Goal: Task Accomplishment & Management: Manage account settings

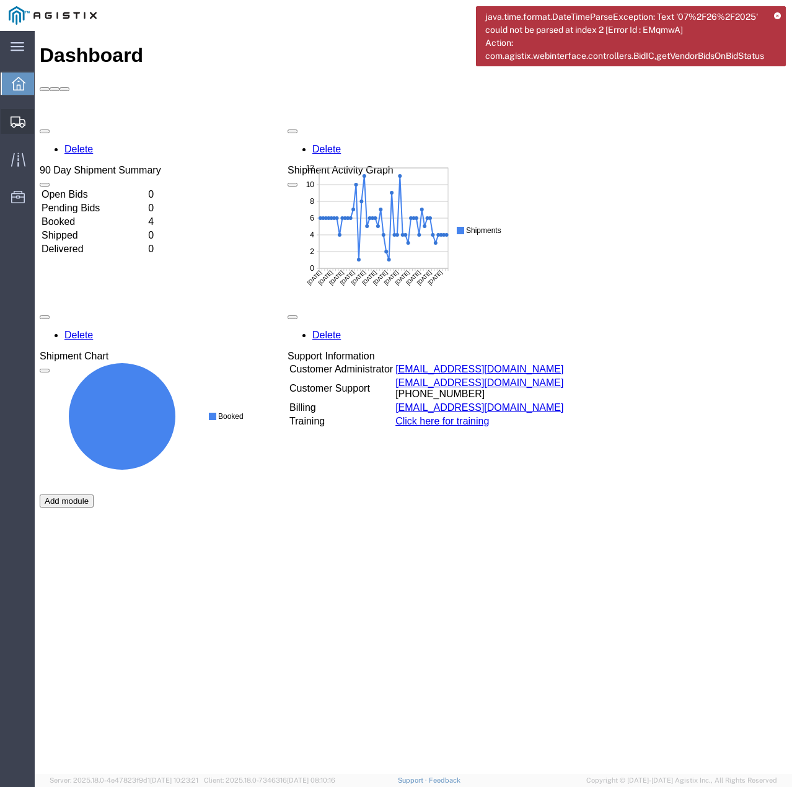
click at [14, 121] on icon at bounding box center [18, 121] width 15 height 11
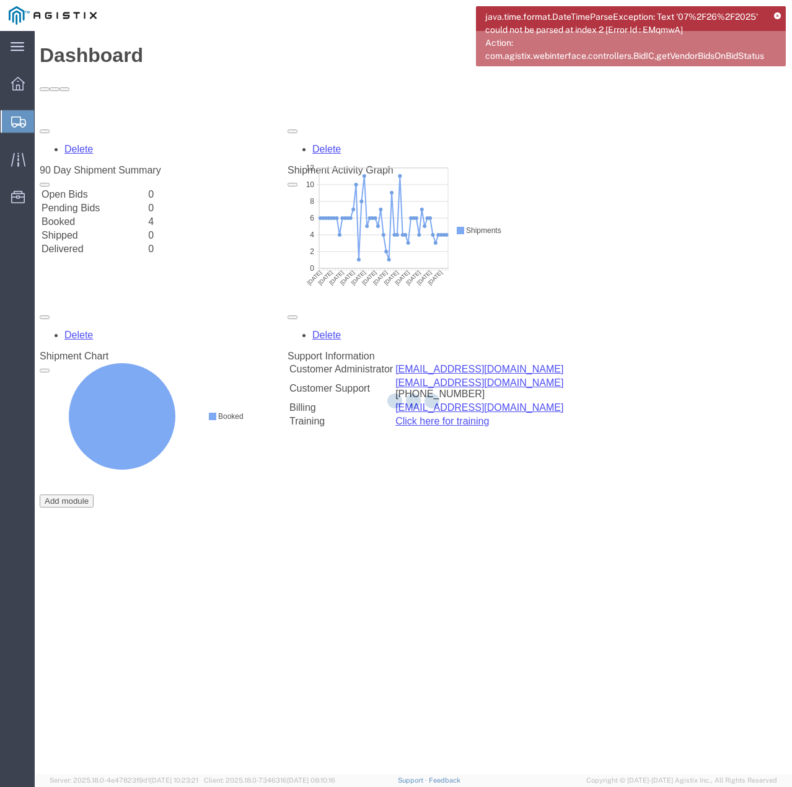
click at [779, 13] on icon at bounding box center [777, 16] width 7 height 7
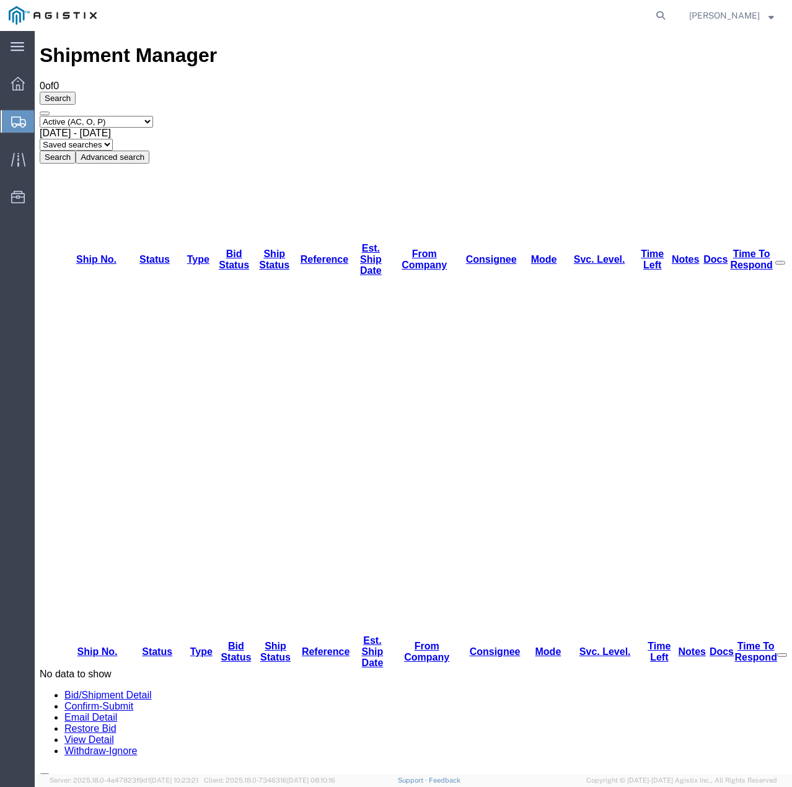
click at [153, 116] on select "Select status Active (AC, O, P) All Approved Awaiting Confirmation (AC) Booked …" at bounding box center [96, 122] width 113 height 12
select select "ALL"
click at [40, 116] on select "Select status Active (AC, O, P) All Approved Awaiting Confirmation (AC) Booked …" at bounding box center [96, 122] width 113 height 12
click at [76, 150] on button "Search" at bounding box center [58, 156] width 36 height 13
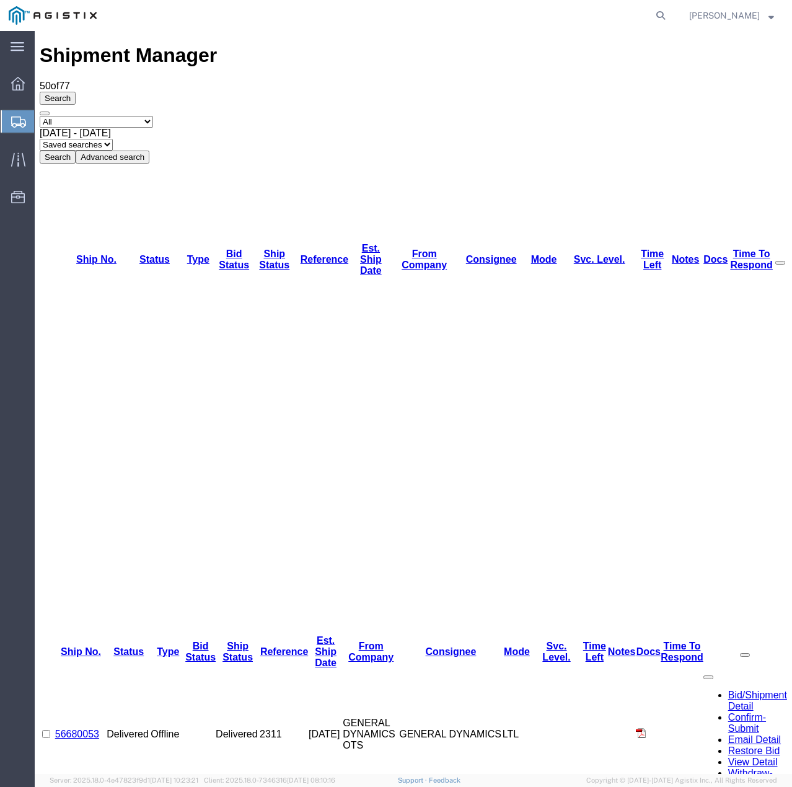
drag, startPoint x: 367, startPoint y: 370, endPoint x: 307, endPoint y: 82, distance: 293.5
click at [111, 128] on span "[DATE] - [DATE]" at bounding box center [75, 133] width 71 height 11
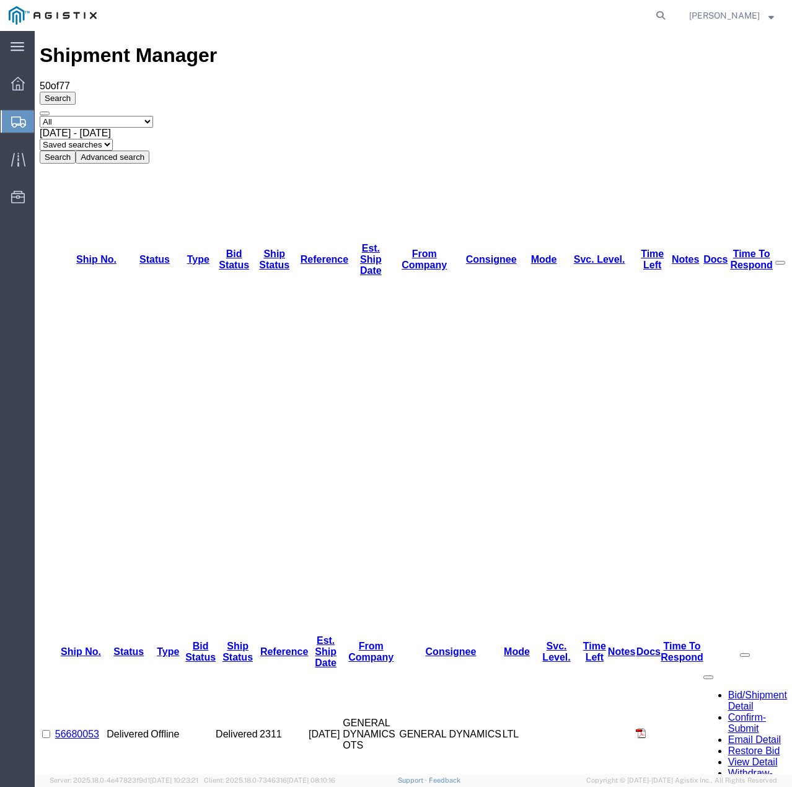
click at [430, 116] on div "Select status Active (AC, O, P) All Approved Awaiting Confirmation (AC) Booked …" at bounding box center [413, 140] width 747 height 48
click at [76, 150] on button "Search" at bounding box center [58, 156] width 36 height 13
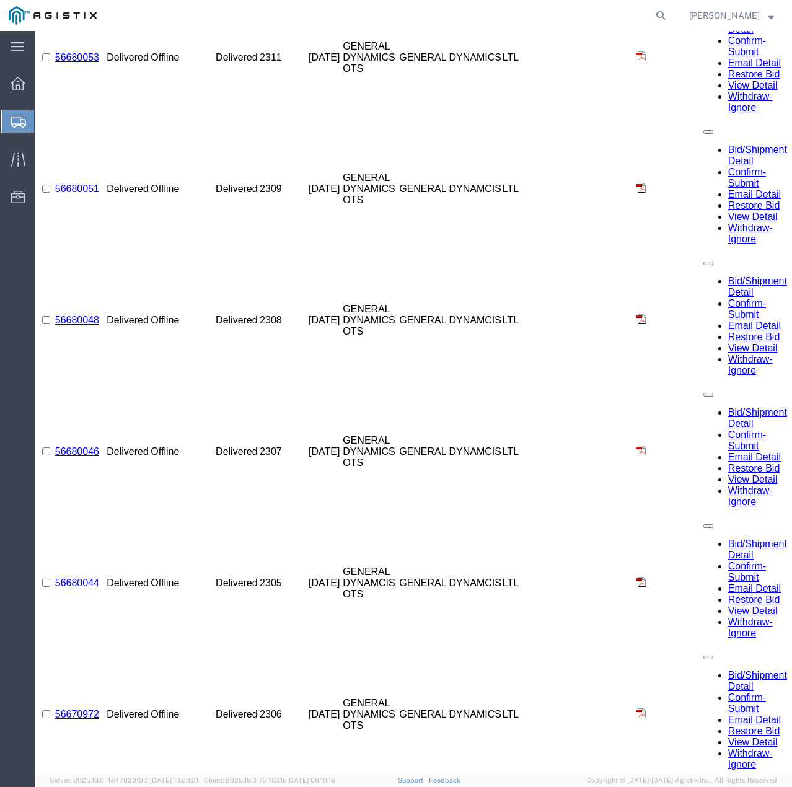
scroll to position [681, 0]
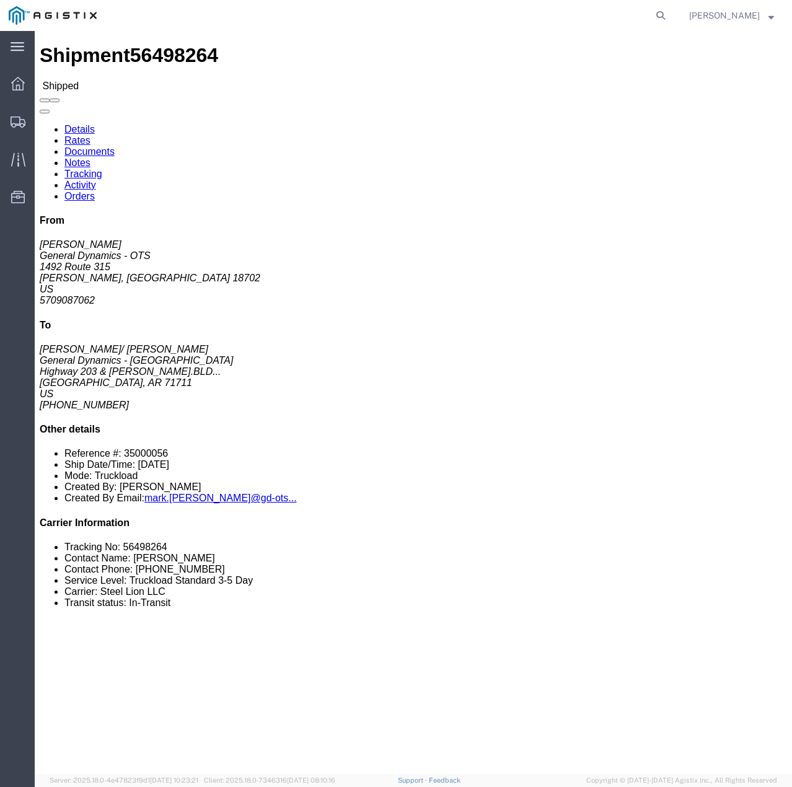
click link "Tracking"
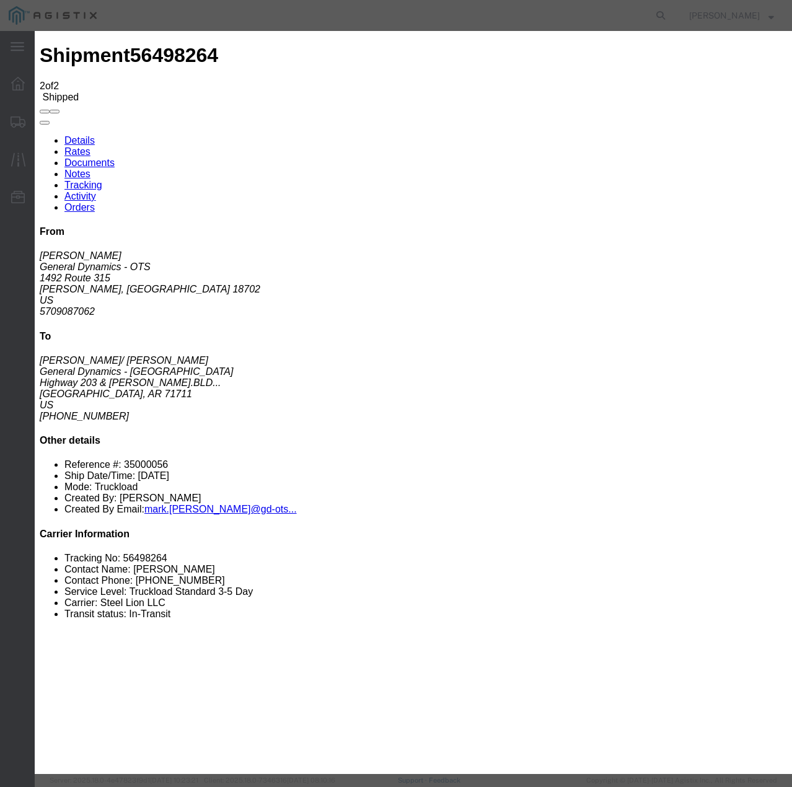
type input "[DATE]"
type input "1:00 PM"
select select "DELIVRED"
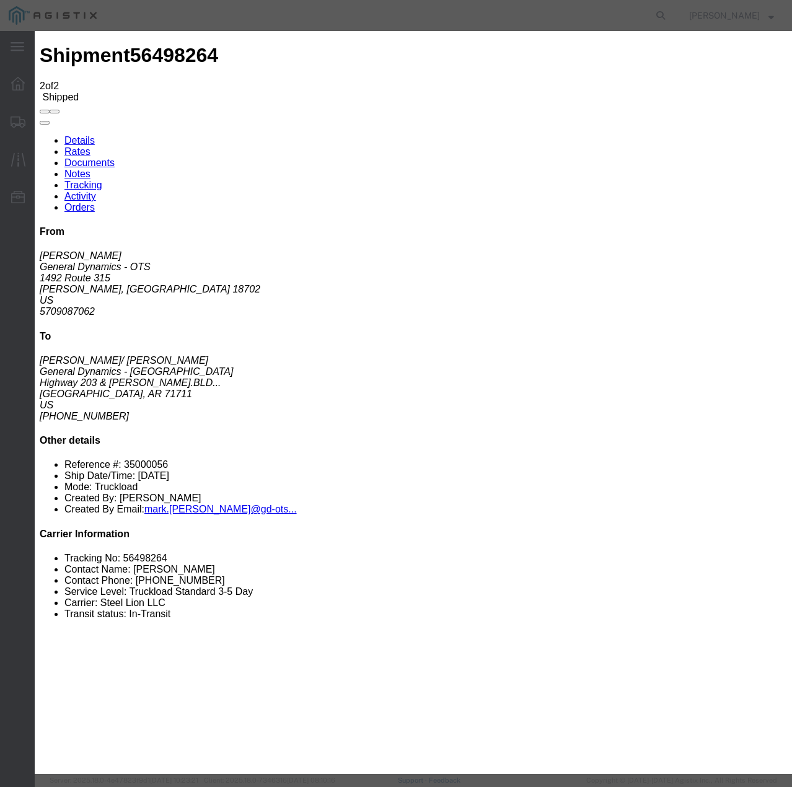
select select "22873"
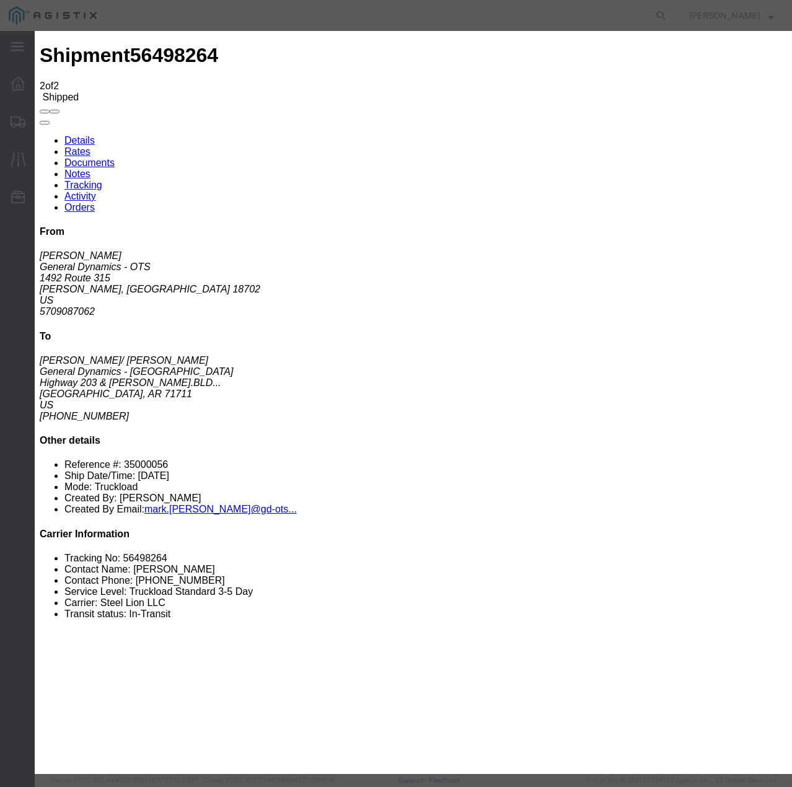
select select "TL"
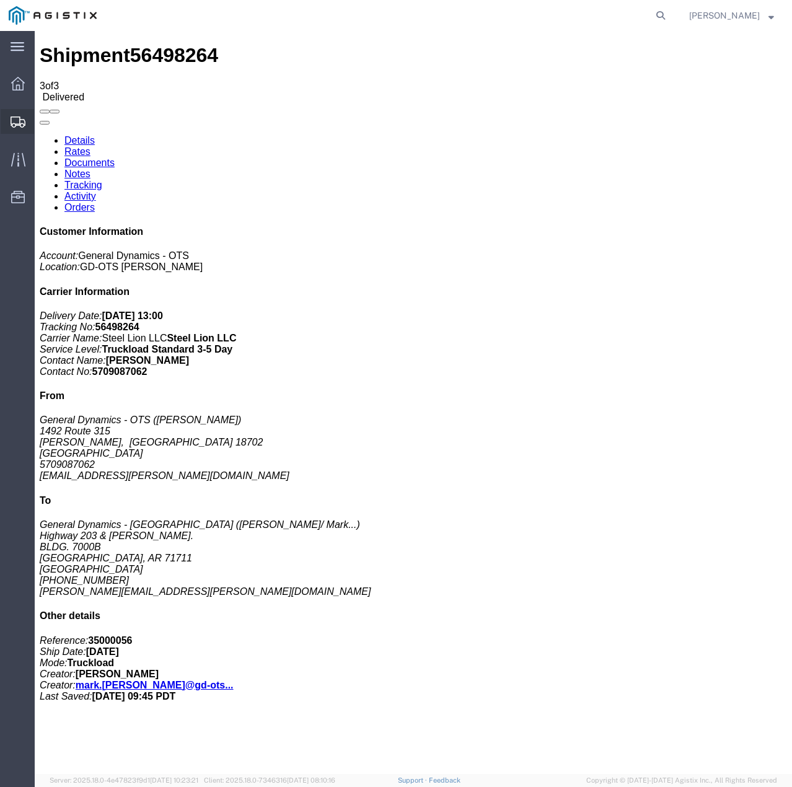
click at [12, 121] on icon at bounding box center [18, 121] width 15 height 11
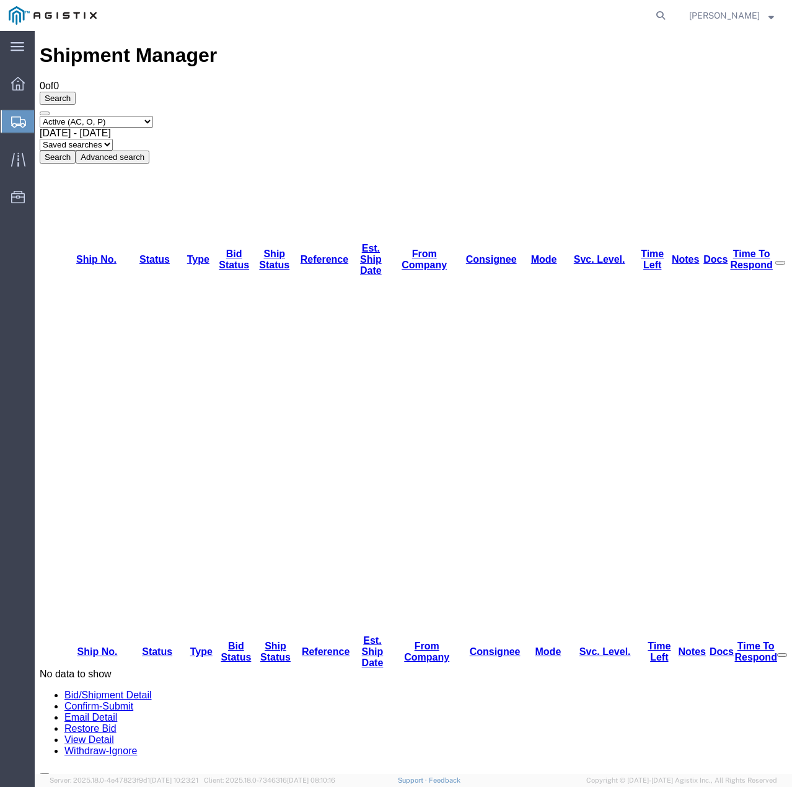
click at [148, 116] on select "Select status Active (AC, O, P) All Approved Awaiting Confirmation (AC) Booked …" at bounding box center [96, 122] width 113 height 12
select select "ALL"
click at [40, 116] on select "Select status Active (AC, O, P) All Approved Awaiting Confirmation (AC) Booked …" at bounding box center [96, 122] width 113 height 12
click at [76, 150] on button "Search" at bounding box center [58, 156] width 36 height 13
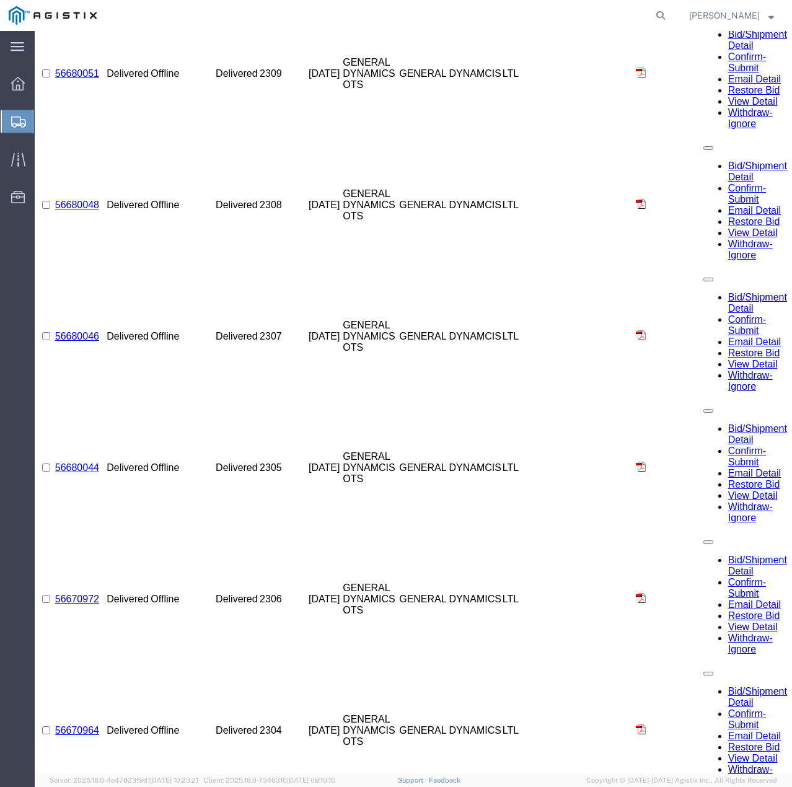
scroll to position [778, 0]
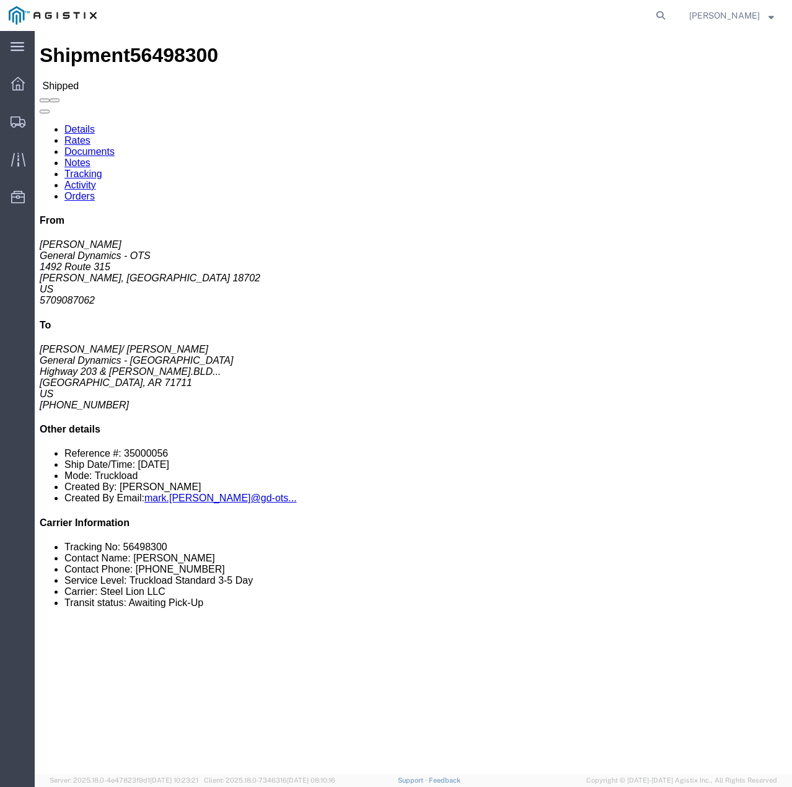
click link "Tracking"
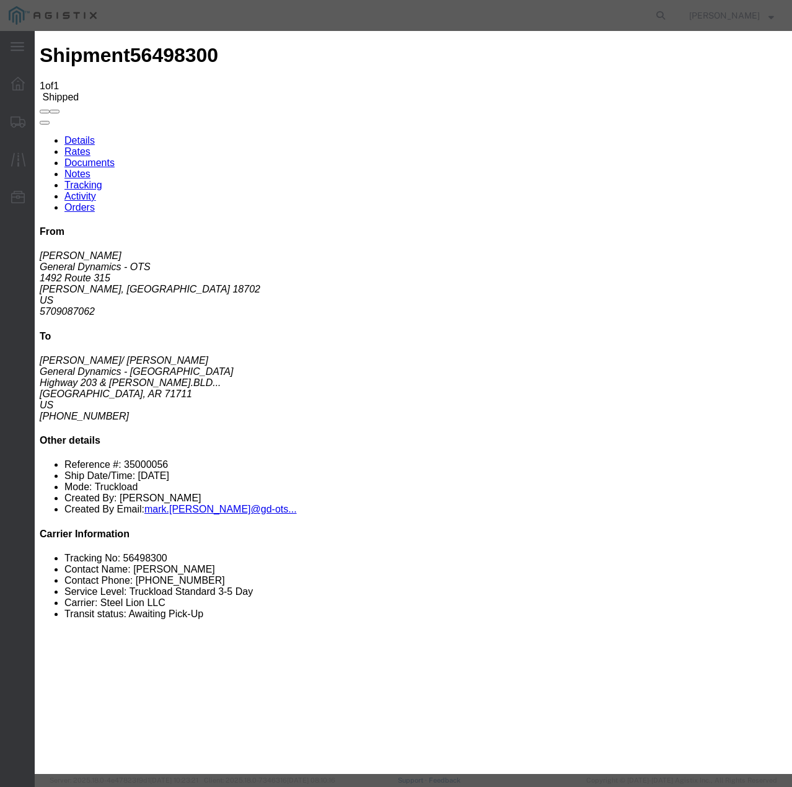
type input "[DATE]"
type input "1:00 PM"
select select "DELIVRED"
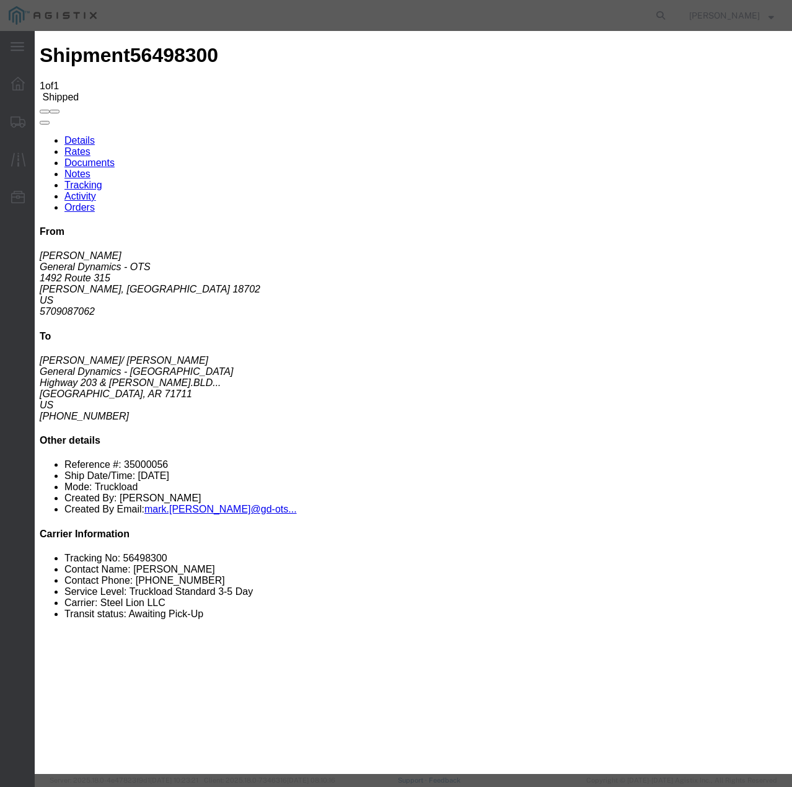
select select "22873"
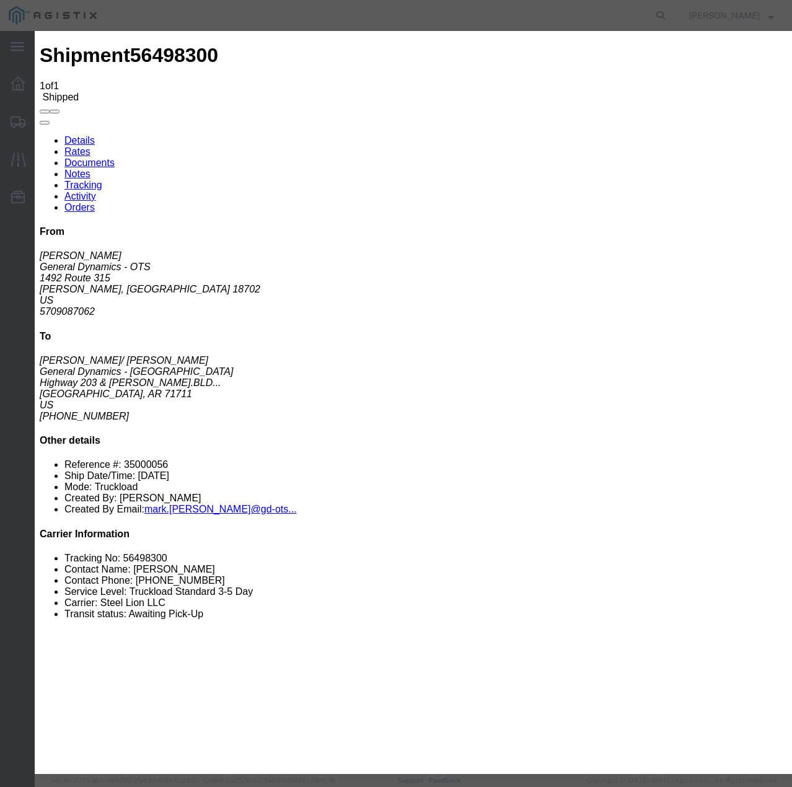
select select "TL"
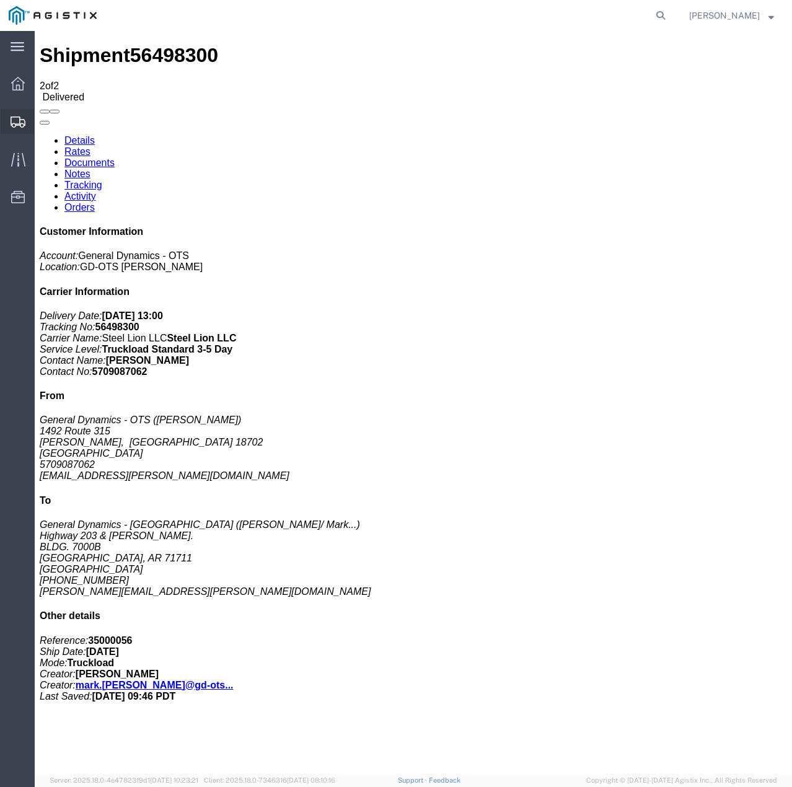
click at [12, 117] on icon at bounding box center [18, 121] width 15 height 11
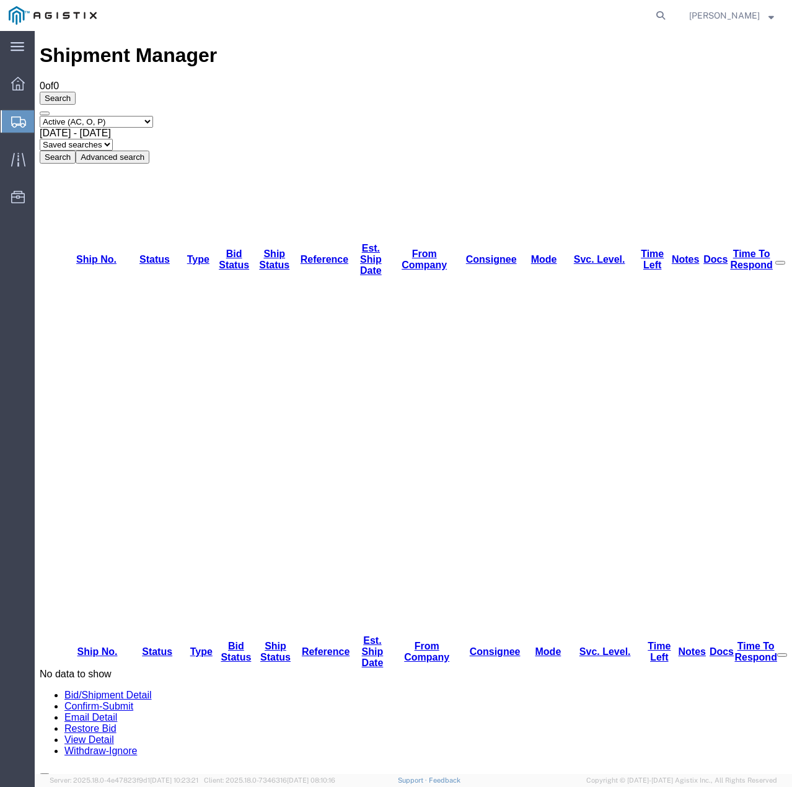
click at [153, 116] on select "Select status Active (AC, O, P) All Approved Awaiting Confirmation (AC) Booked …" at bounding box center [96, 122] width 113 height 12
select select "ALL"
click at [40, 116] on select "Select status Active (AC, O, P) All Approved Awaiting Confirmation (AC) Booked …" at bounding box center [96, 122] width 113 height 12
click at [76, 150] on button "Search" at bounding box center [58, 156] width 36 height 13
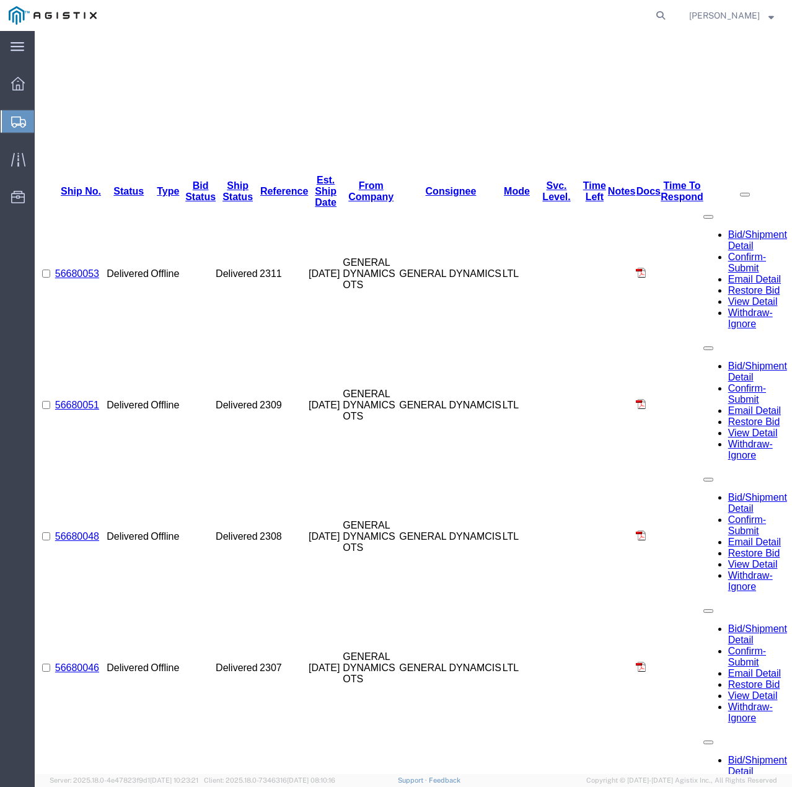
scroll to position [515, 0]
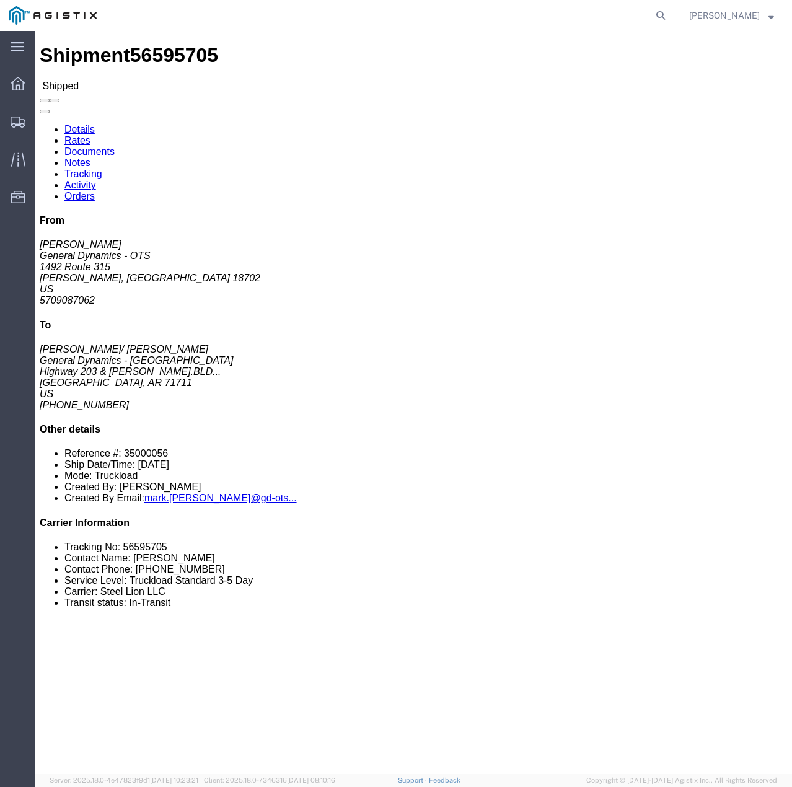
click link "Tracking"
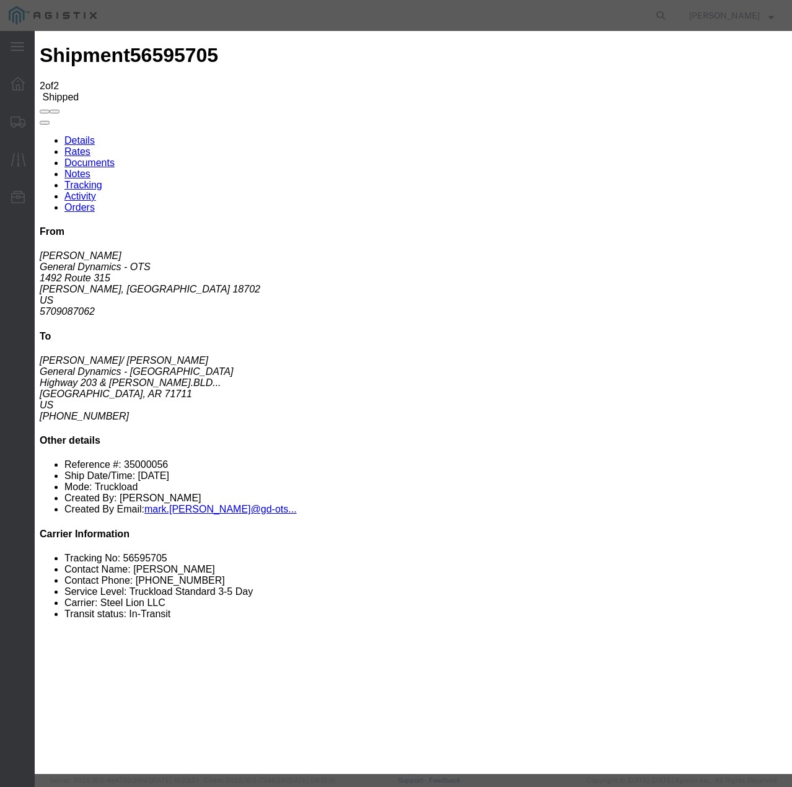
type input "[DATE]"
type input "1:00 PM"
select select "DELIVRED"
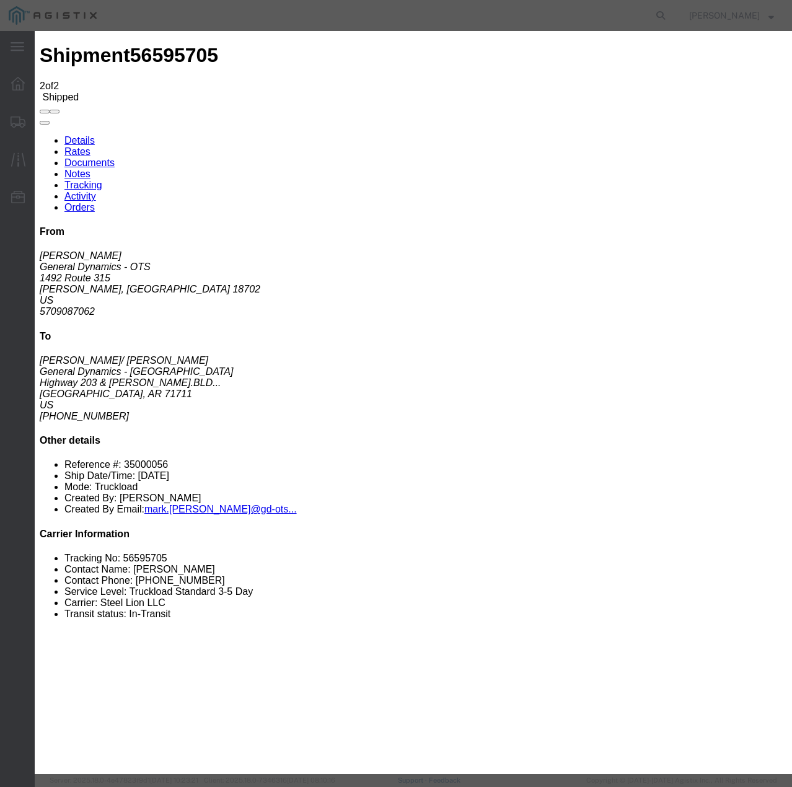
select select "22873"
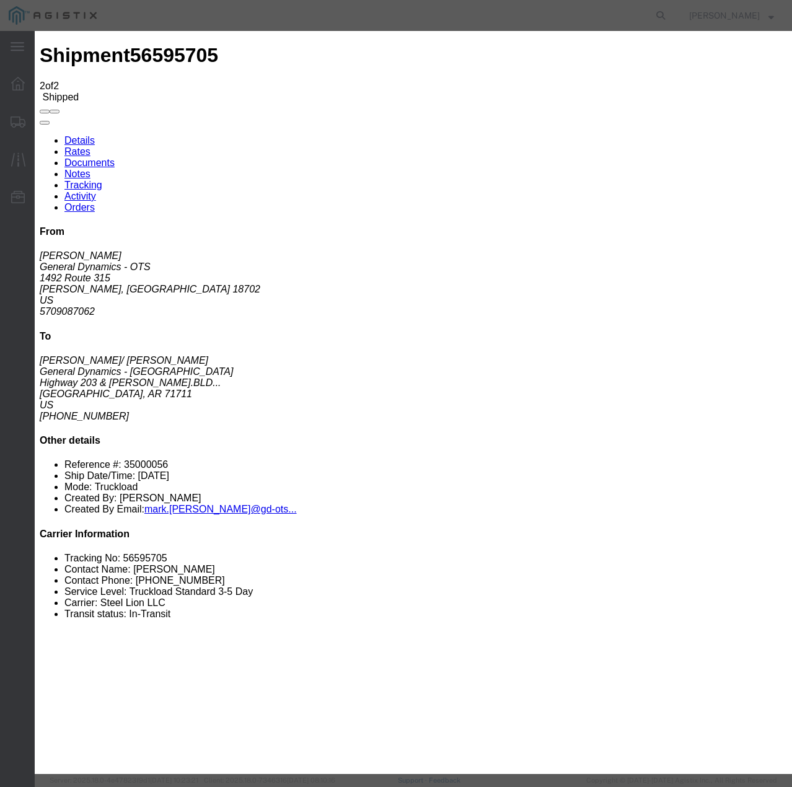
select select "TL"
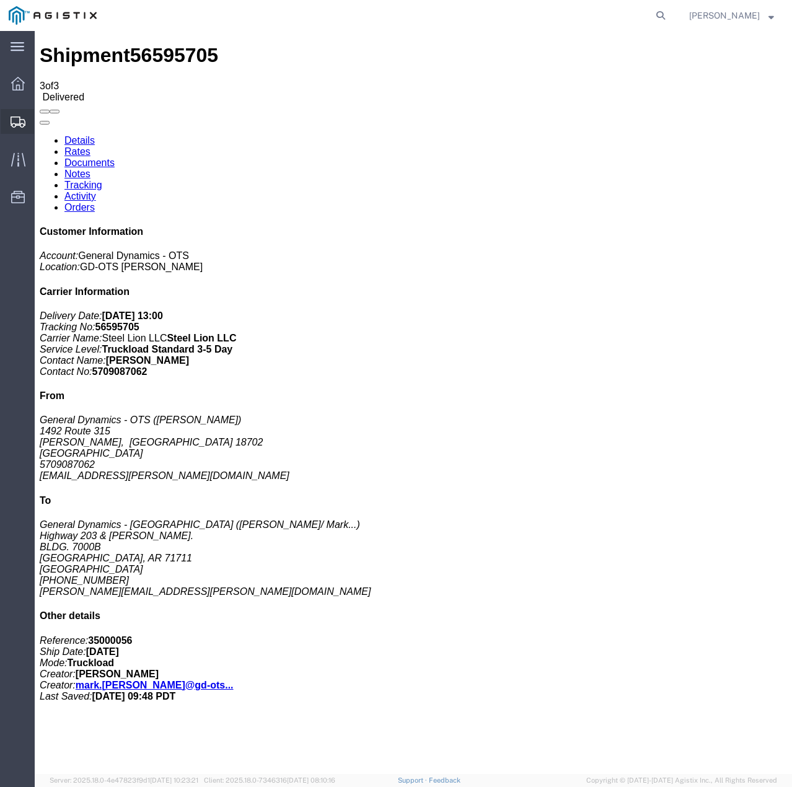
click at [14, 121] on icon at bounding box center [18, 121] width 15 height 11
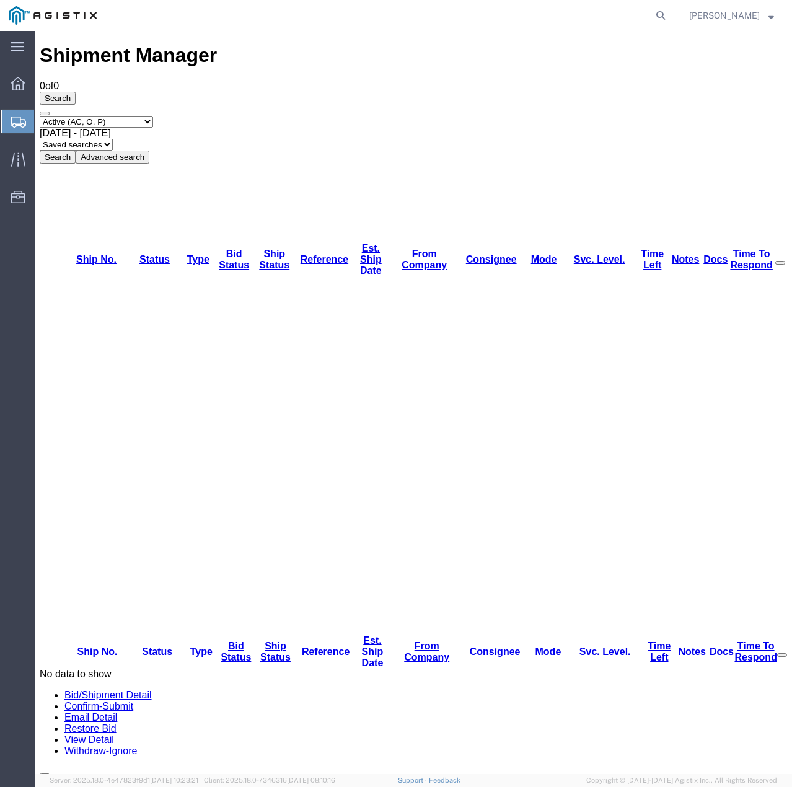
click at [153, 116] on select "Select status Active (AC, O, P) All Approved Awaiting Confirmation (AC) Booked …" at bounding box center [96, 122] width 113 height 12
select select "ALL"
click at [40, 116] on select "Select status Active (AC, O, P) All Approved Awaiting Confirmation (AC) Booked …" at bounding box center [96, 122] width 113 height 12
click at [76, 150] on button "Search" at bounding box center [58, 156] width 36 height 13
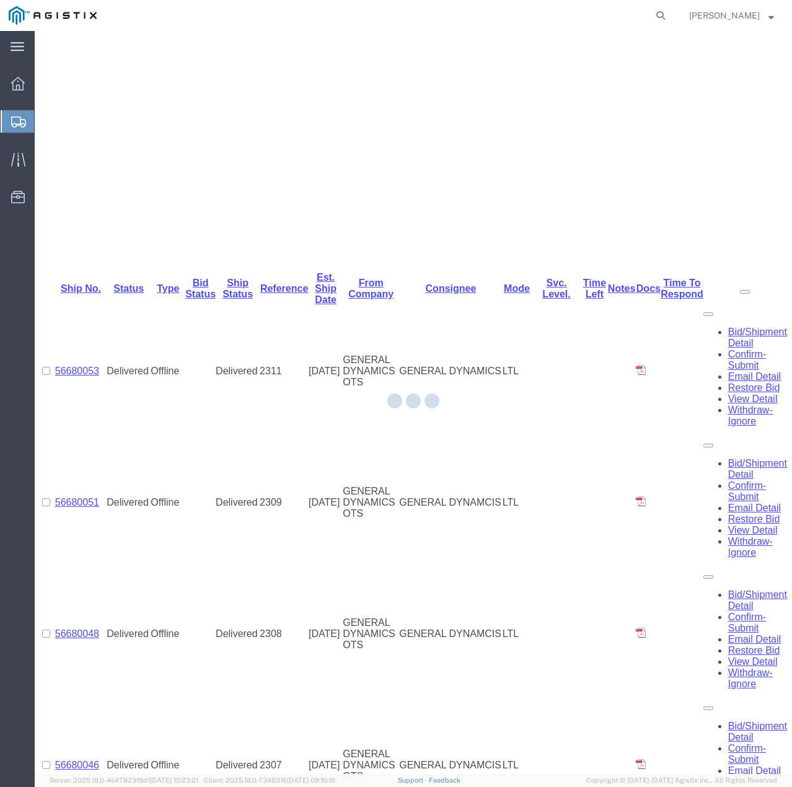
scroll to position [391, 0]
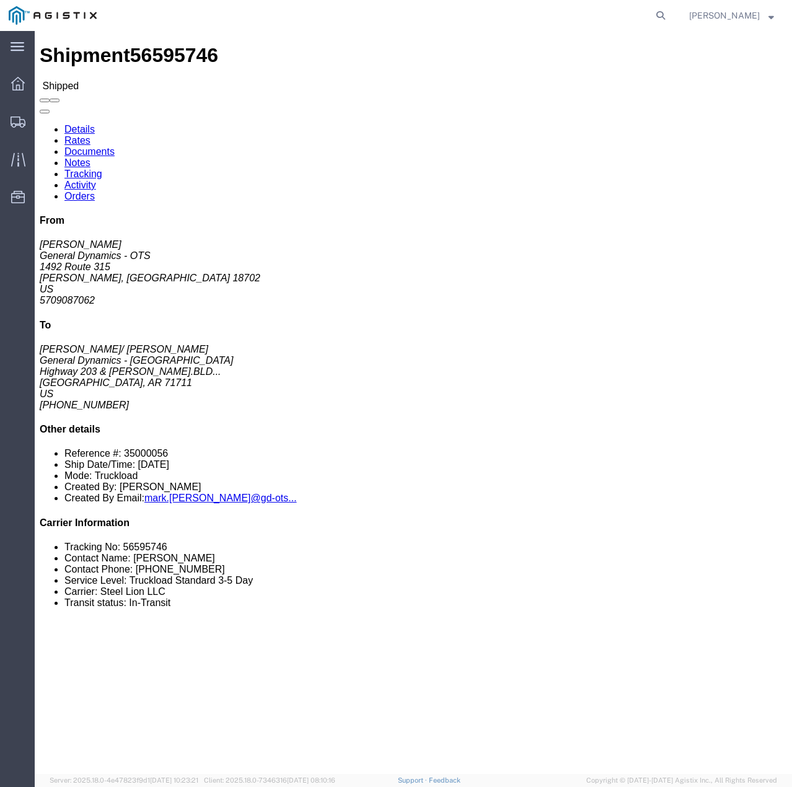
click link "Tracking"
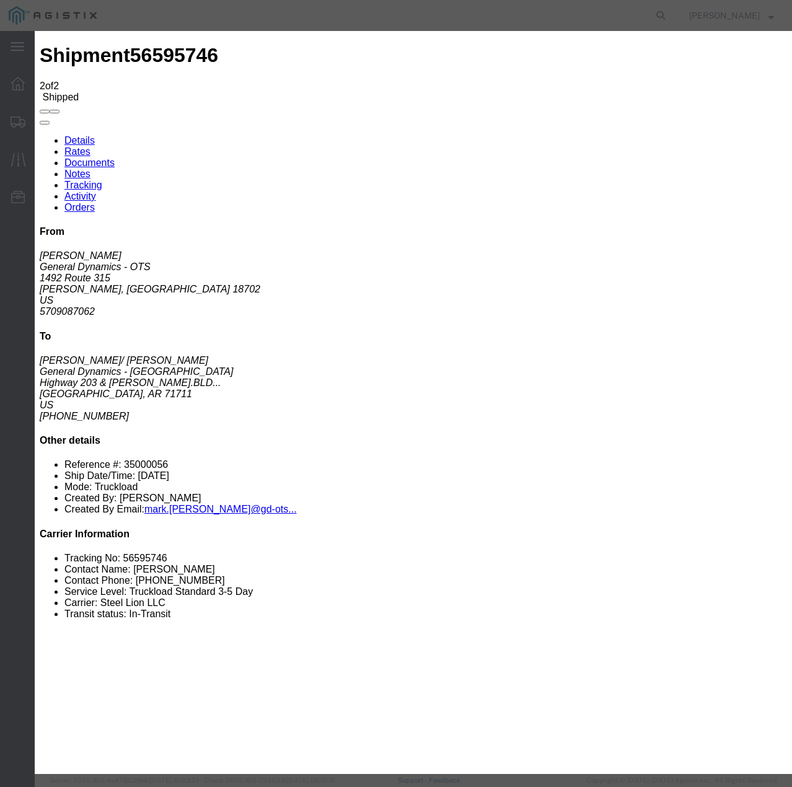
type input "[DATE]"
type input "1:00 PM"
select select "DELIVRED"
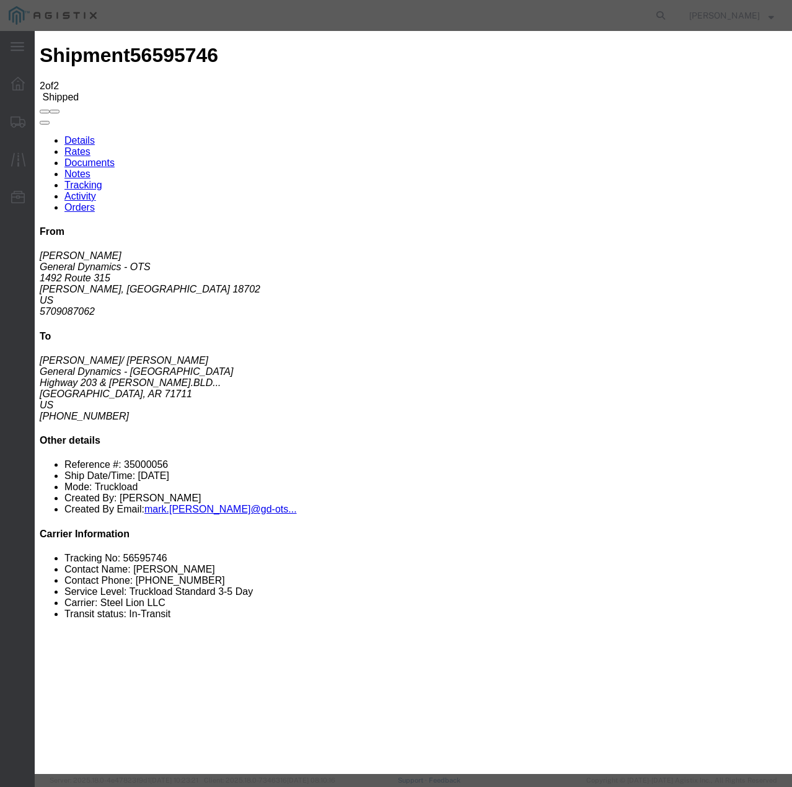
select select "22873"
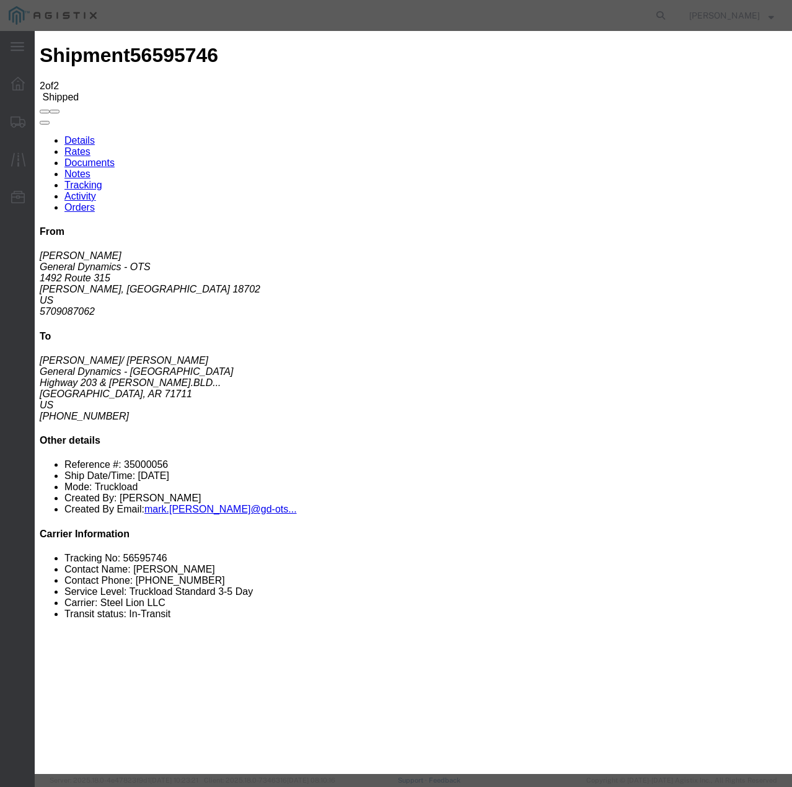
select select "TL"
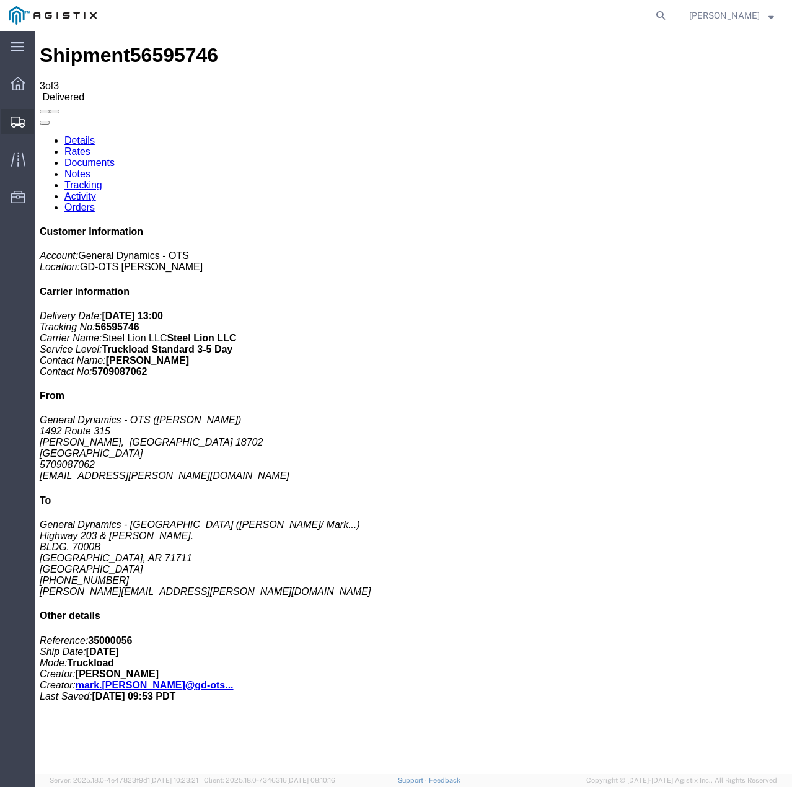
click at [20, 125] on icon at bounding box center [18, 121] width 15 height 11
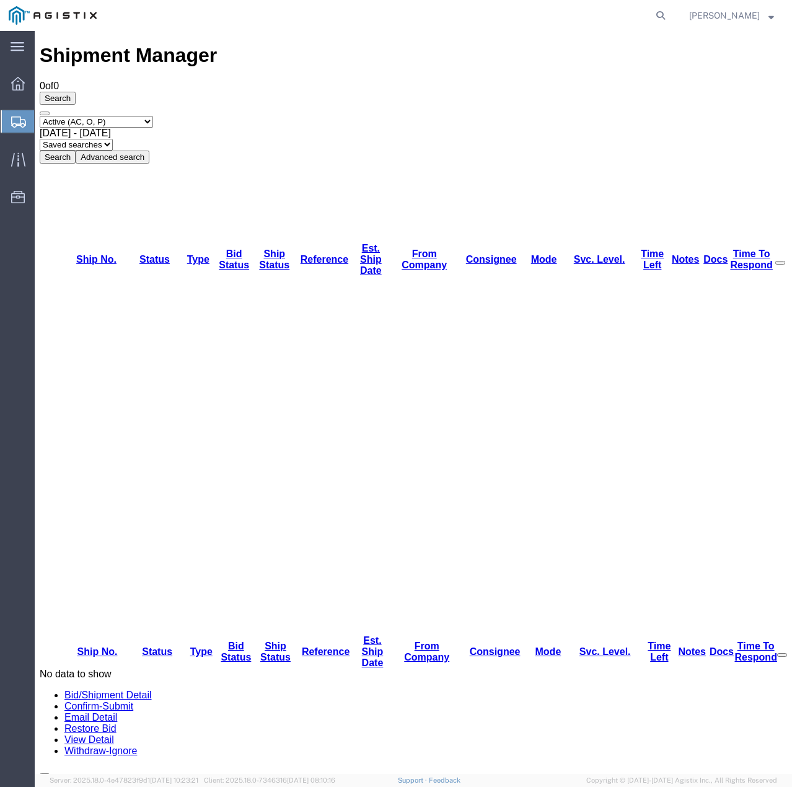
click at [153, 116] on select "Select status Active (AC, O, P) All Approved Awaiting Confirmation (AC) Booked …" at bounding box center [96, 122] width 113 height 12
select select "ALL"
click at [40, 116] on select "Select status Active (AC, O, P) All Approved Awaiting Confirmation (AC) Booked …" at bounding box center [96, 122] width 113 height 12
click at [76, 150] on button "Search" at bounding box center [58, 156] width 36 height 13
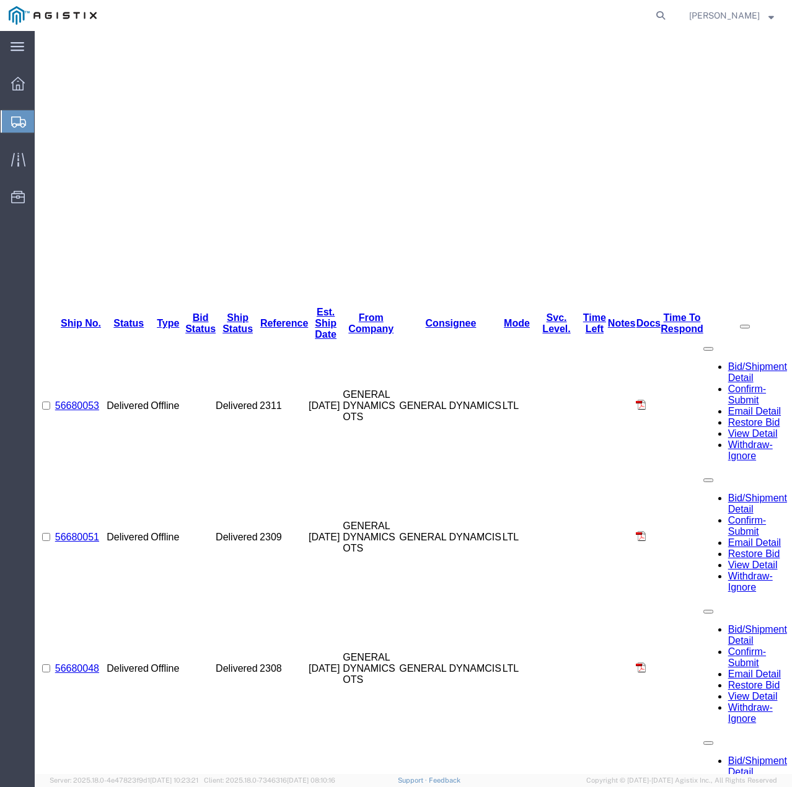
scroll to position [391, 0]
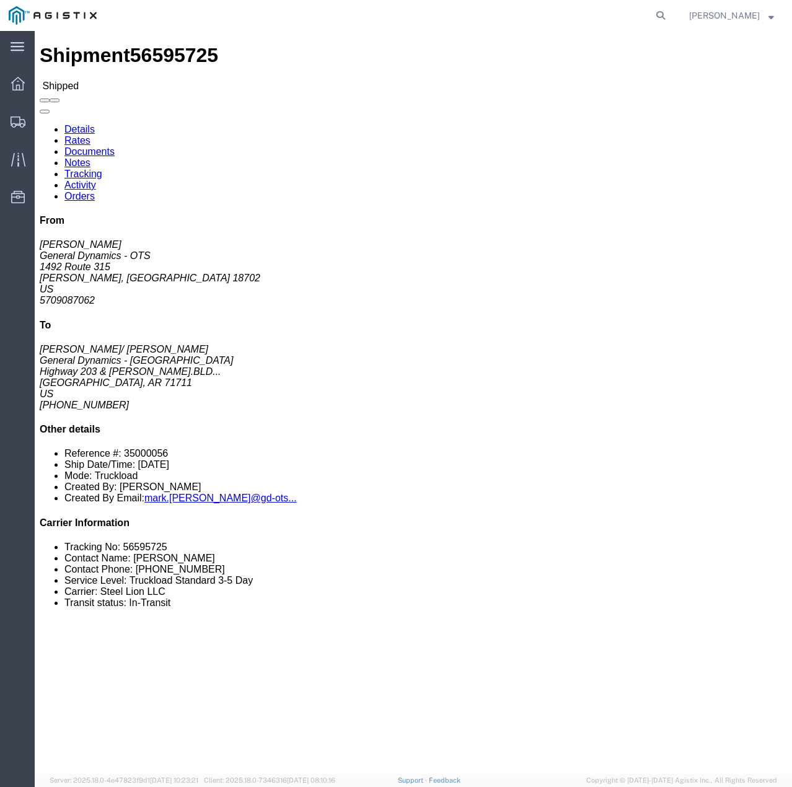
click link "Tracking"
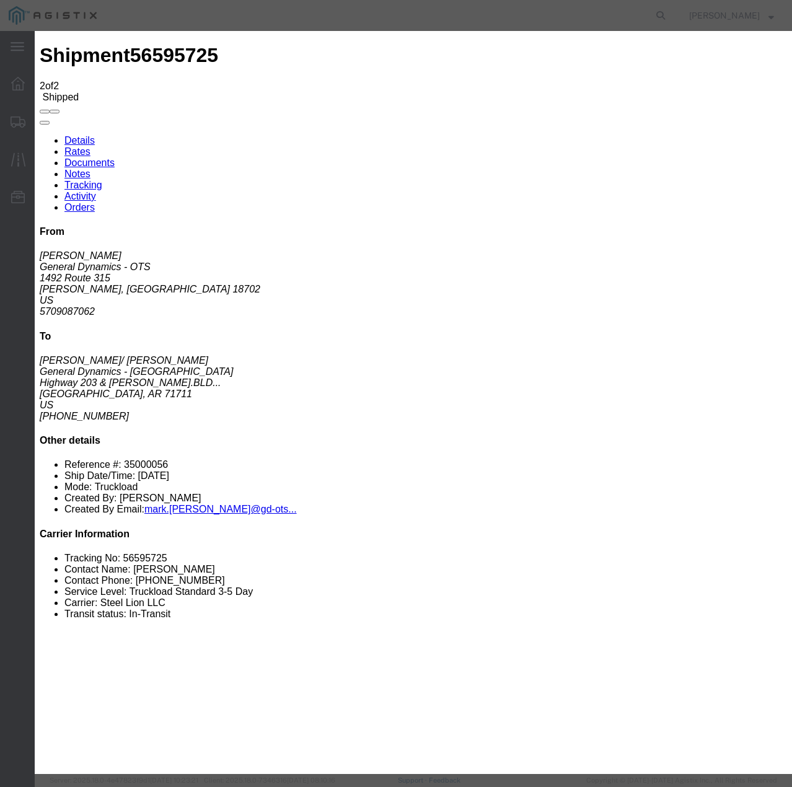
type input "[DATE]"
type input "1:00 PM"
select select "DELIVRED"
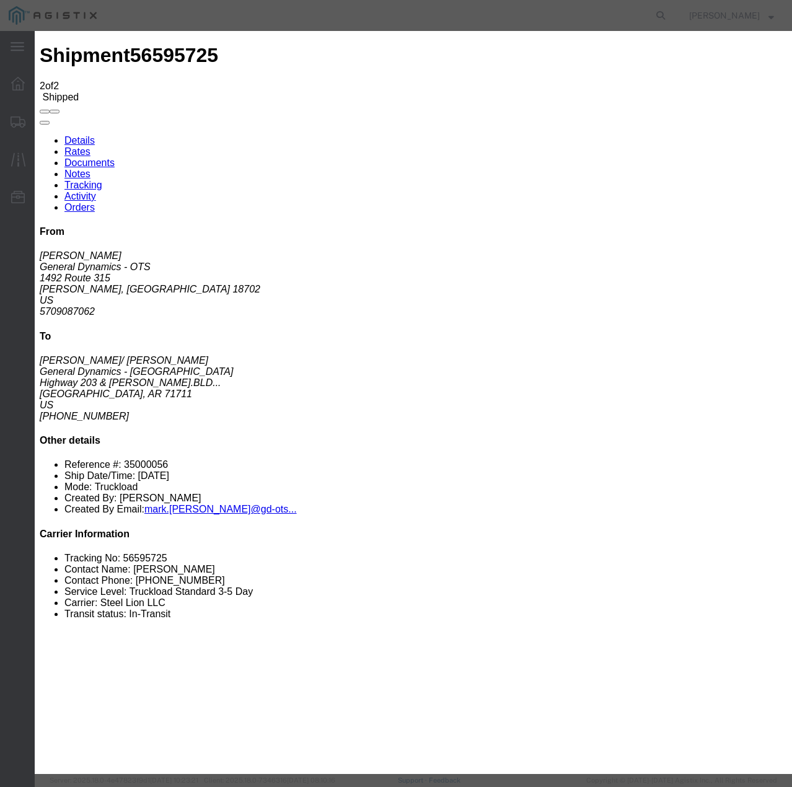
select select "22873"
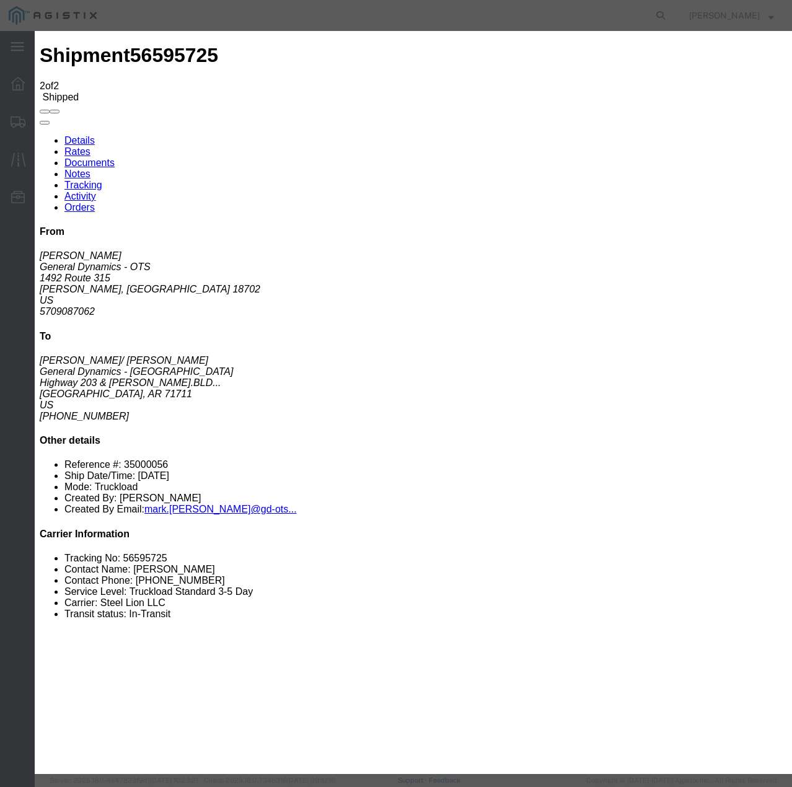
select select "TL"
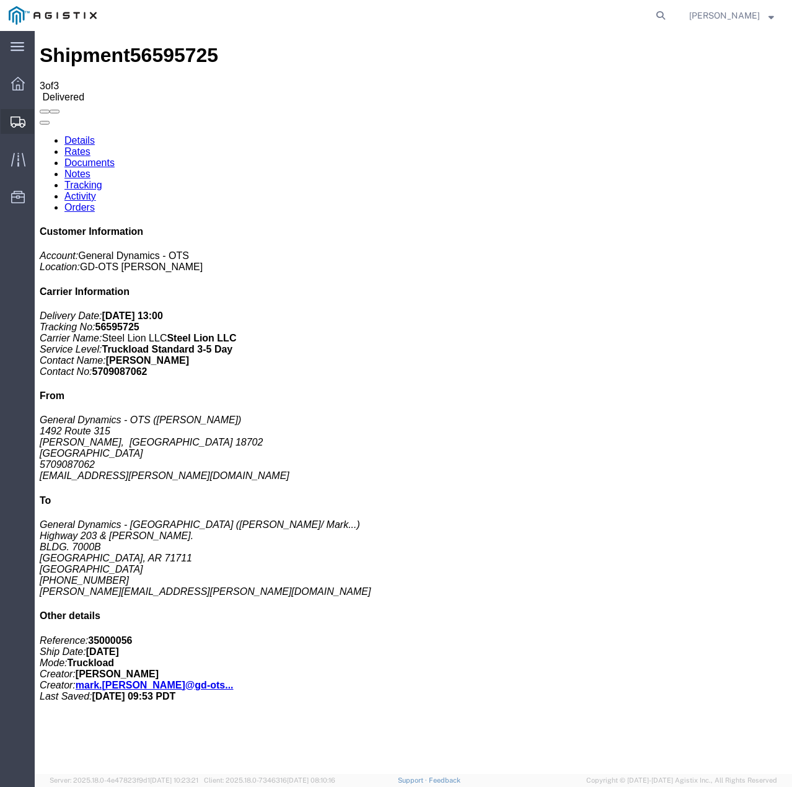
click at [15, 118] on icon at bounding box center [18, 121] width 15 height 11
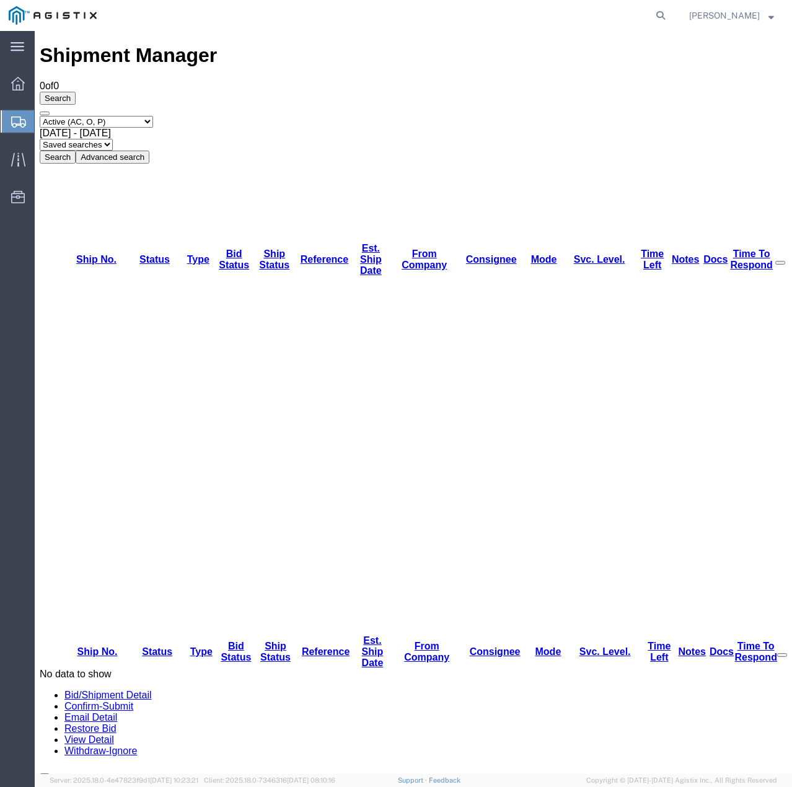
click at [153, 116] on select "Select status Active (AC, O, P) All Approved Awaiting Confirmation (AC) Booked …" at bounding box center [96, 122] width 113 height 12
select select "ALL"
click at [40, 116] on select "Select status Active (AC, O, P) All Approved Awaiting Confirmation (AC) Booked …" at bounding box center [96, 122] width 113 height 12
click at [76, 150] on button "Search" at bounding box center [58, 156] width 36 height 13
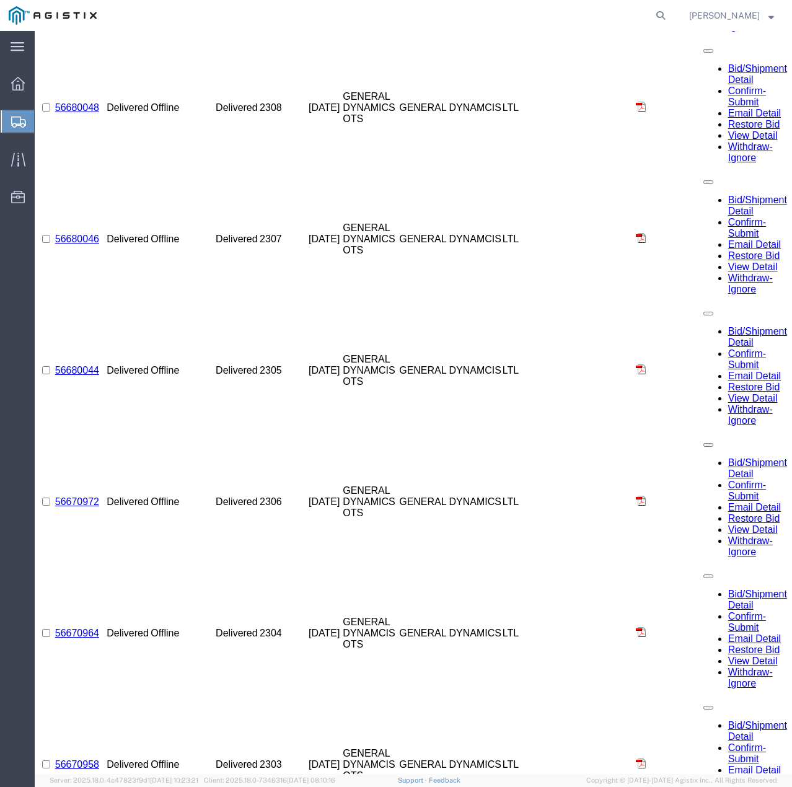
scroll to position [887, 0]
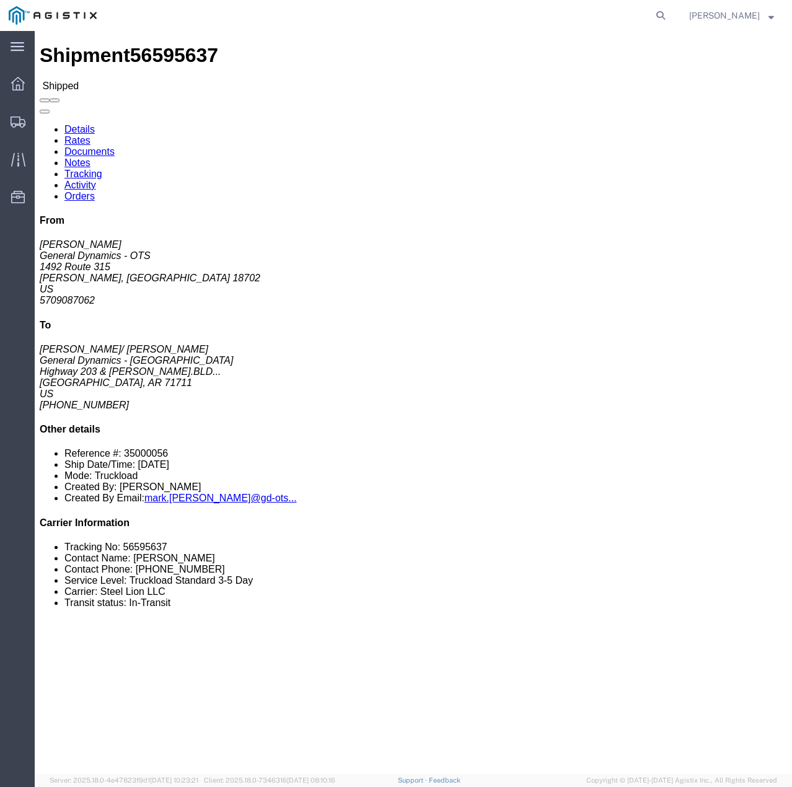
click link "Tracking"
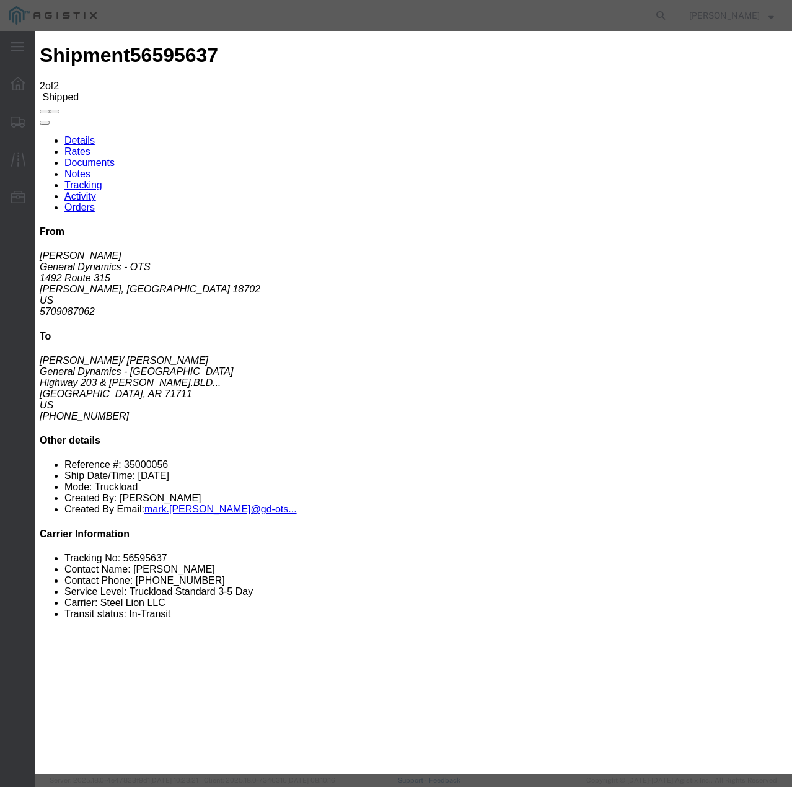
type input "[DATE]"
type input "1:00 PM"
select select "DELIVRED"
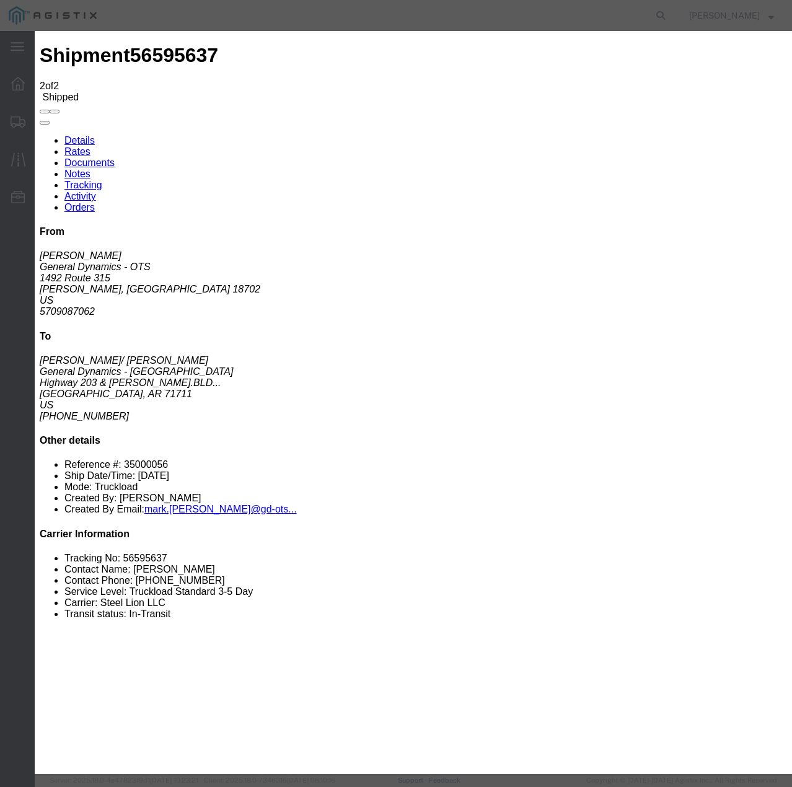
select select "22873"
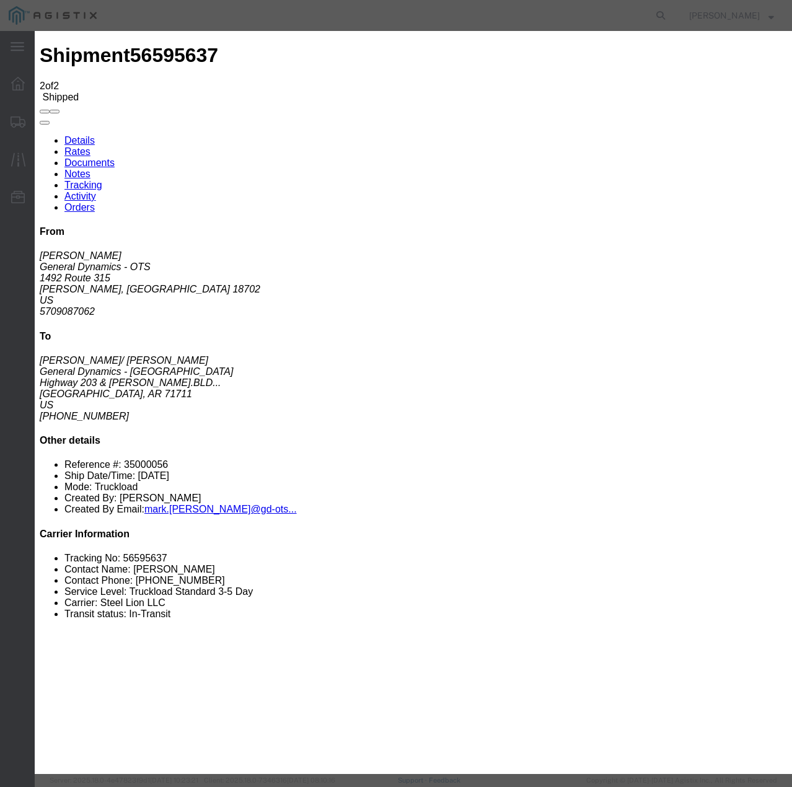
select select "TL"
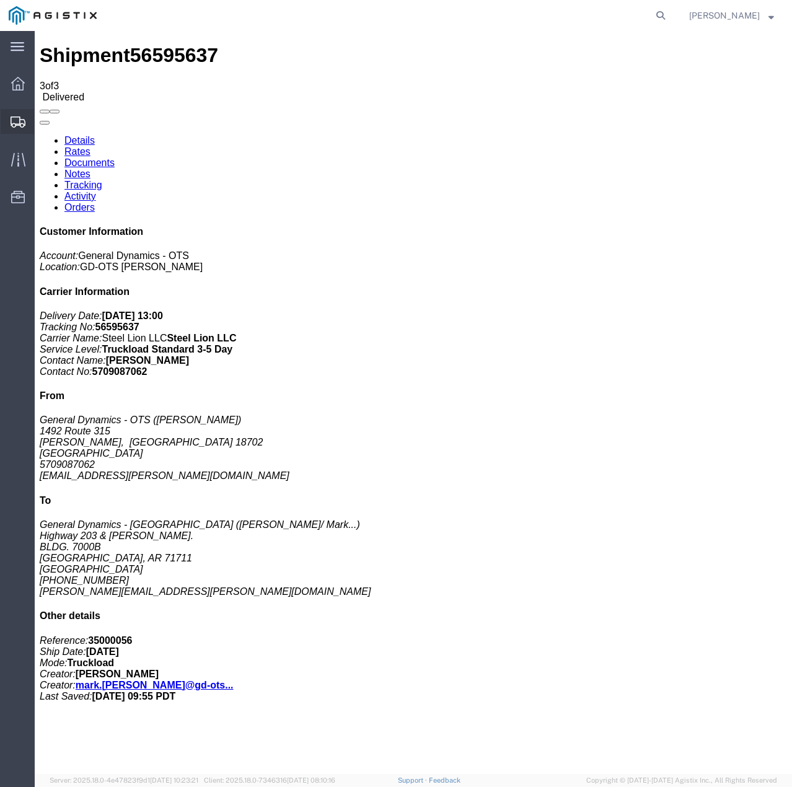
click at [14, 120] on icon at bounding box center [18, 121] width 15 height 11
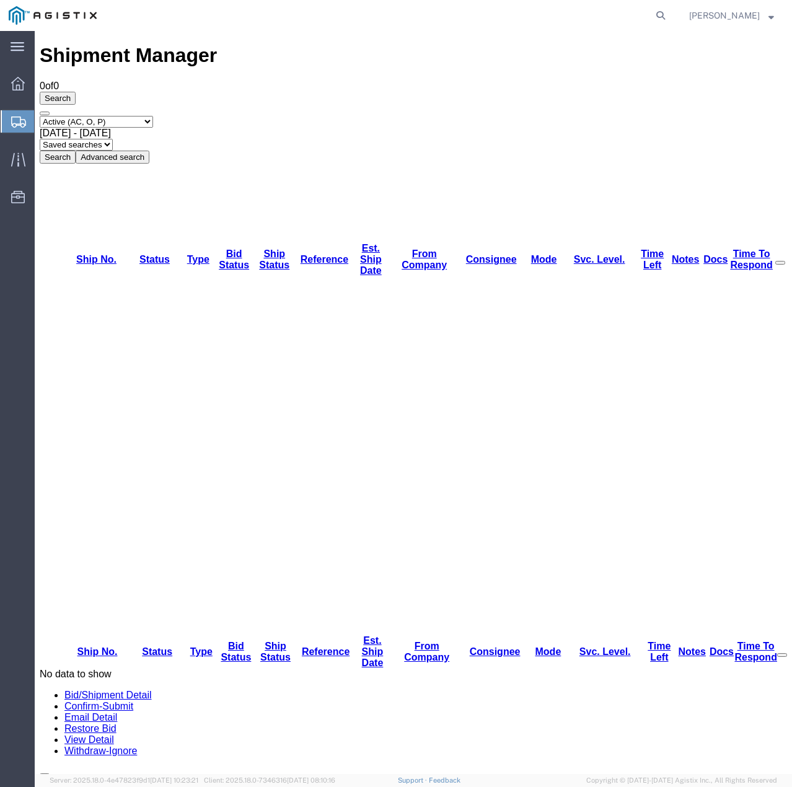
click at [134, 116] on select "Select status Active (AC, O, P) All Approved Awaiting Confirmation (AC) Booked …" at bounding box center [96, 122] width 113 height 12
select select "ALL"
click at [40, 116] on select "Select status Active (AC, O, P) All Approved Awaiting Confirmation (AC) Booked …" at bounding box center [96, 122] width 113 height 12
click at [76, 150] on button "Search" at bounding box center [58, 156] width 36 height 13
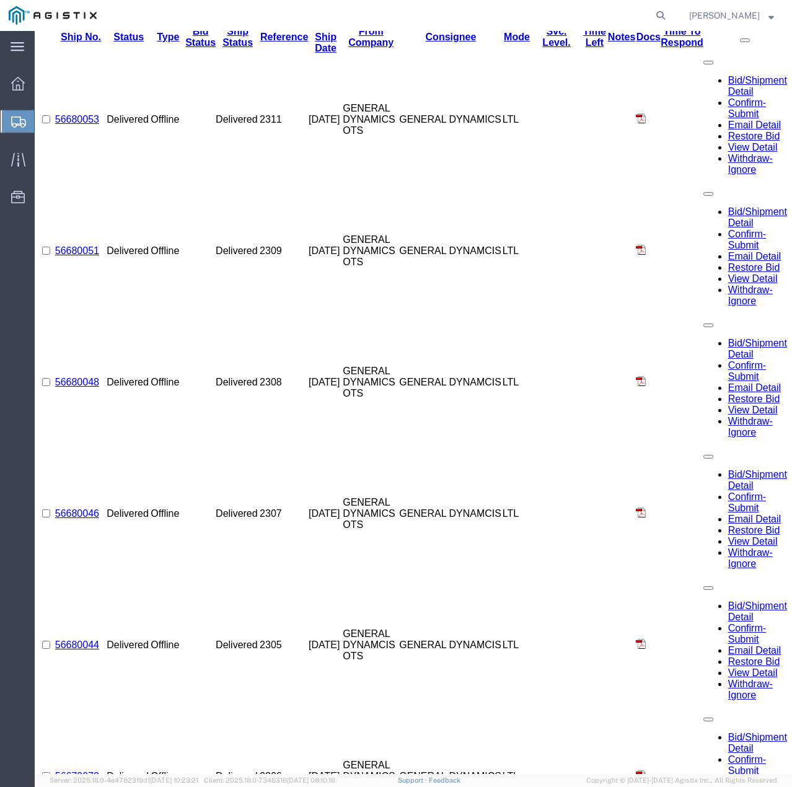
scroll to position [763, 0]
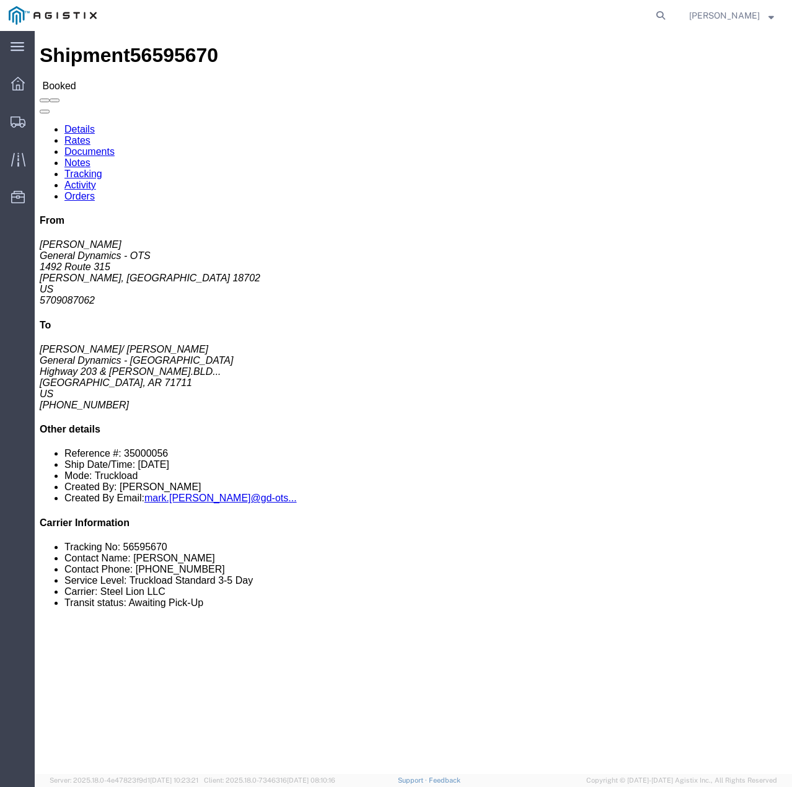
click link "Tracking"
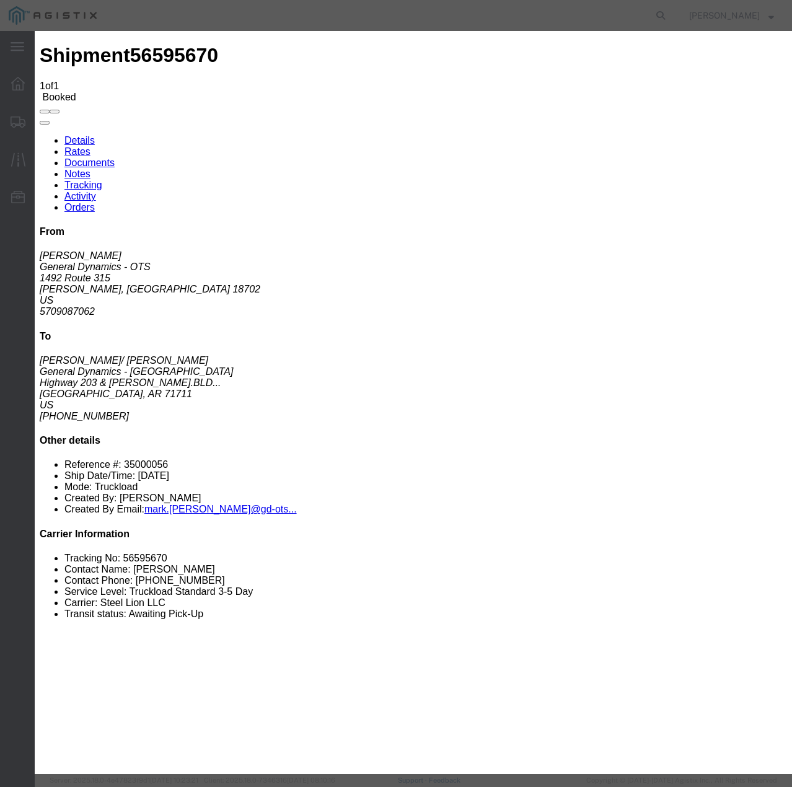
type input "[DATE]"
type input "1:00 PM"
select select "INTRANST"
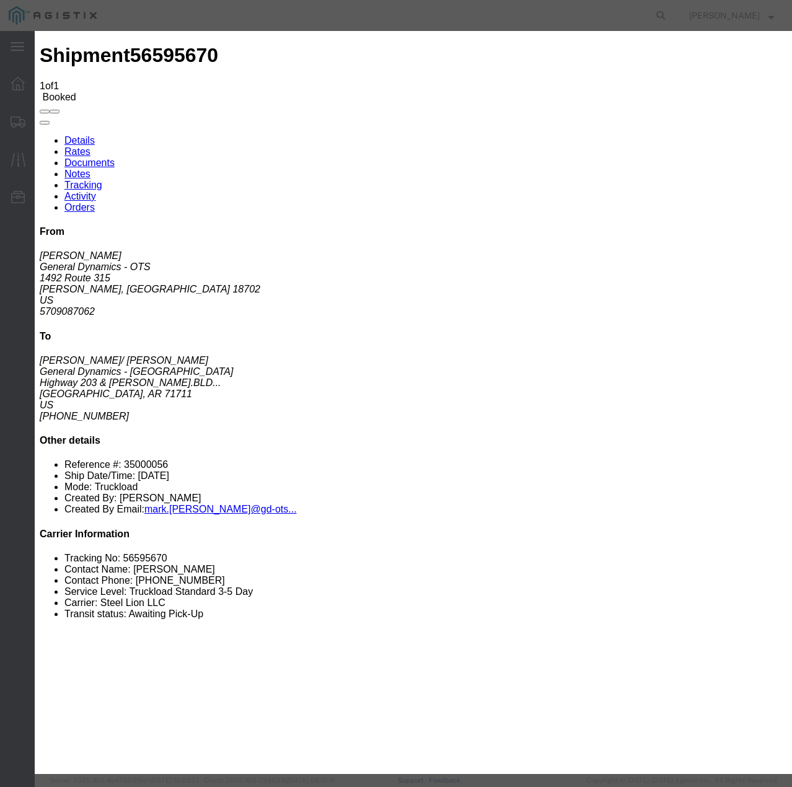
select select "22873"
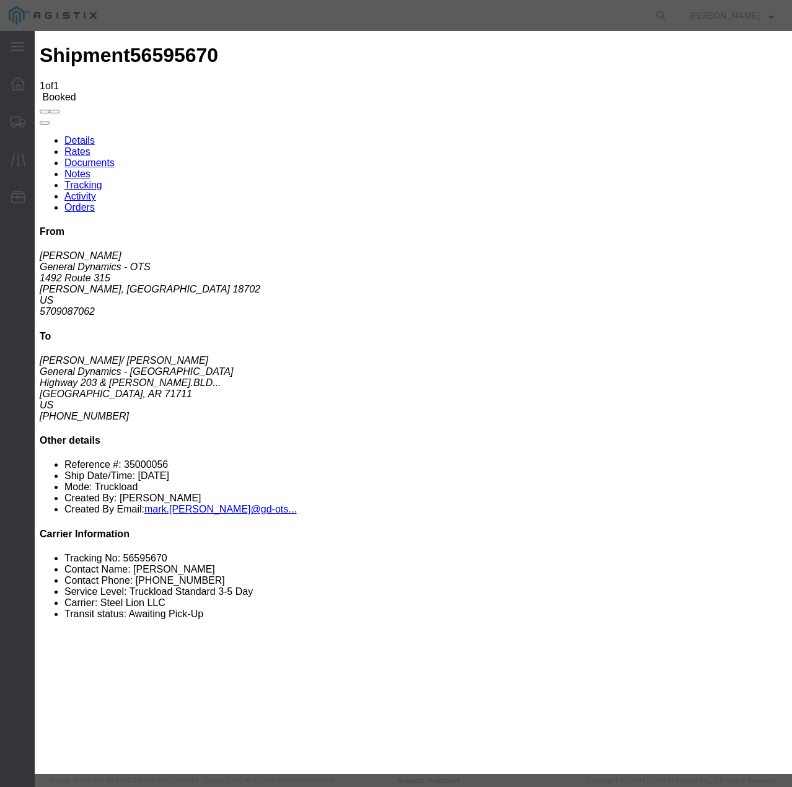
select select "TL"
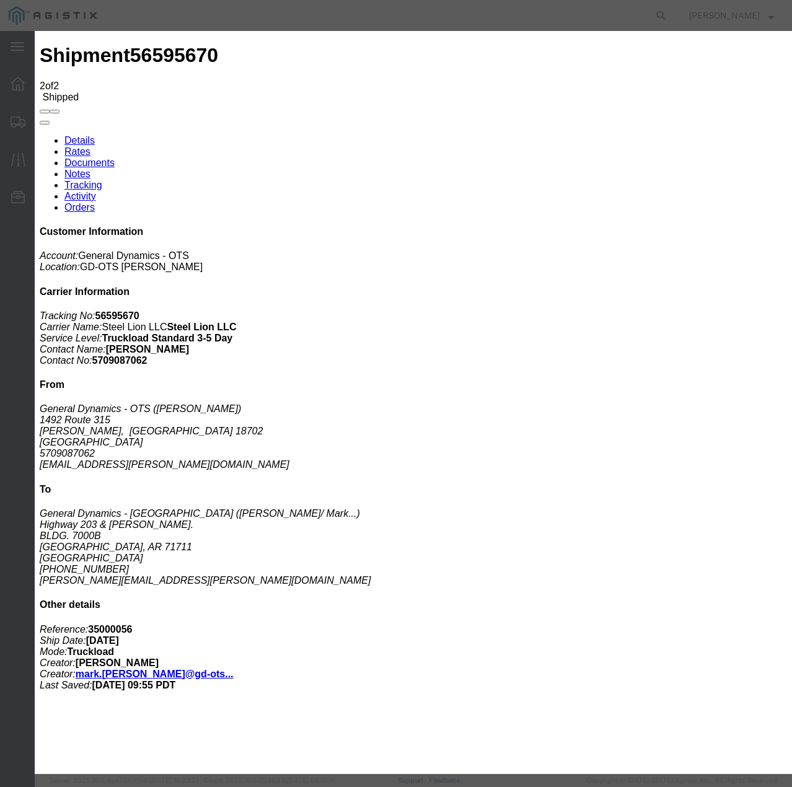
type input "[DATE]"
type input "1:00 PM"
select select "DELIVRED"
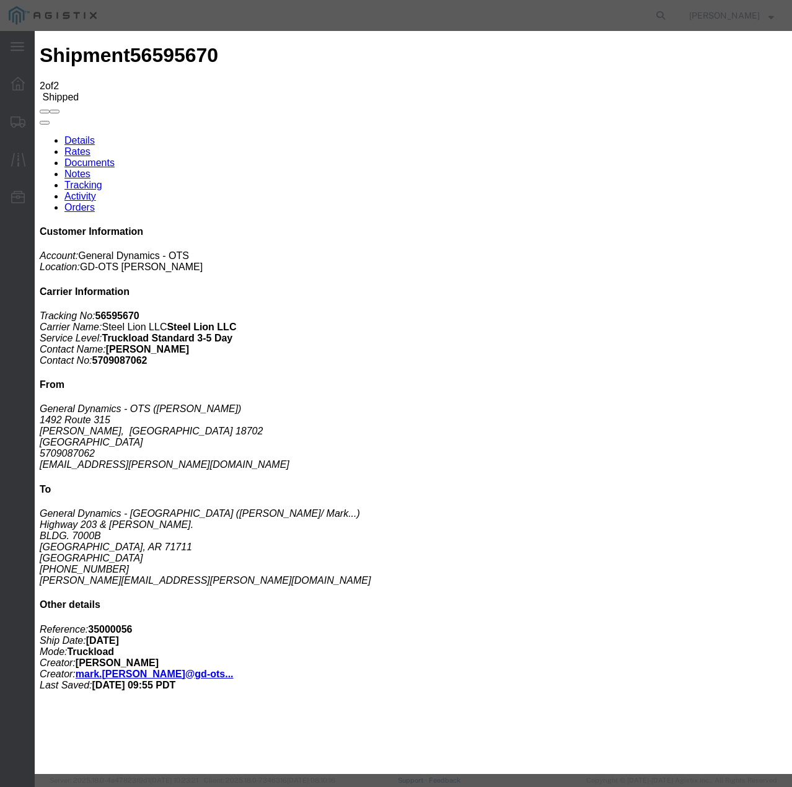
select select "22873"
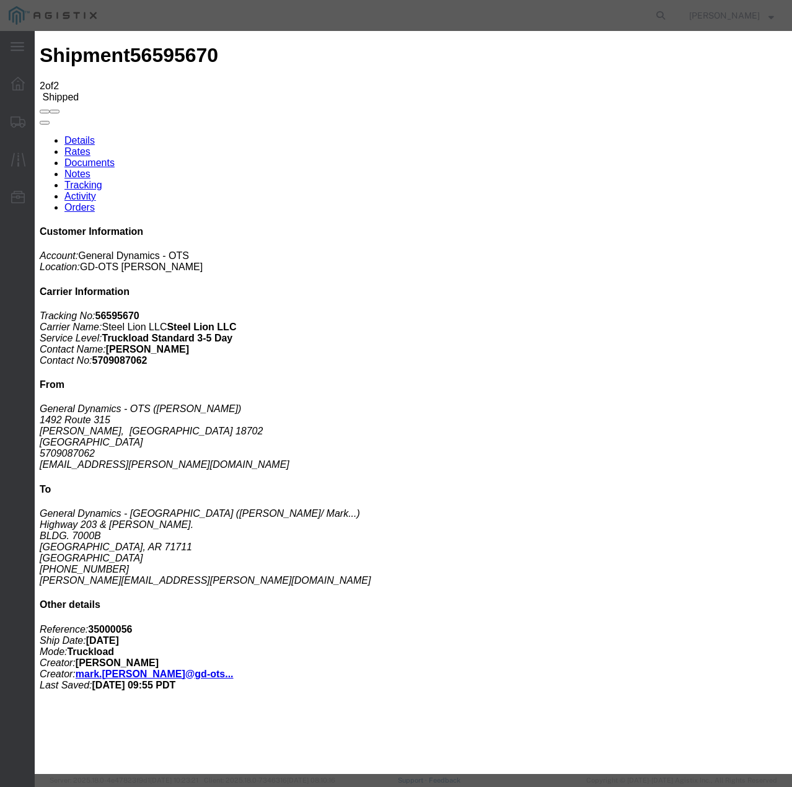
select select "TL"
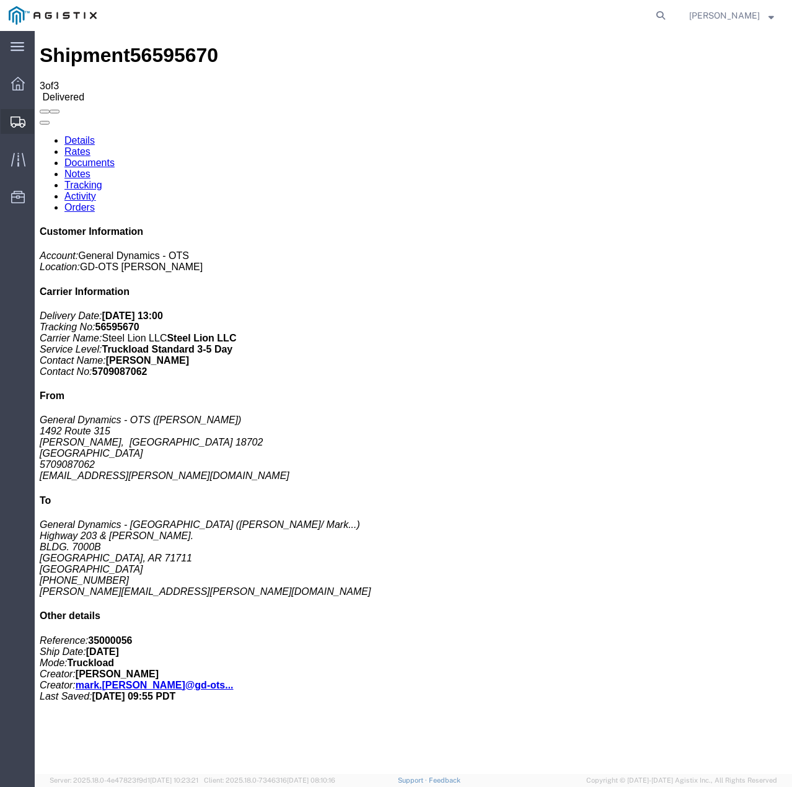
click at [16, 122] on icon at bounding box center [18, 121] width 15 height 11
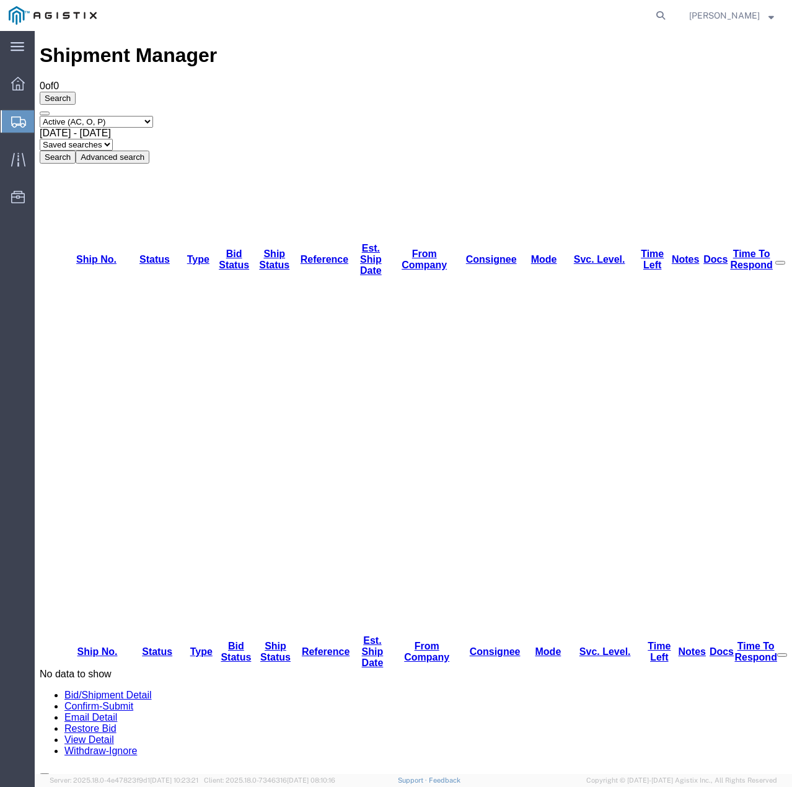
click at [153, 116] on select "Select status Active (AC, O, P) All Approved Awaiting Confirmation (AC) Booked …" at bounding box center [96, 122] width 113 height 12
select select "ALL"
click at [40, 116] on select "Select status Active (AC, O, P) All Approved Awaiting Confirmation (AC) Booked …" at bounding box center [96, 122] width 113 height 12
click at [76, 150] on button "Search" at bounding box center [58, 156] width 36 height 13
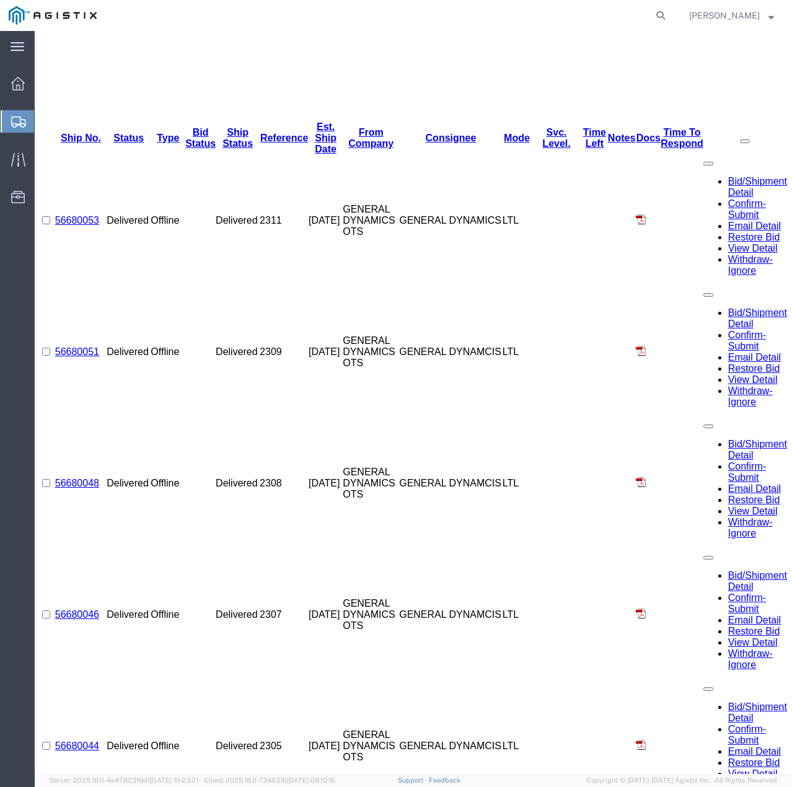
scroll to position [515, 0]
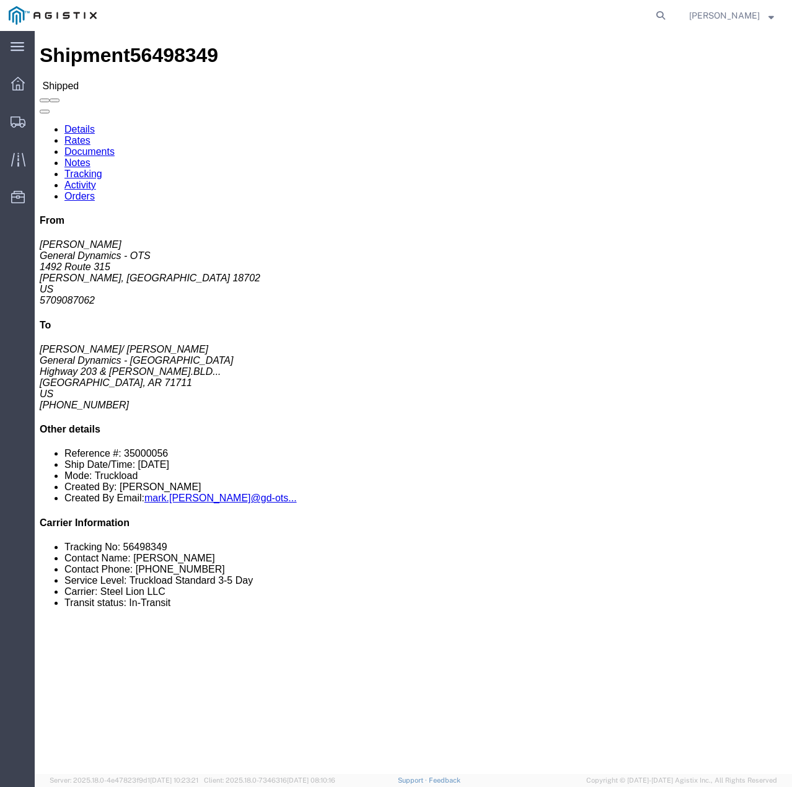
click link "Tracking"
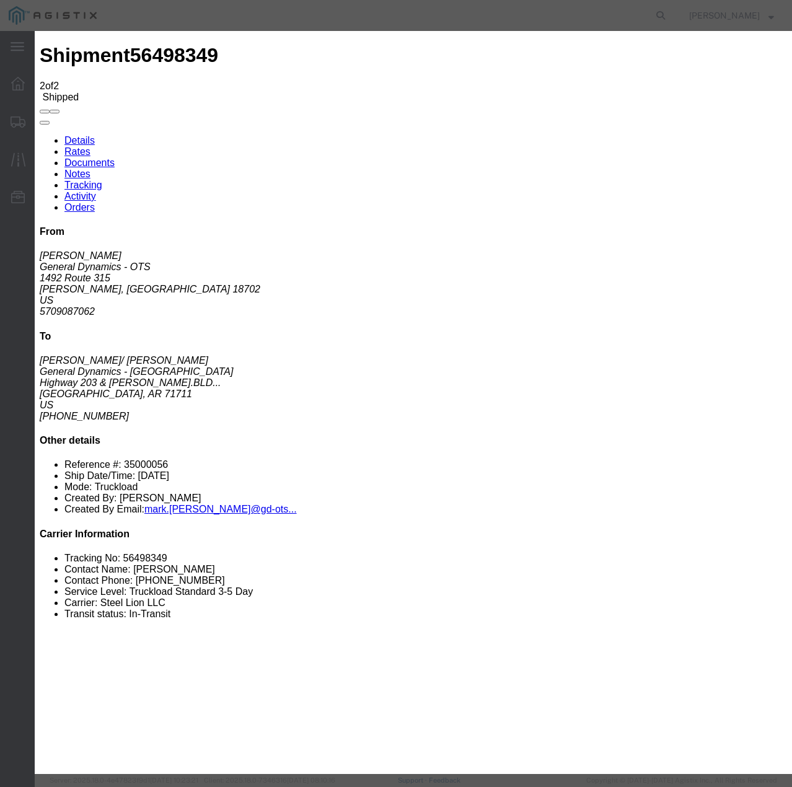
type input "[DATE]"
type input "1:00 PM"
select select "DELIVRED"
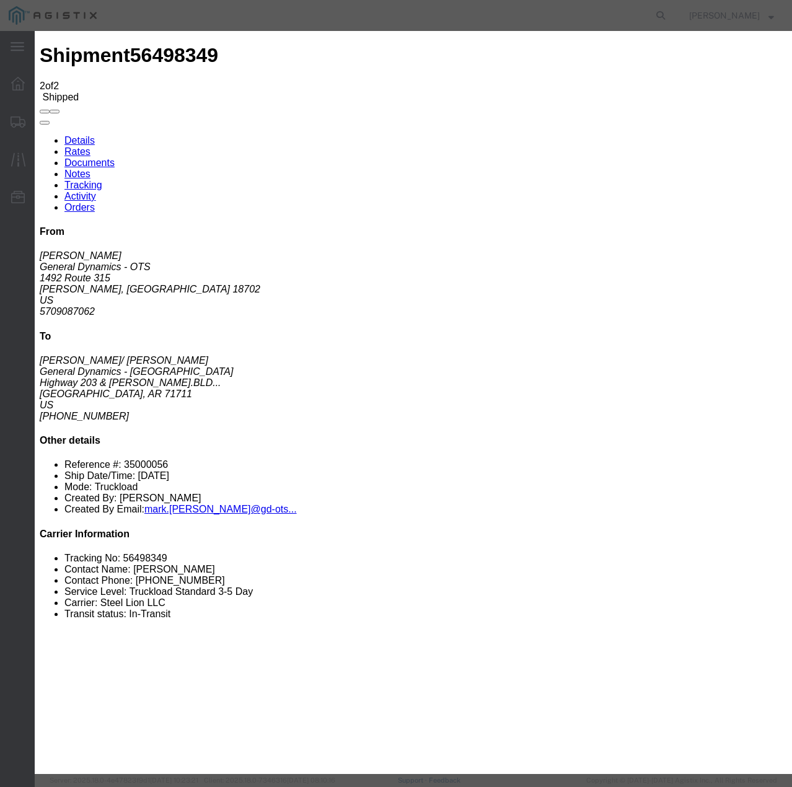
select select "22873"
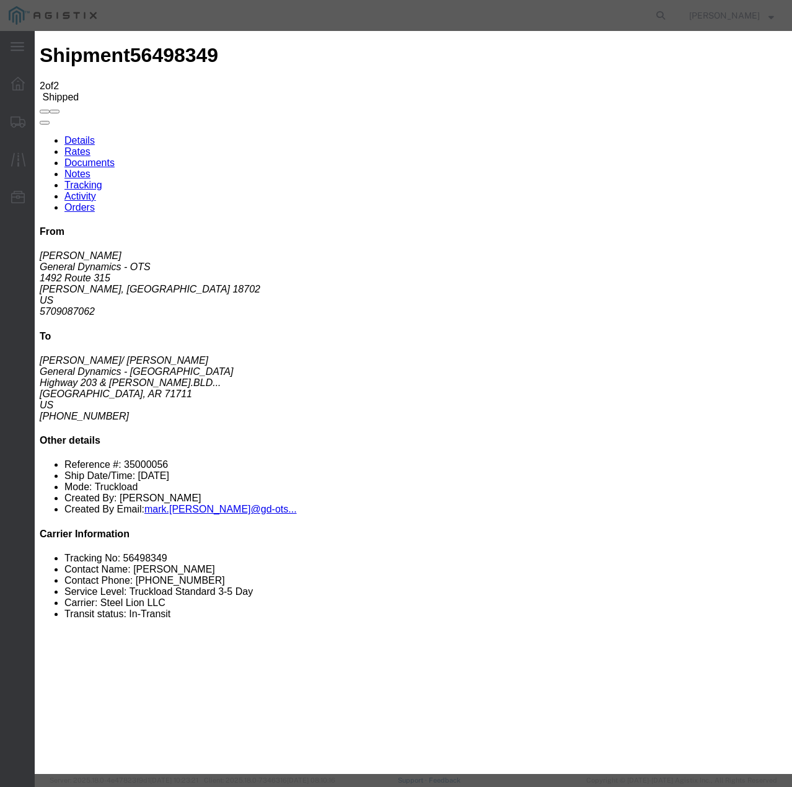
select select "TL"
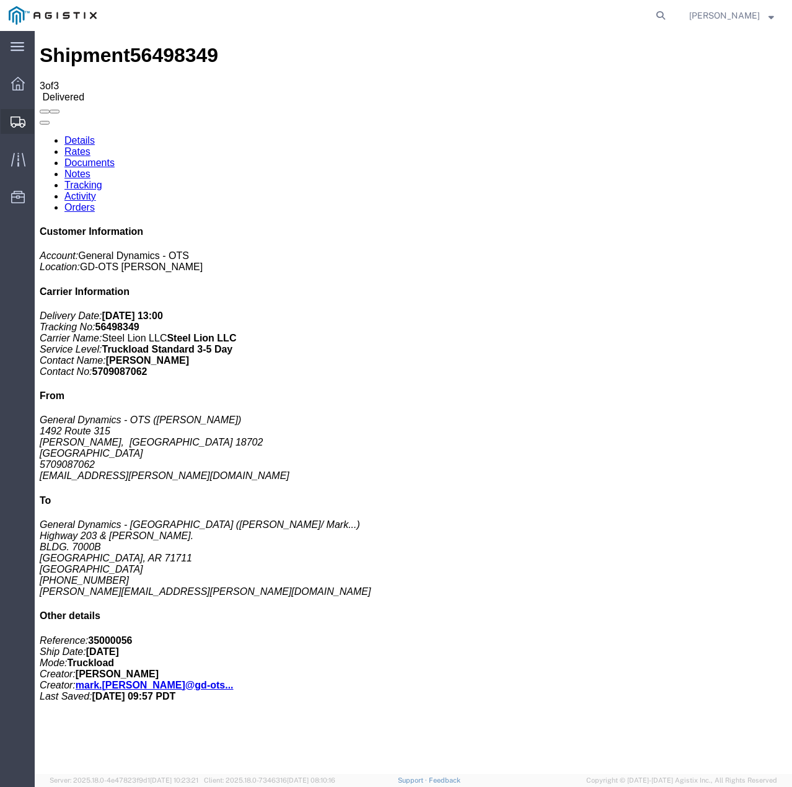
click at [12, 118] on icon at bounding box center [18, 121] width 15 height 11
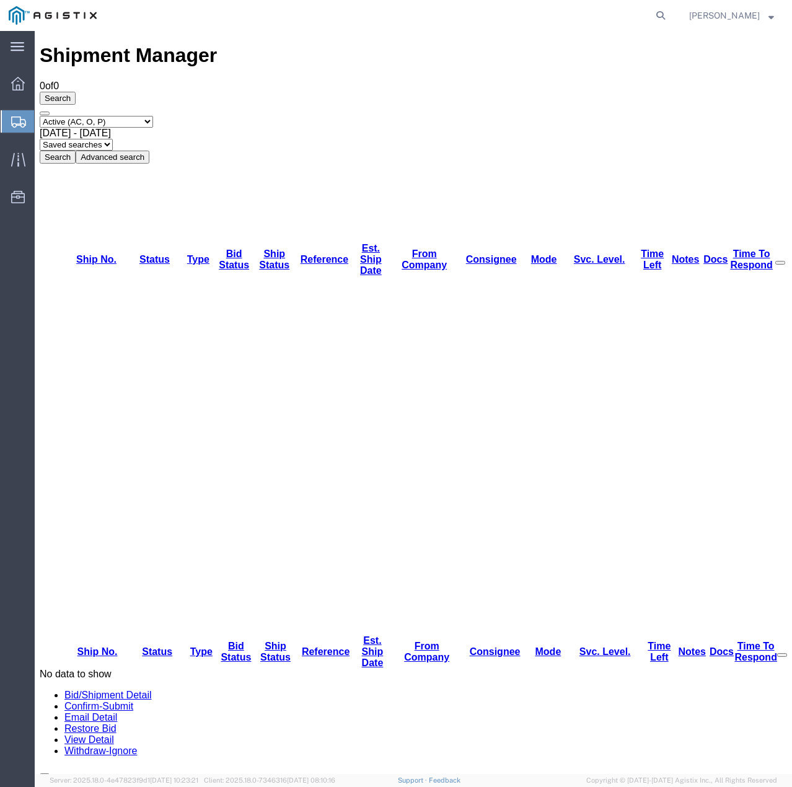
click at [153, 116] on select "Select status Active (AC, O, P) All Approved Awaiting Confirmation (AC) Booked …" at bounding box center [96, 122] width 113 height 12
select select "ALL"
click at [40, 116] on select "Select status Active (AC, O, P) All Approved Awaiting Confirmation (AC) Booked …" at bounding box center [96, 122] width 113 height 12
click at [76, 150] on button "Search" at bounding box center [58, 156] width 36 height 13
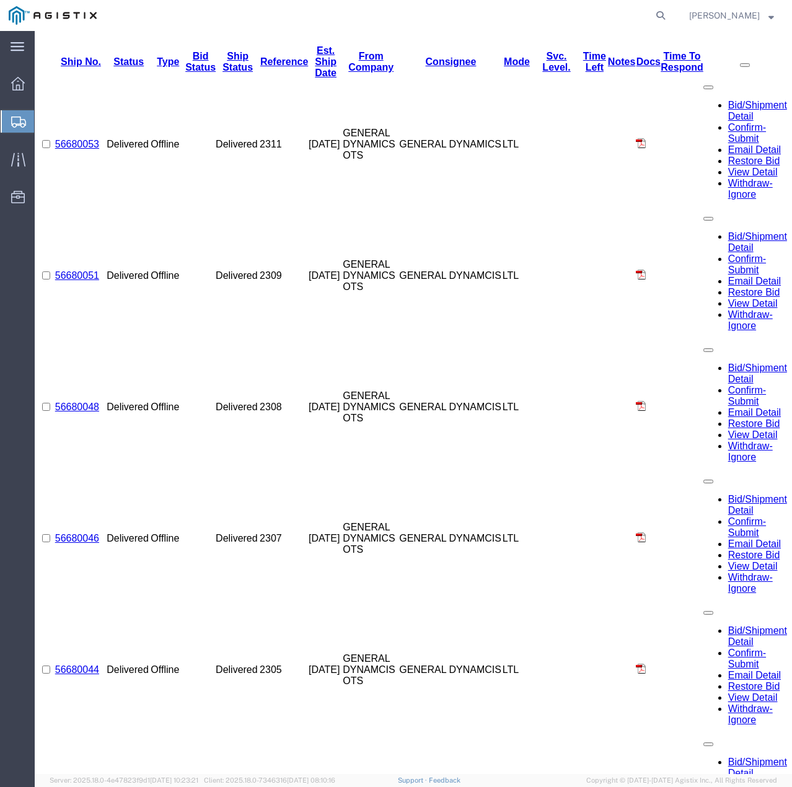
scroll to position [639, 0]
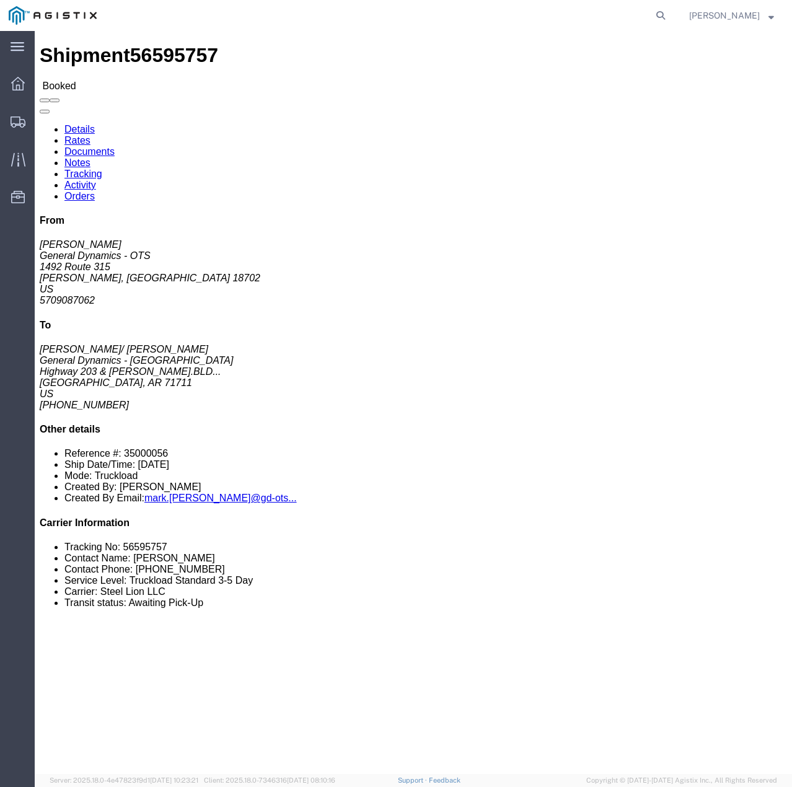
click link "Tracking"
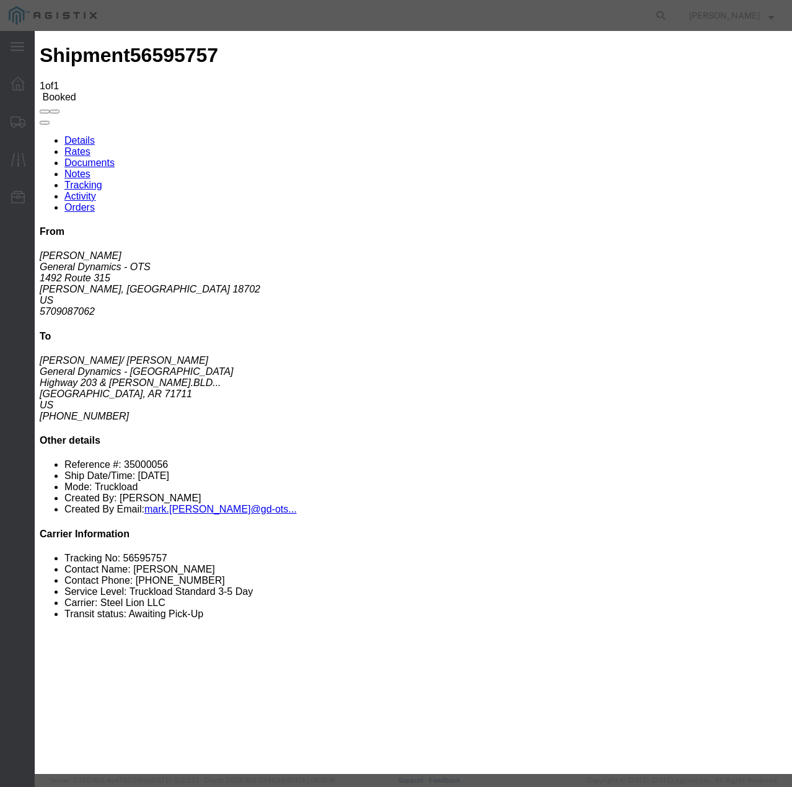
type input "[DATE]"
type input "1:00 PM"
select select "INTRANST"
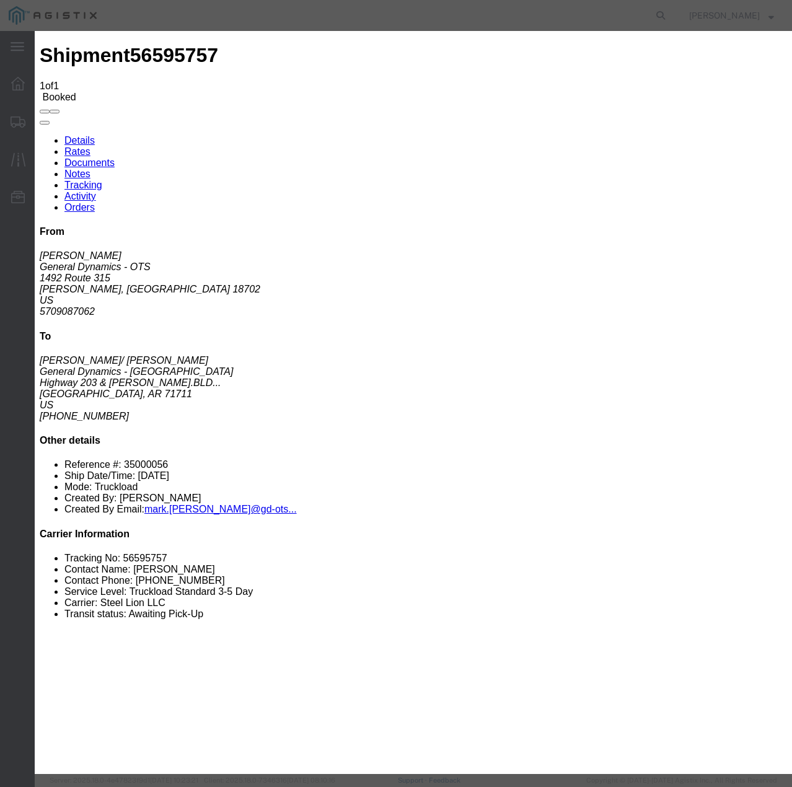
select select "22873"
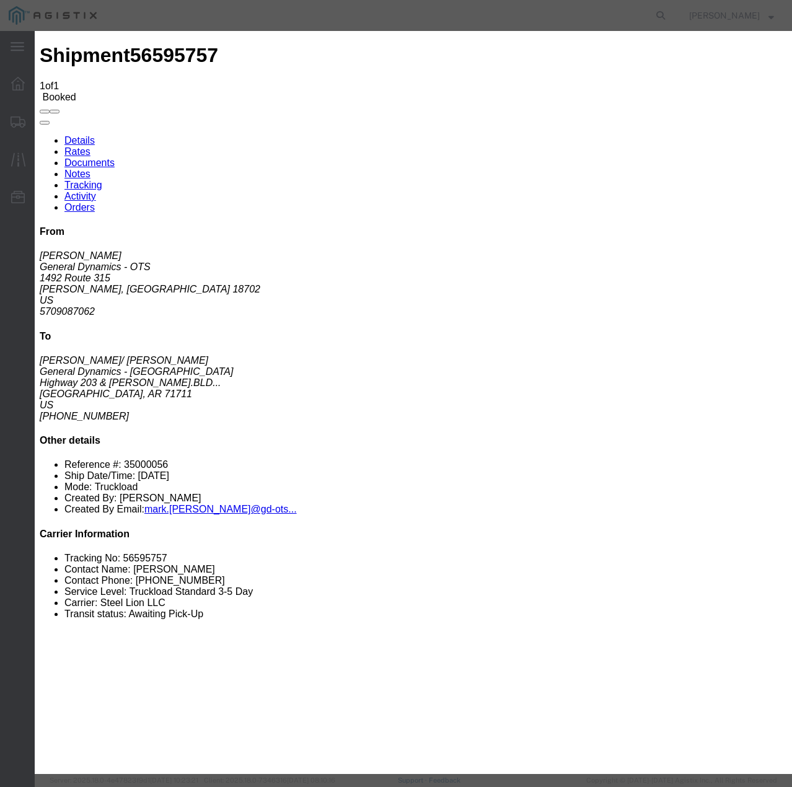
select select "TL"
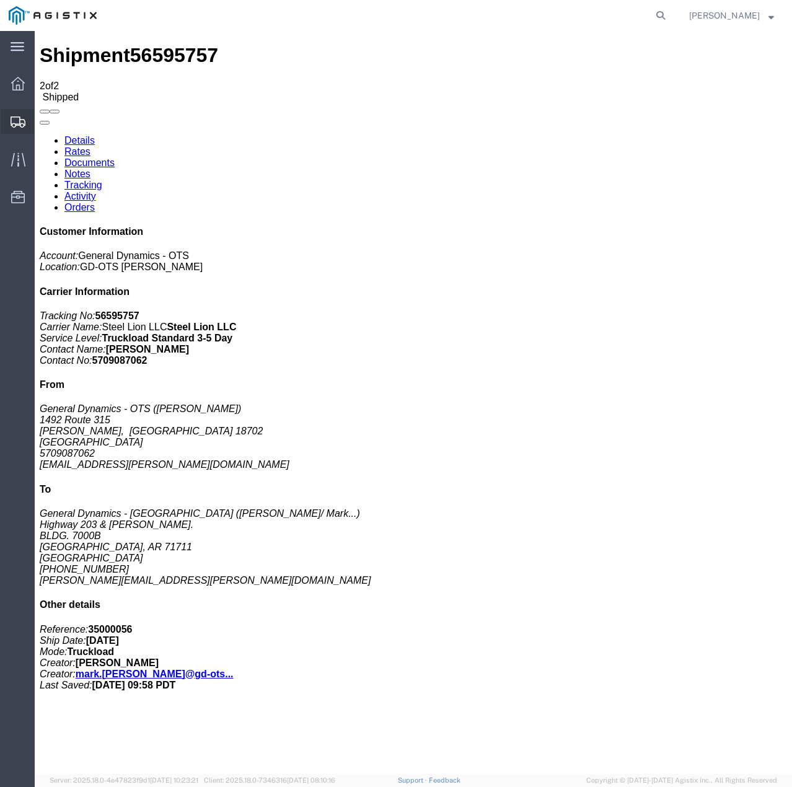
click at [22, 120] on icon at bounding box center [18, 121] width 15 height 11
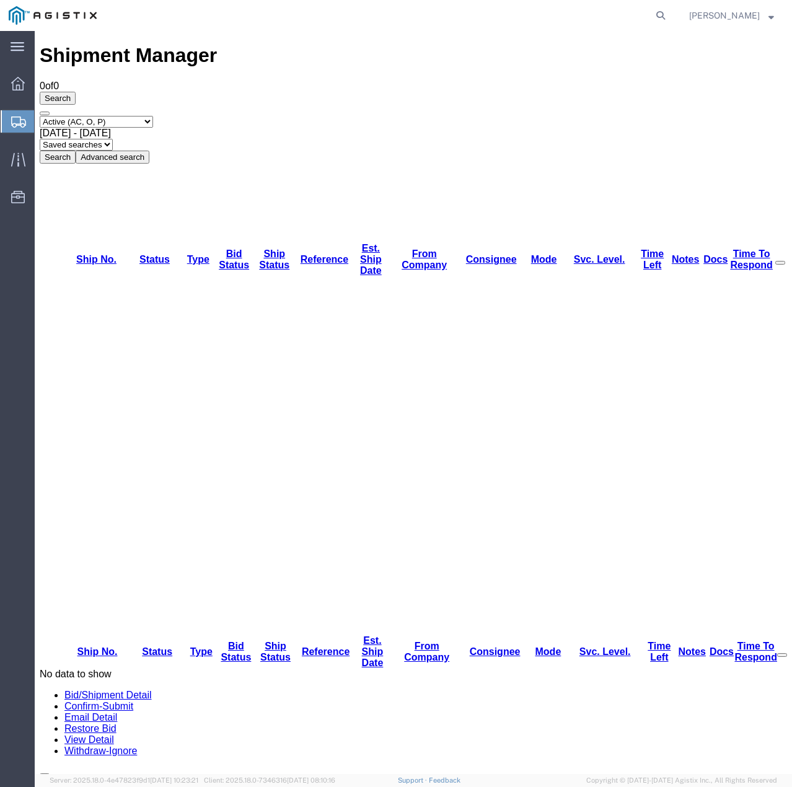
click at [153, 116] on select "Select status Active (AC, O, P) All Approved Awaiting Confirmation (AC) Booked …" at bounding box center [96, 122] width 113 height 12
select select "ALL"
click at [40, 116] on select "Select status Active (AC, O, P) All Approved Awaiting Confirmation (AC) Booked …" at bounding box center [96, 122] width 113 height 12
click at [76, 150] on button "Search" at bounding box center [58, 156] width 36 height 13
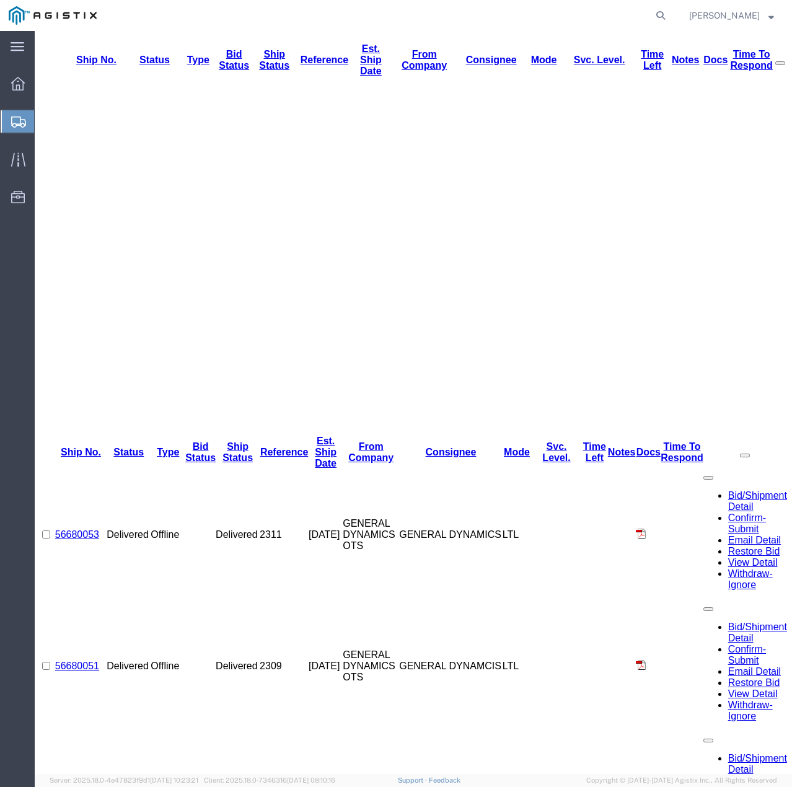
scroll to position [372, 0]
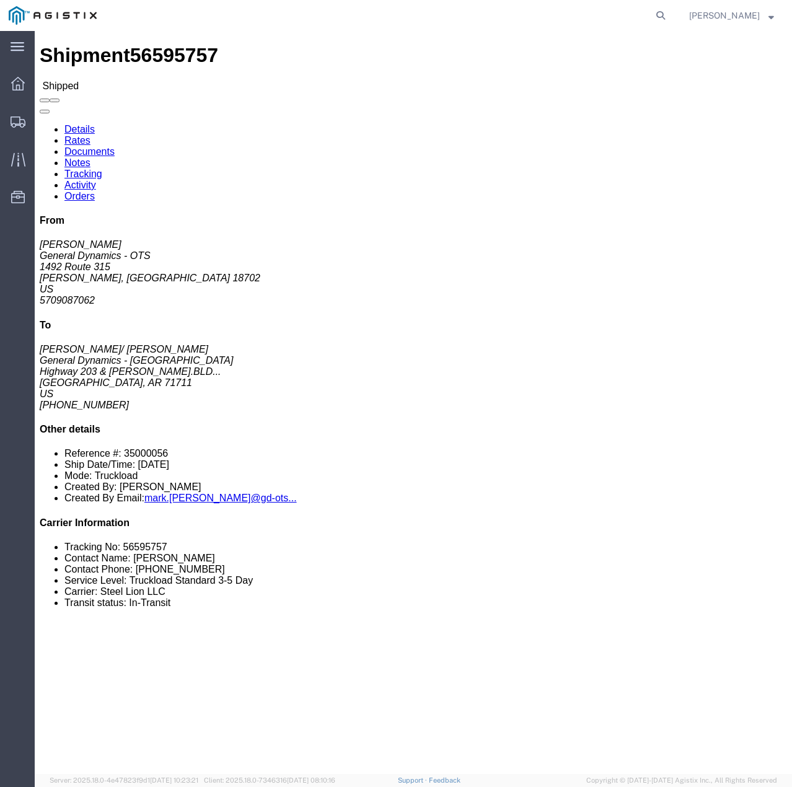
click link "Tracking"
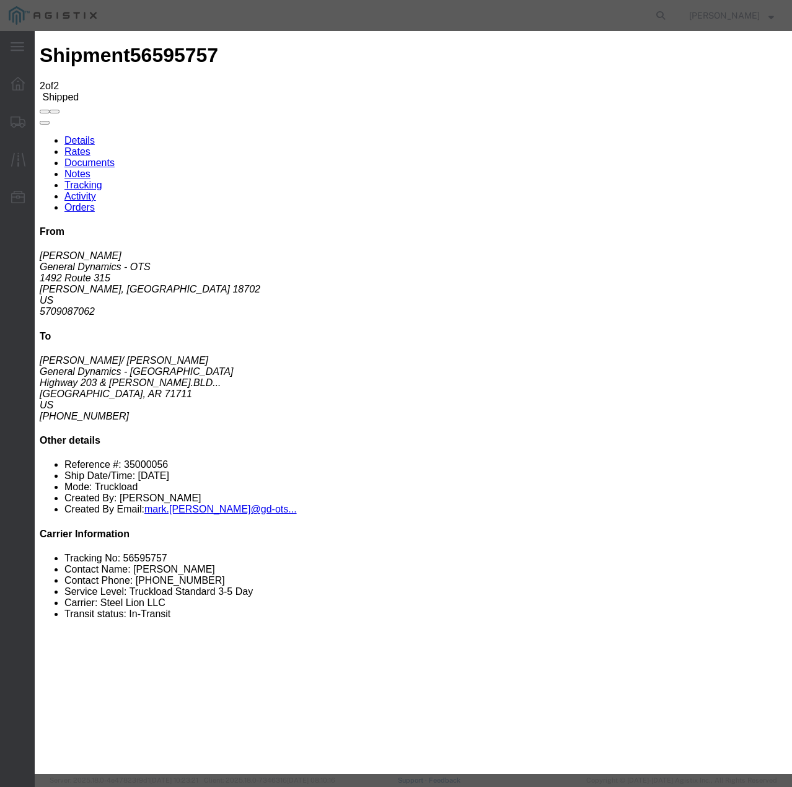
type input "[DATE]"
type input "1:00 PM"
select select "DELIVRED"
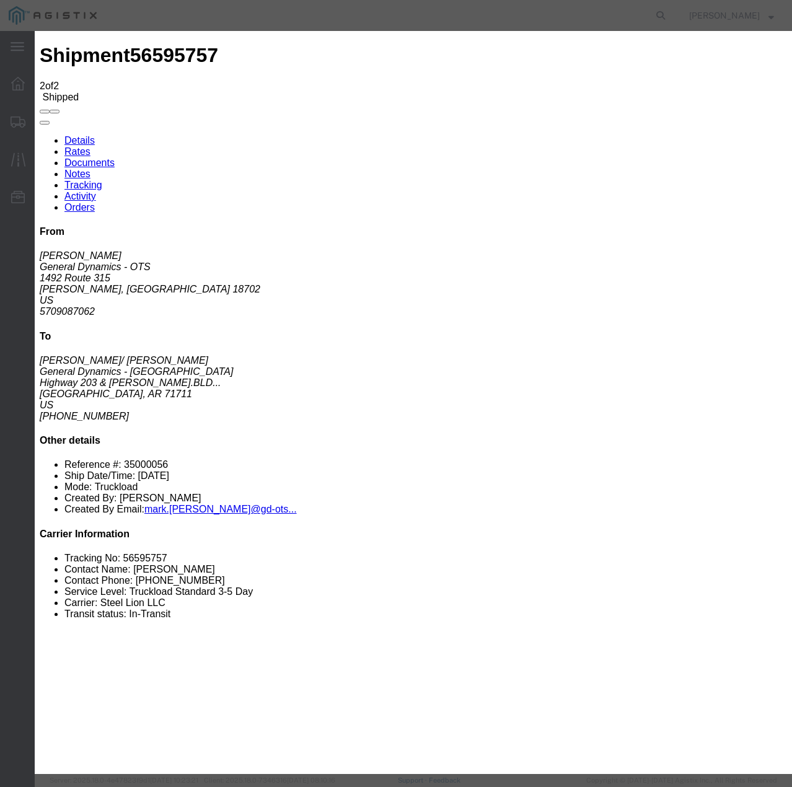
select select "22873"
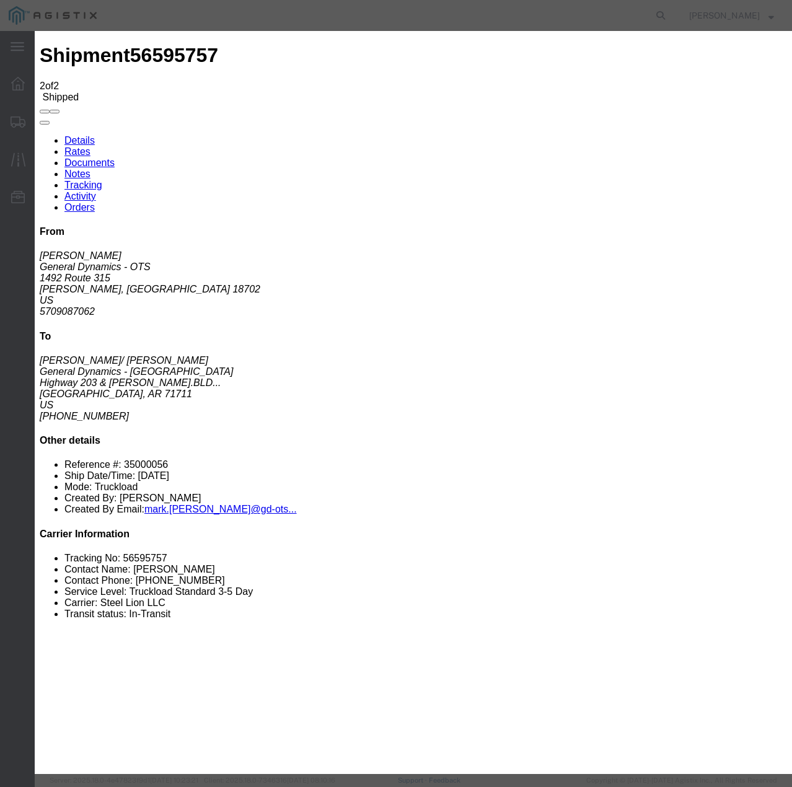
select select "TL"
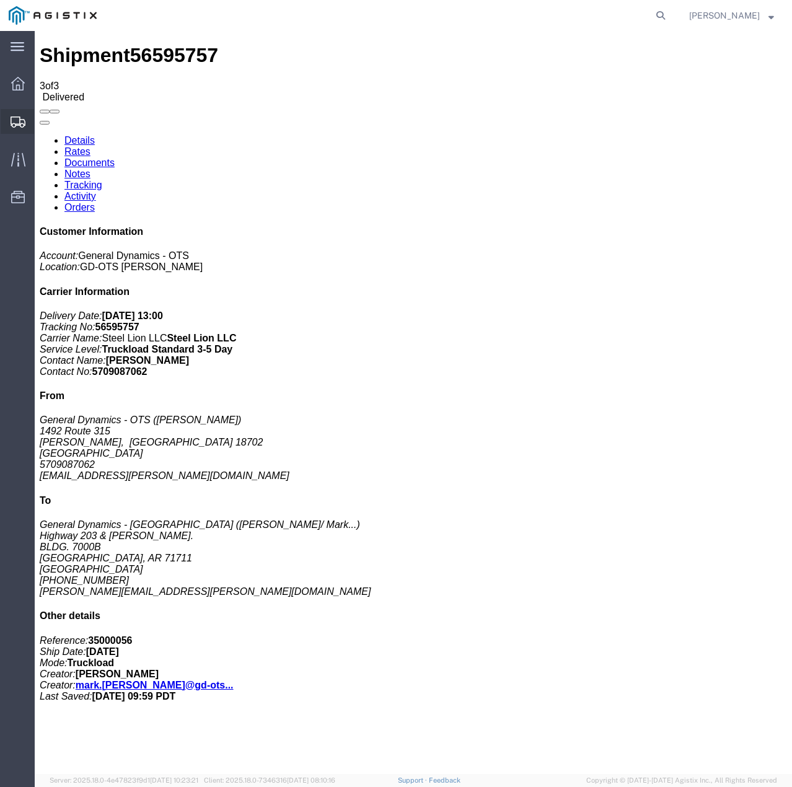
click at [14, 123] on icon at bounding box center [18, 121] width 15 height 11
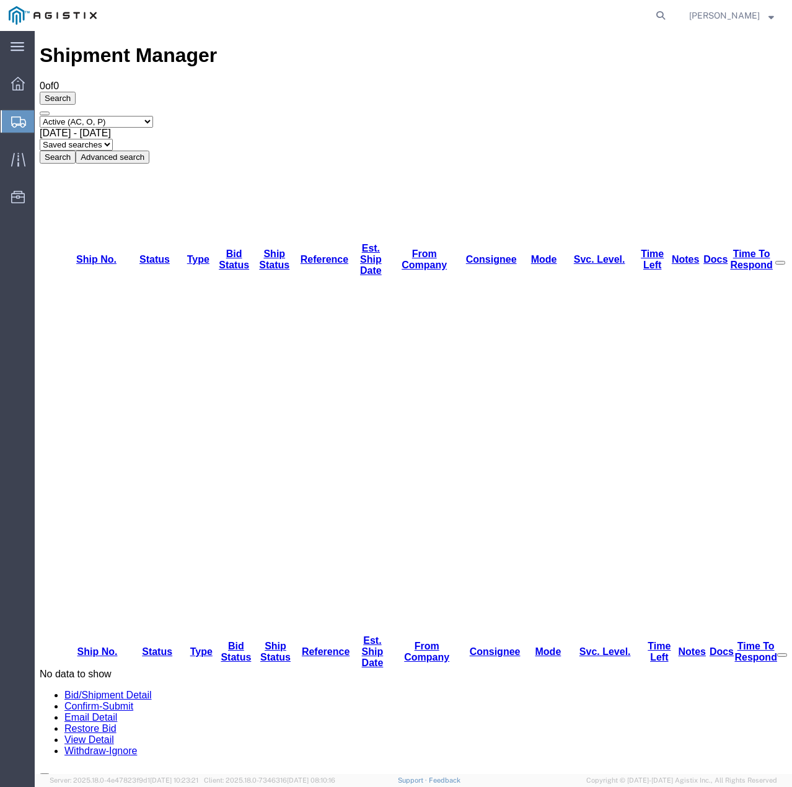
click at [147, 116] on select "Select status Active (AC, O, P) All Approved Awaiting Confirmation (AC) Booked …" at bounding box center [96, 122] width 113 height 12
select select "ALL"
click at [40, 116] on select "Select status Active (AC, O, P) All Approved Awaiting Confirmation (AC) Booked …" at bounding box center [96, 122] width 113 height 12
click at [76, 150] on button "Search" at bounding box center [58, 156] width 36 height 13
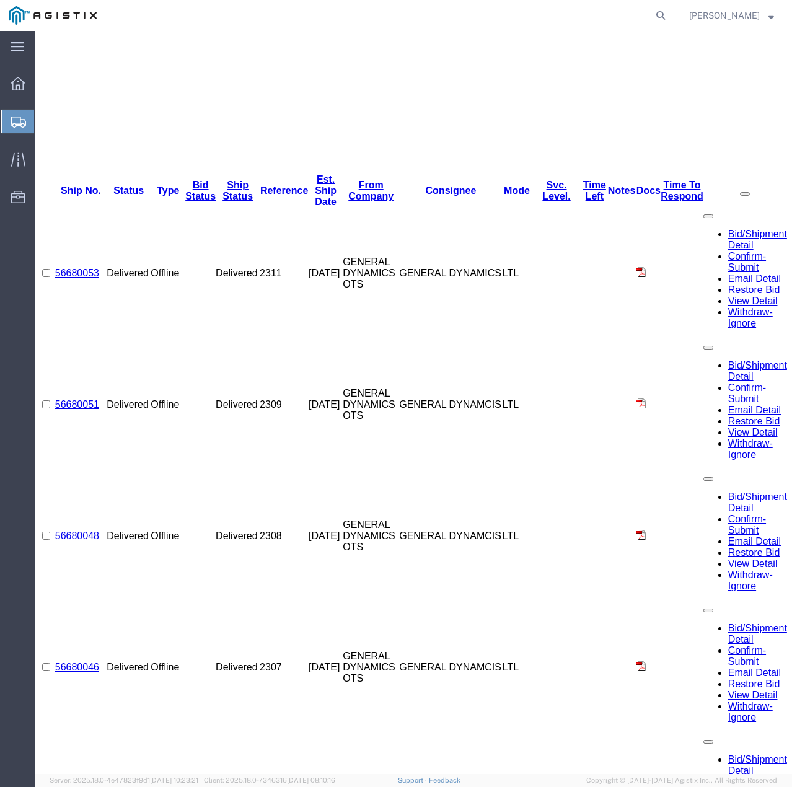
scroll to position [515, 0]
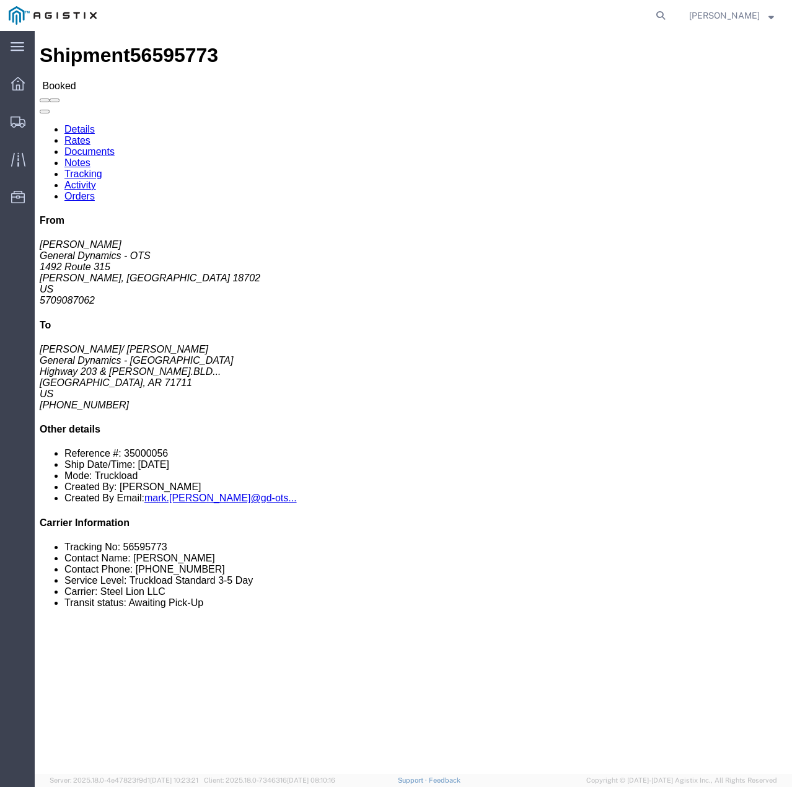
click link "Tracking"
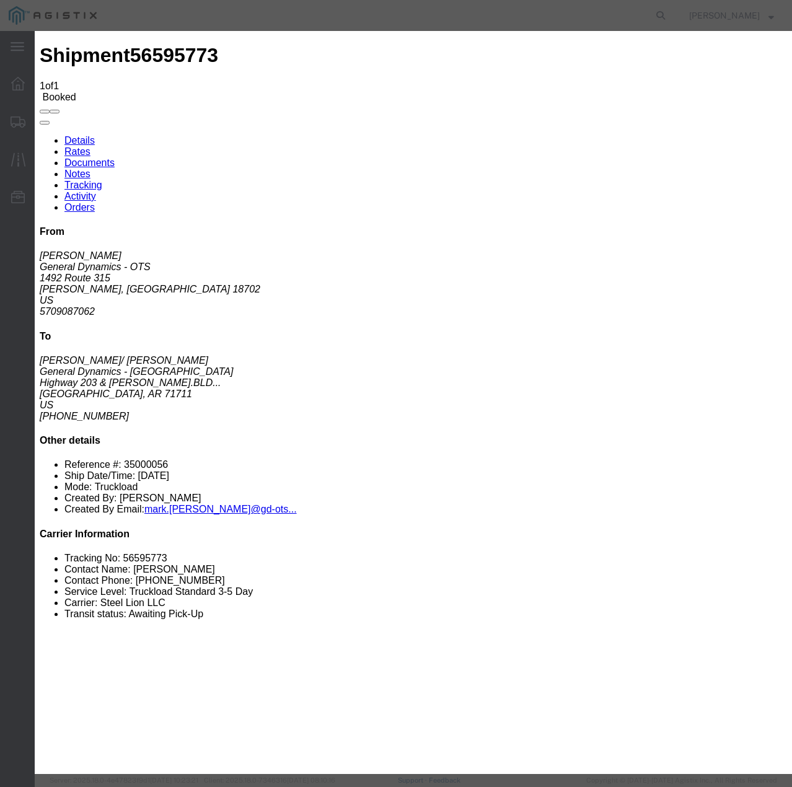
type input "[DATE]"
type input "1:00 PM"
select select "INTRANST"
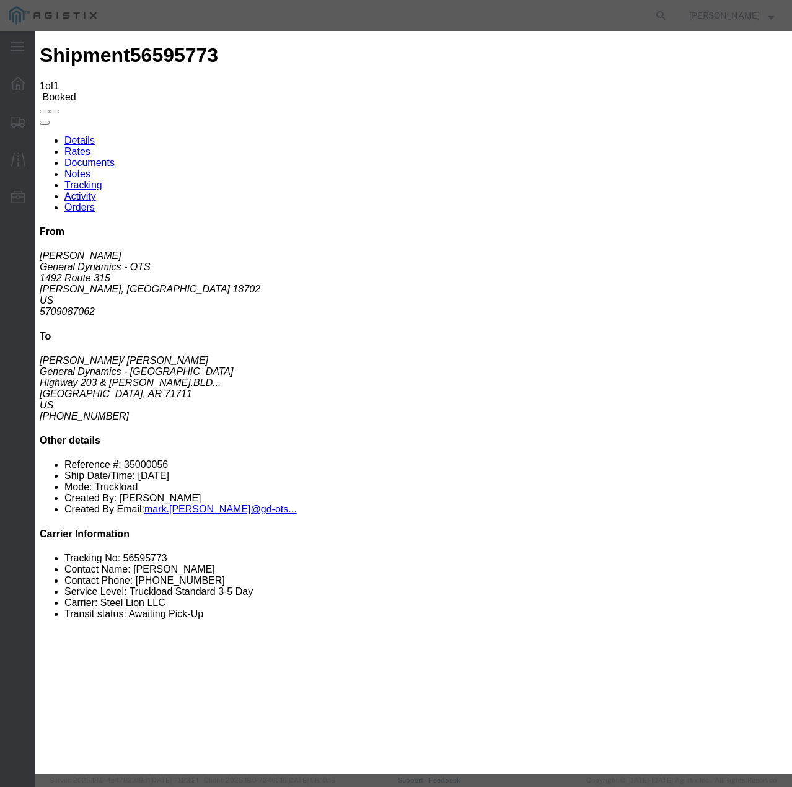
select select "22873"
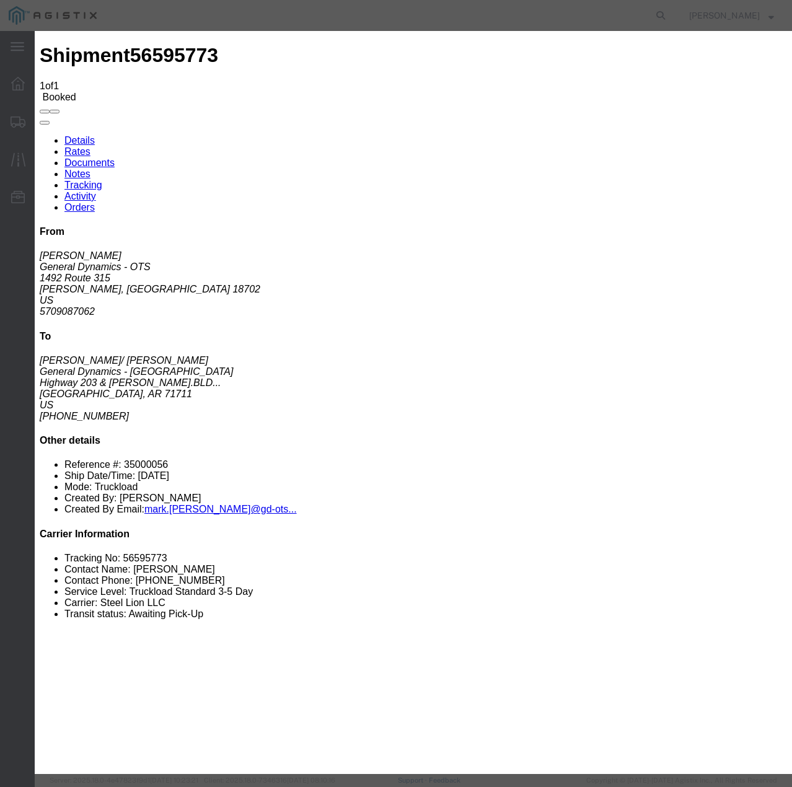
select select "TL"
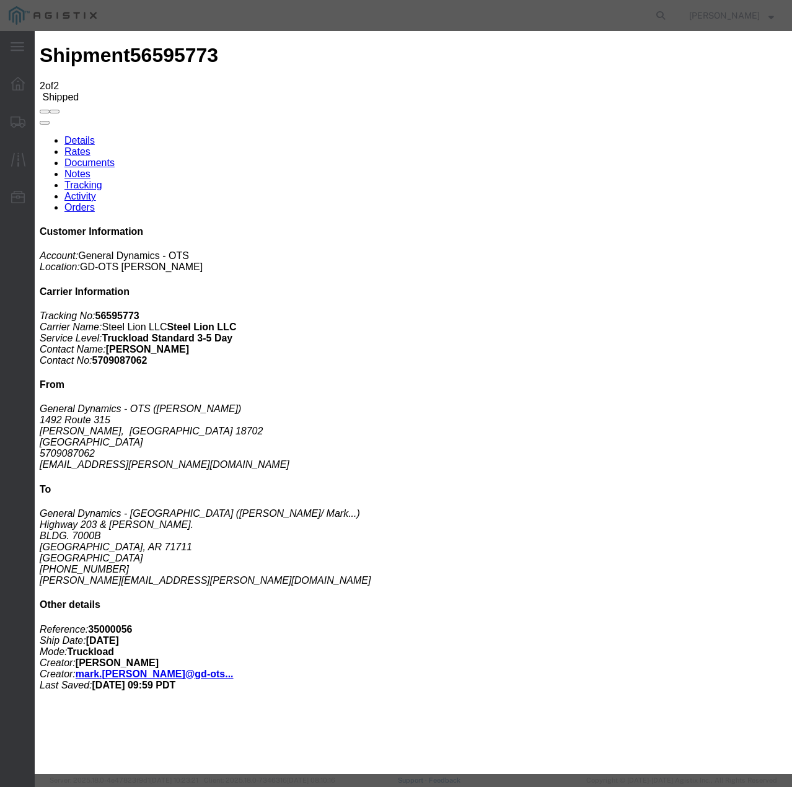
type input "[DATE]"
type input "1:00 PM"
select select "DELIVRED"
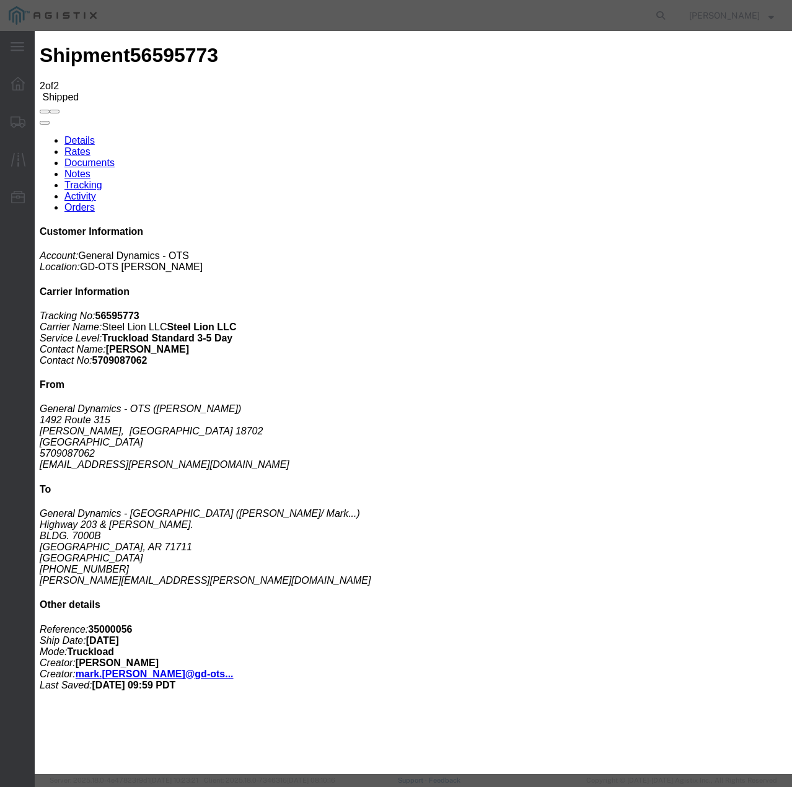
select select "22873"
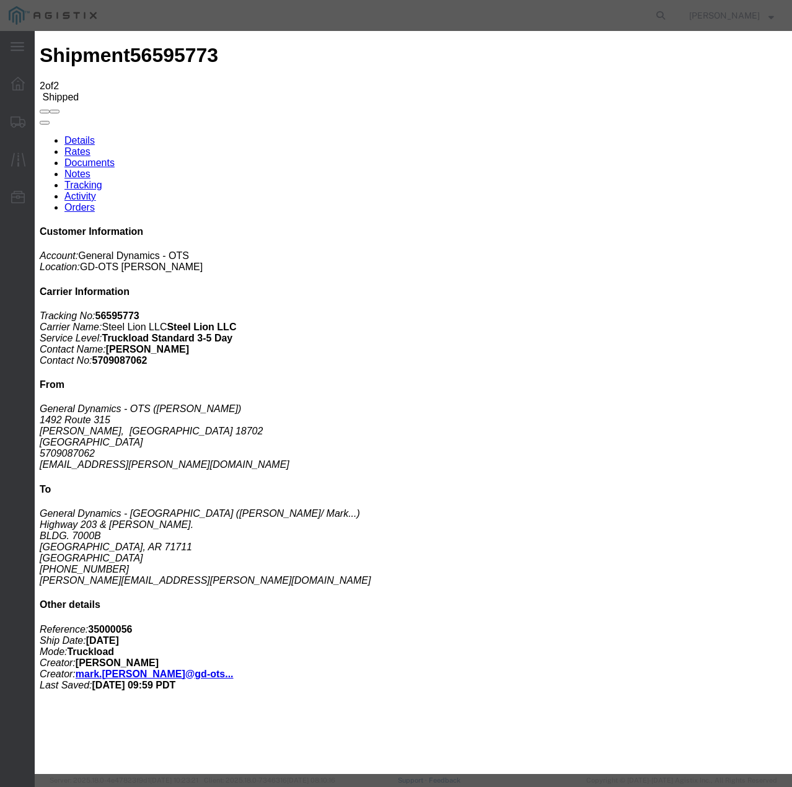
select select "TL"
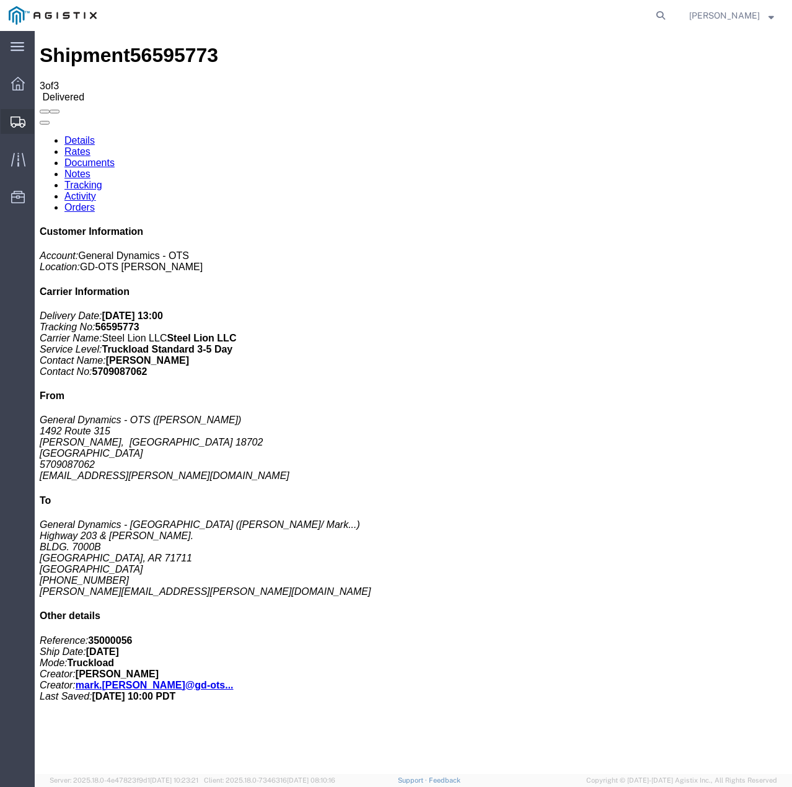
click at [11, 124] on icon at bounding box center [18, 121] width 15 height 11
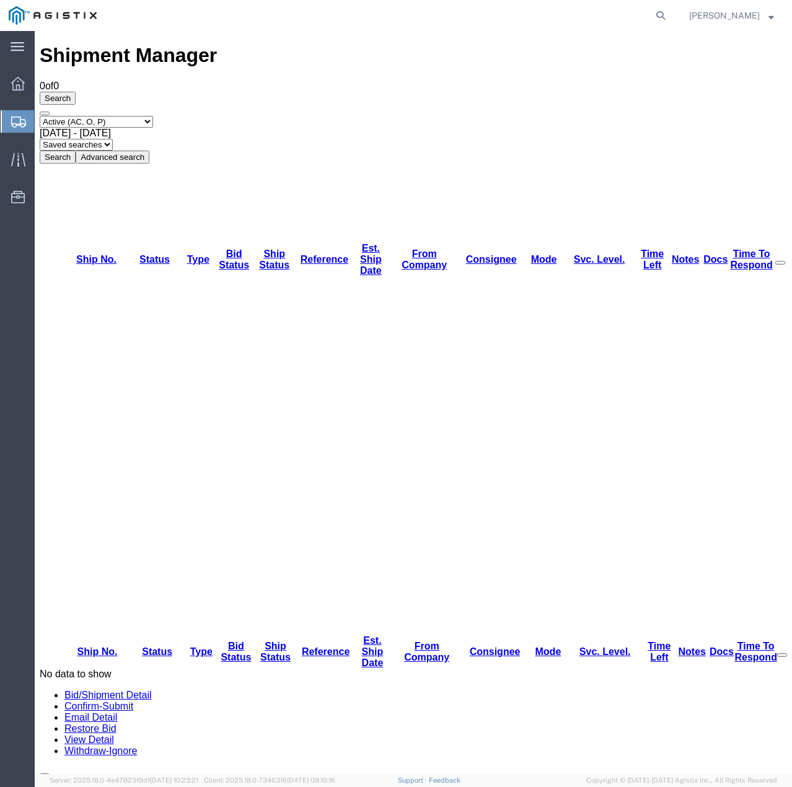
click at [153, 116] on select "Select status Active (AC, O, P) All Approved Awaiting Confirmation (AC) Booked …" at bounding box center [96, 122] width 113 height 12
select select "ALL"
click at [40, 116] on select "Select status Active (AC, O, P) All Approved Awaiting Confirmation (AC) Booked …" at bounding box center [96, 122] width 113 height 12
click at [76, 150] on button "Search" at bounding box center [58, 156] width 36 height 13
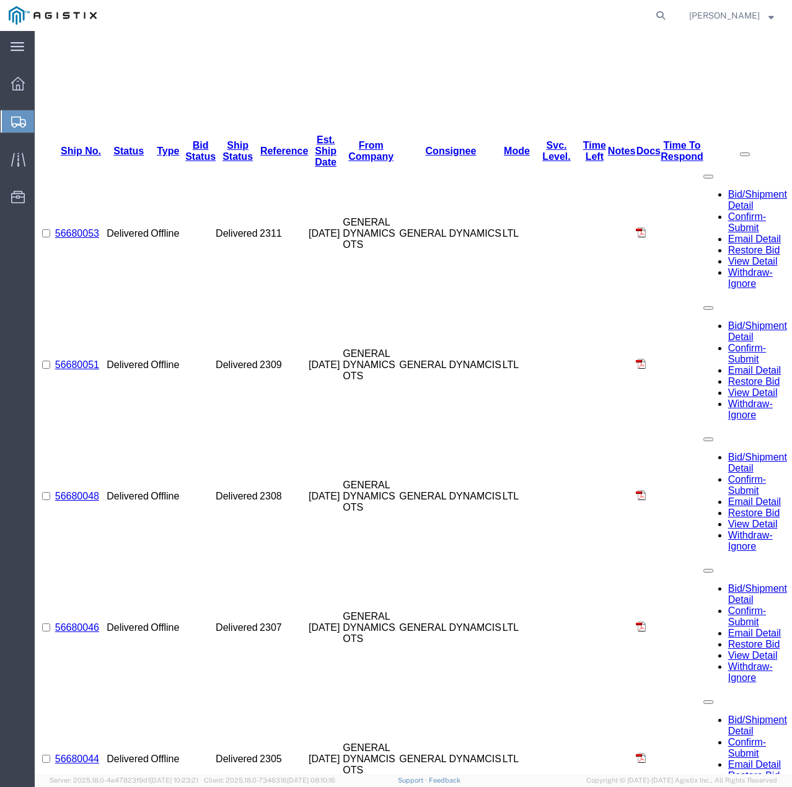
scroll to position [577, 0]
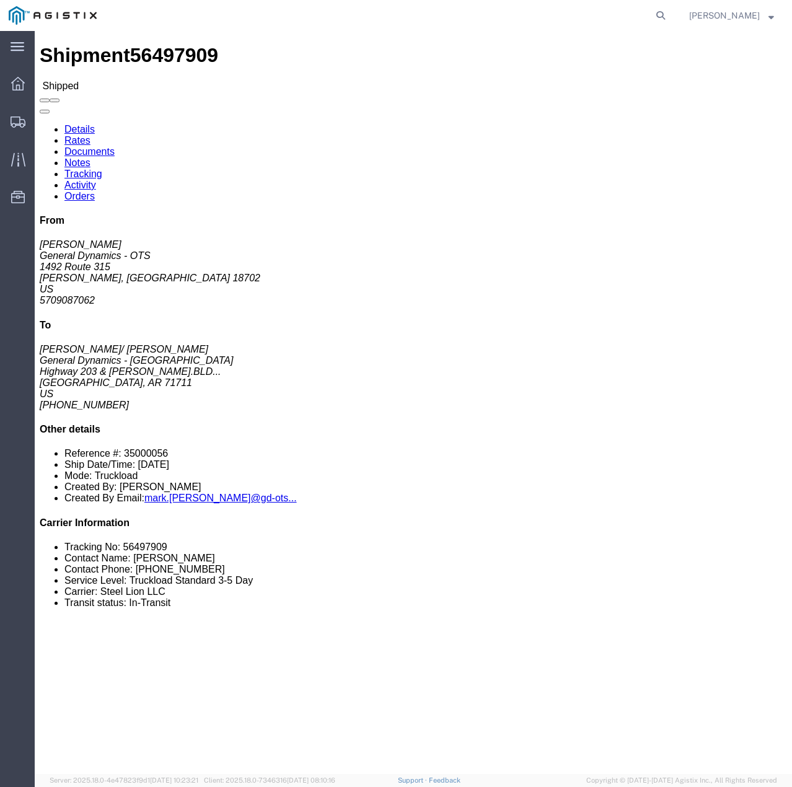
click link "Tracking"
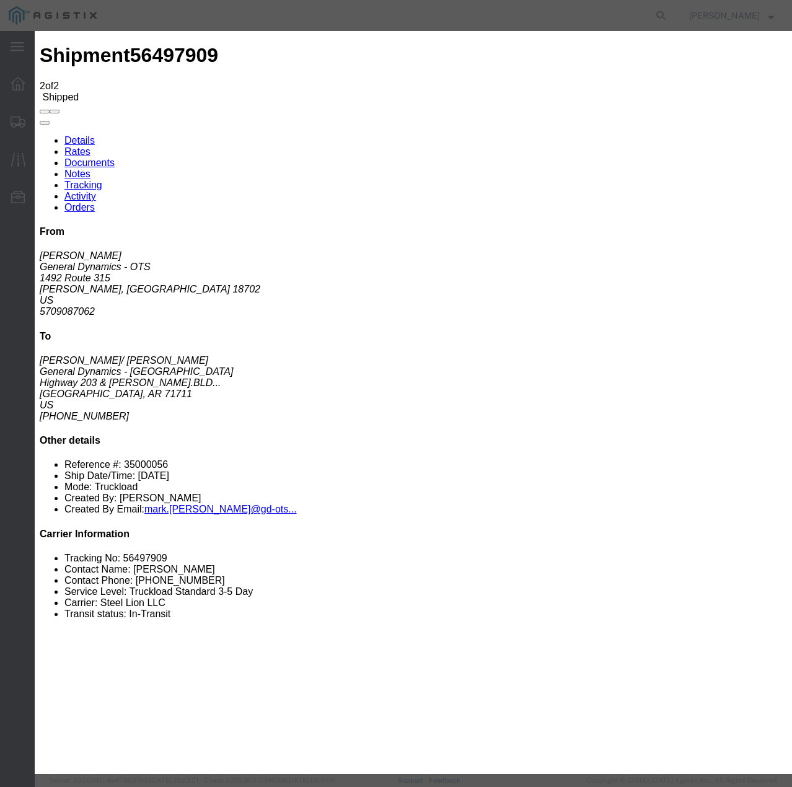
type input "[DATE]"
type input "2:00 PM"
select select "DELIVRED"
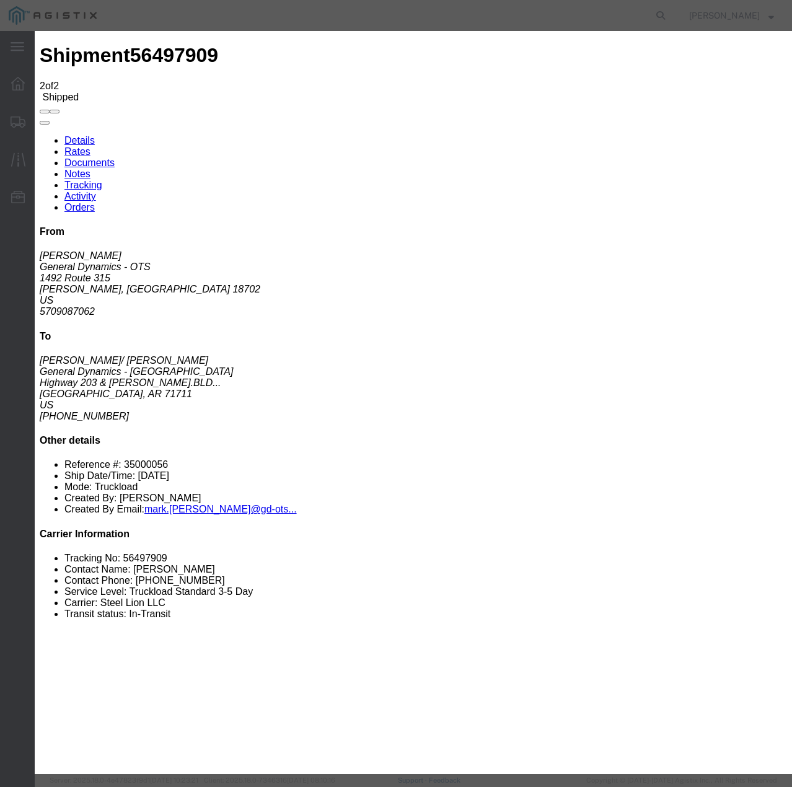
select select "22873"
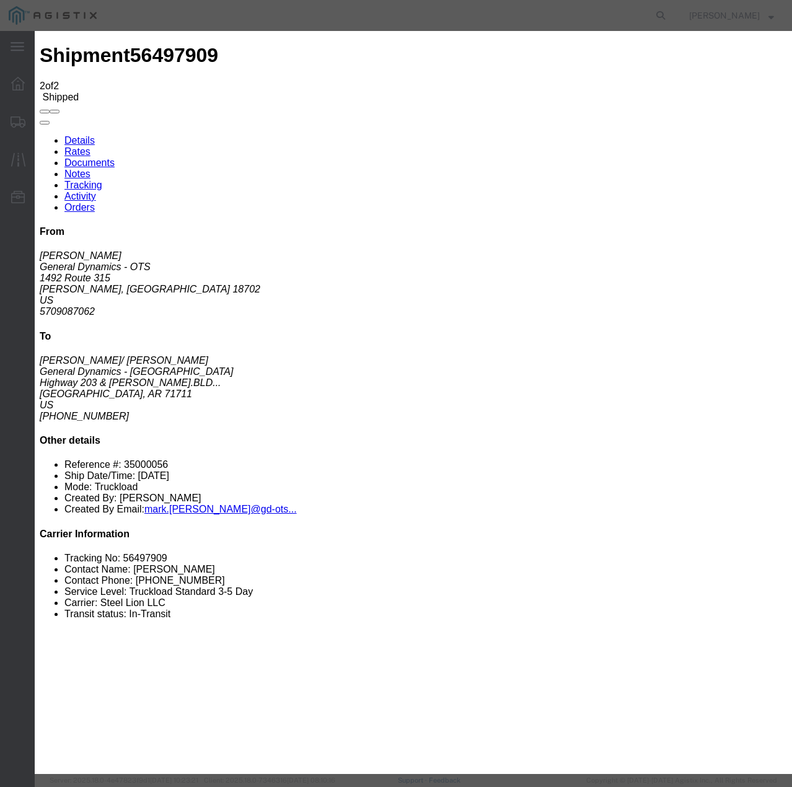
select select "TL"
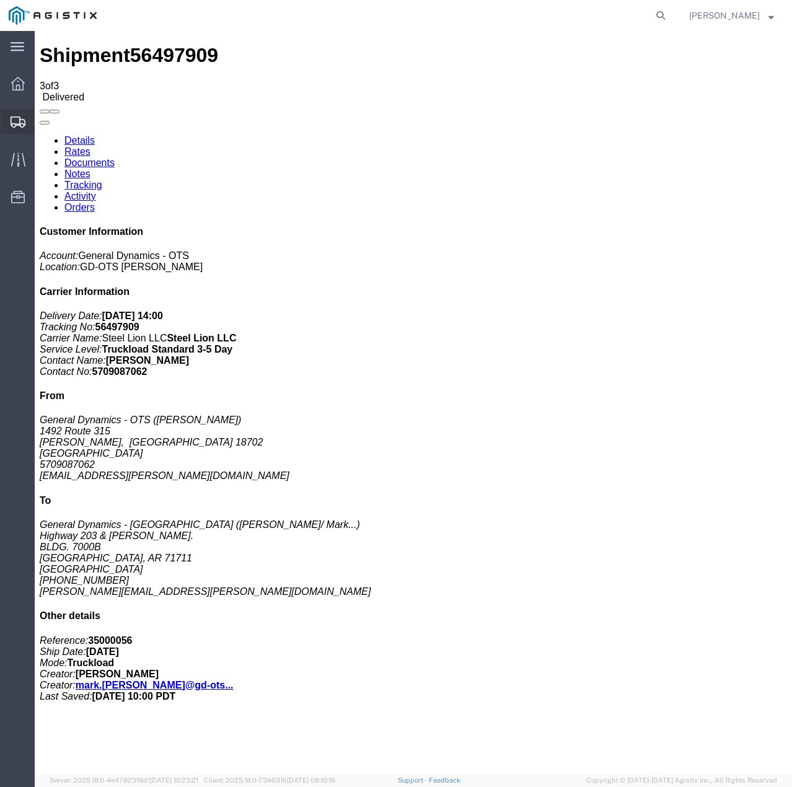
click at [14, 121] on icon at bounding box center [18, 121] width 15 height 11
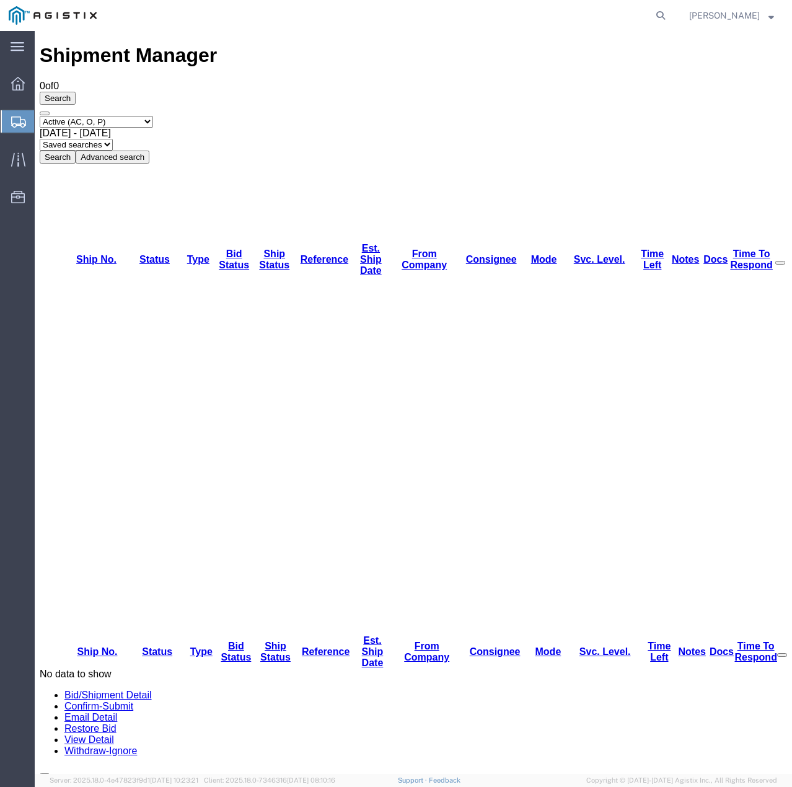
click at [153, 116] on select "Select status Active (AC, O, P) All Approved Awaiting Confirmation (AC) Booked …" at bounding box center [96, 122] width 113 height 12
select select "ALL"
click at [40, 116] on select "Select status Active (AC, O, P) All Approved Awaiting Confirmation (AC) Booked …" at bounding box center [96, 122] width 113 height 12
click at [76, 150] on button "Search" at bounding box center [58, 156] width 36 height 13
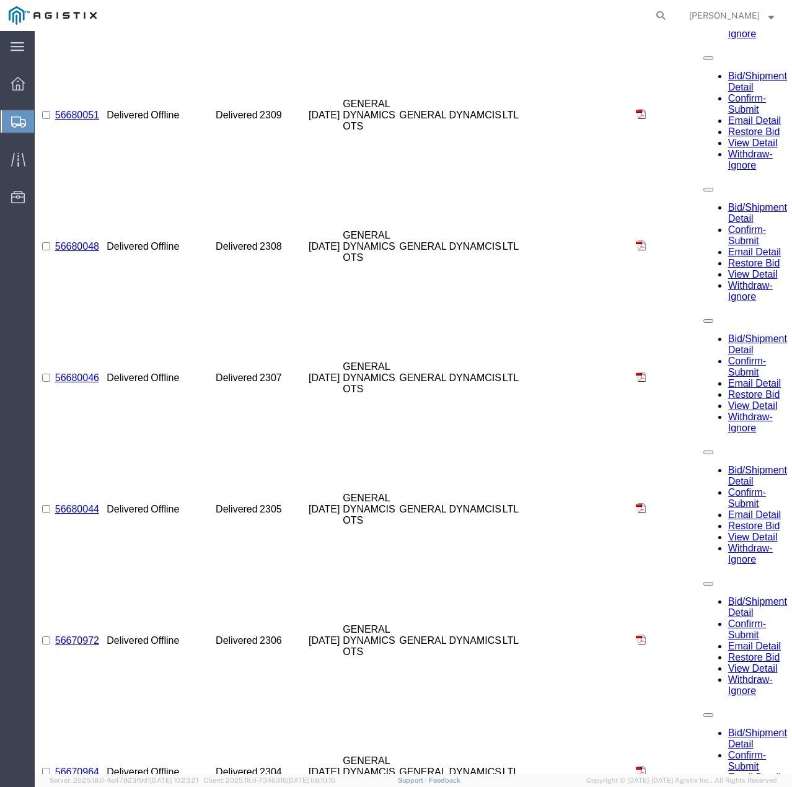
scroll to position [716, 0]
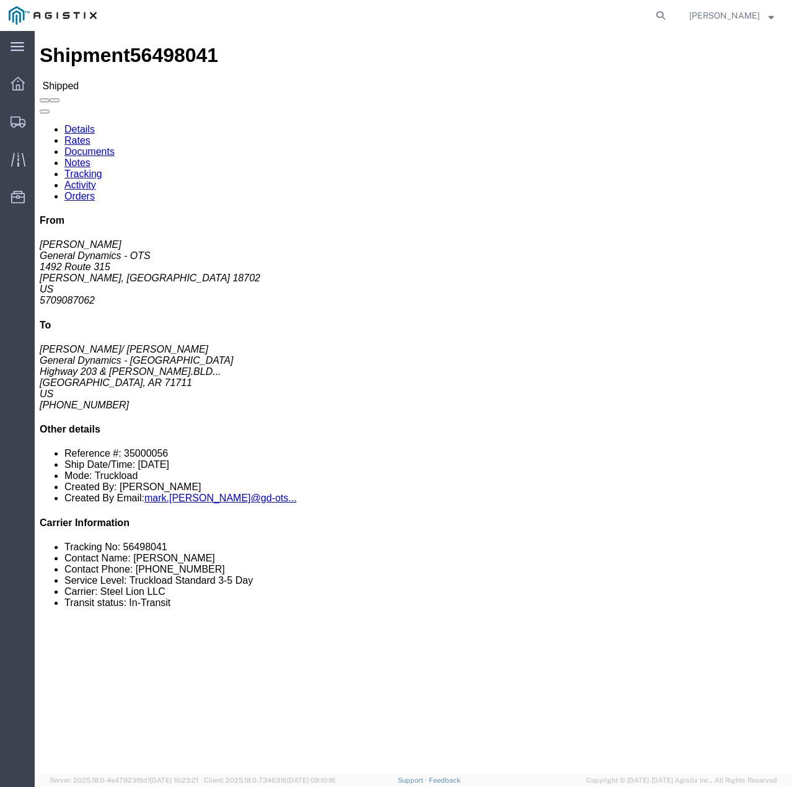
click link "Tracking"
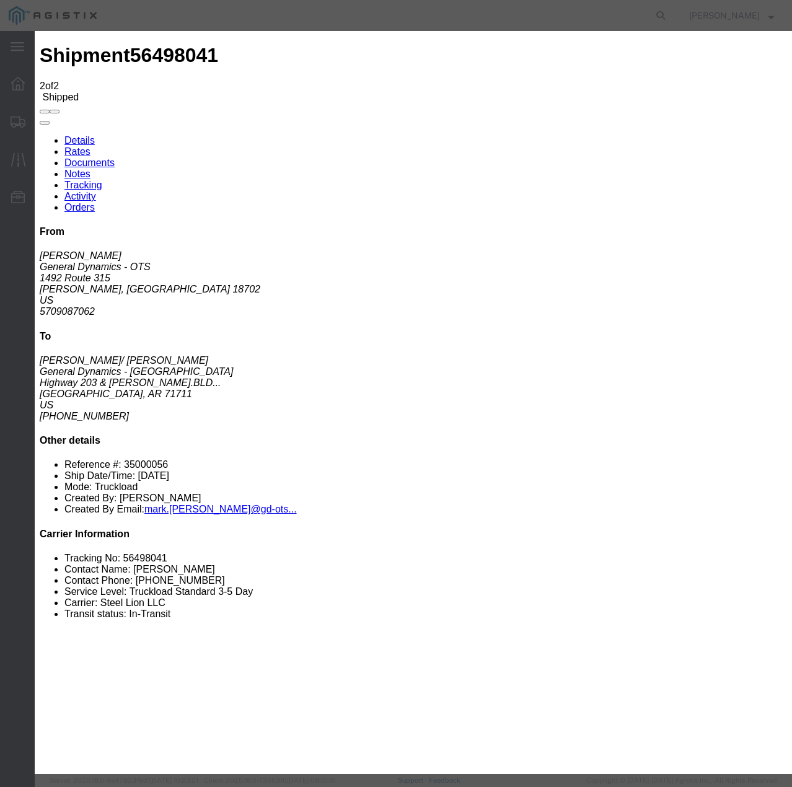
type input "[DATE]"
type input "2:00 PM"
select select "DELIVRED"
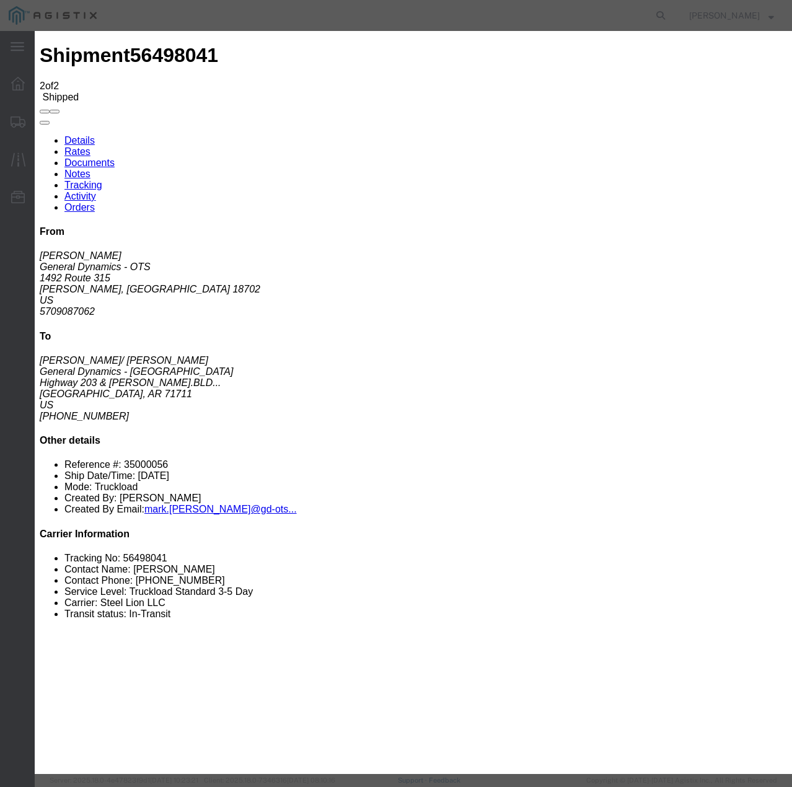
select select "22873"
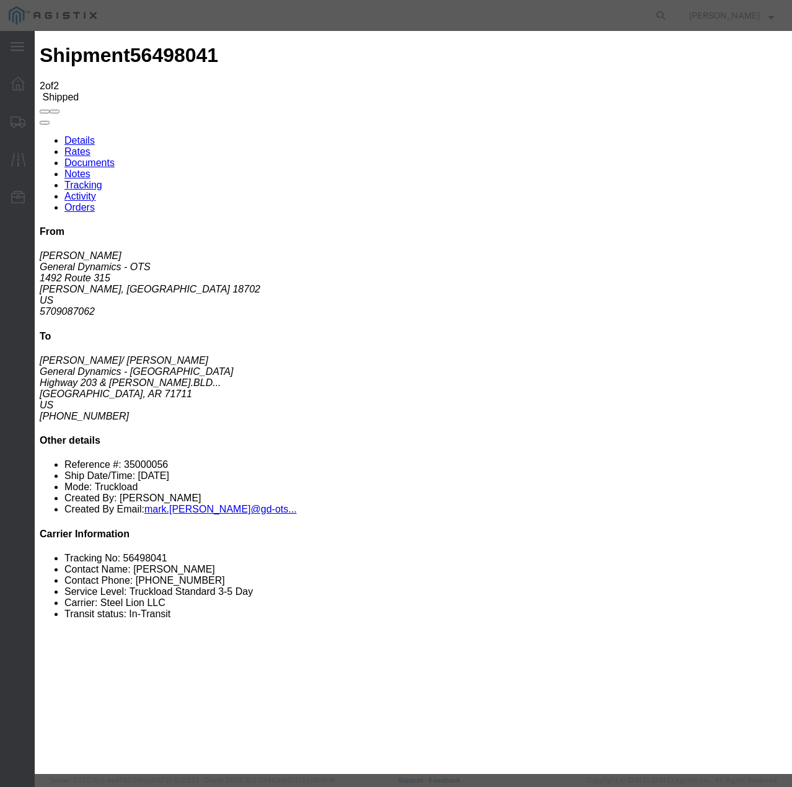
select select "TL"
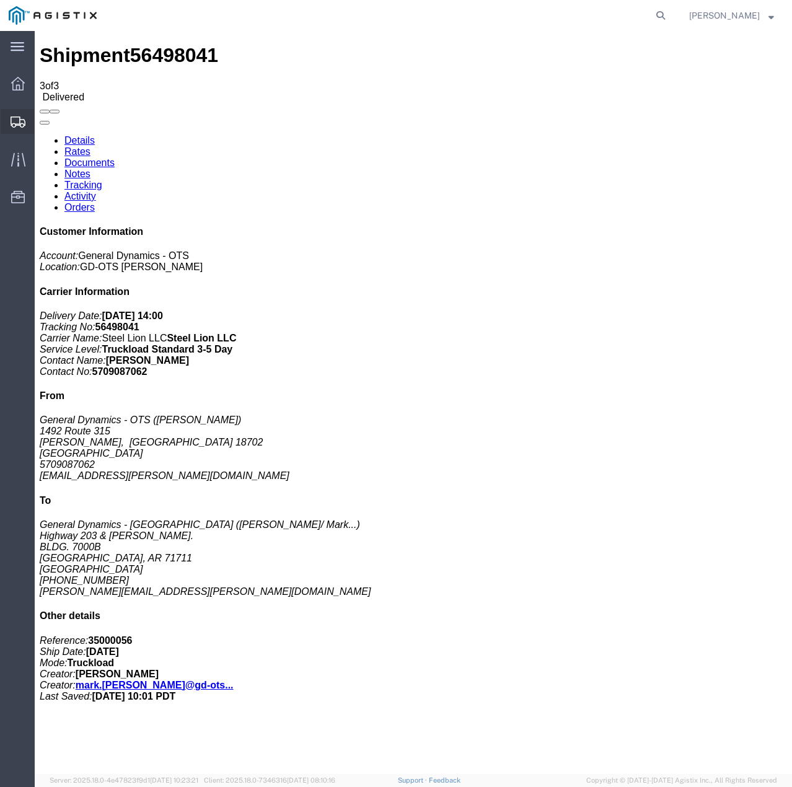
click at [15, 120] on icon at bounding box center [18, 121] width 15 height 11
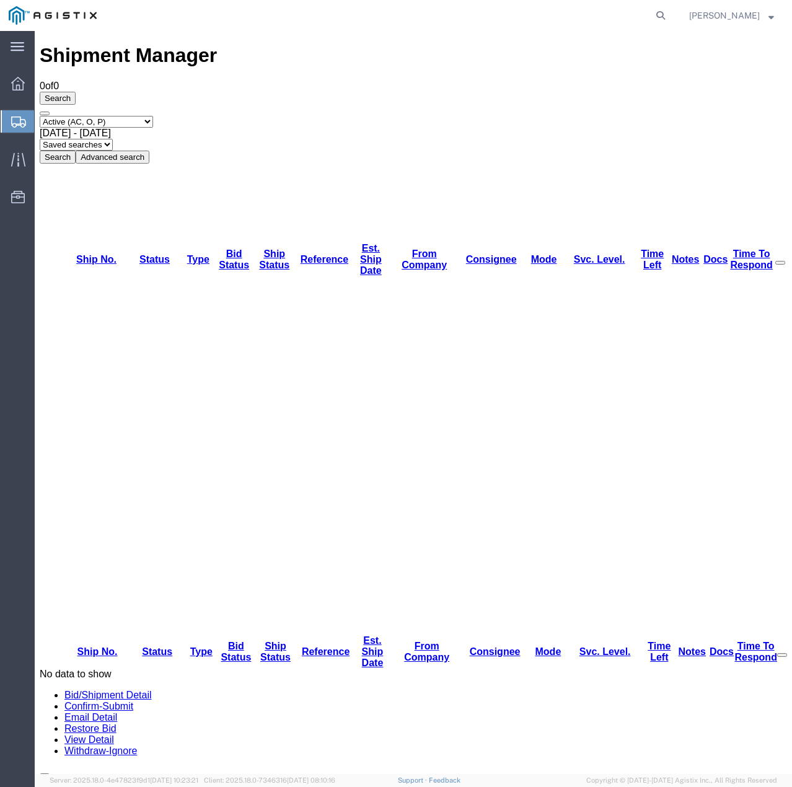
click at [151, 116] on select "Select status Active (AC, O, P) All Approved Awaiting Confirmation (AC) Booked …" at bounding box center [96, 122] width 113 height 12
select select "ALL"
click at [40, 116] on select "Select status Active (AC, O, P) All Approved Awaiting Confirmation (AC) Booked …" at bounding box center [96, 122] width 113 height 12
click at [76, 150] on button "Search" at bounding box center [58, 156] width 36 height 13
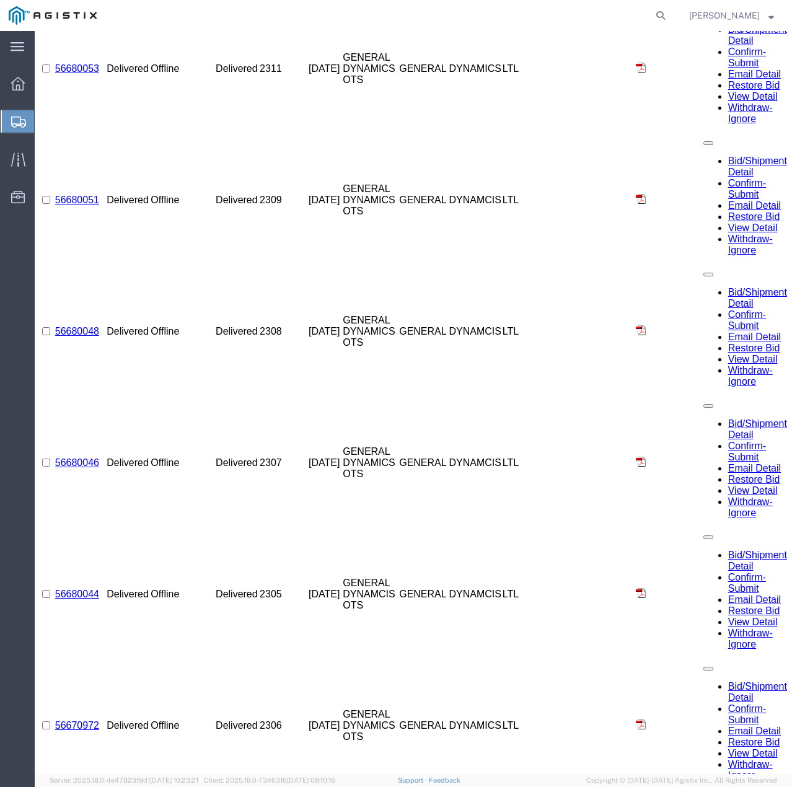
scroll to position [701, 0]
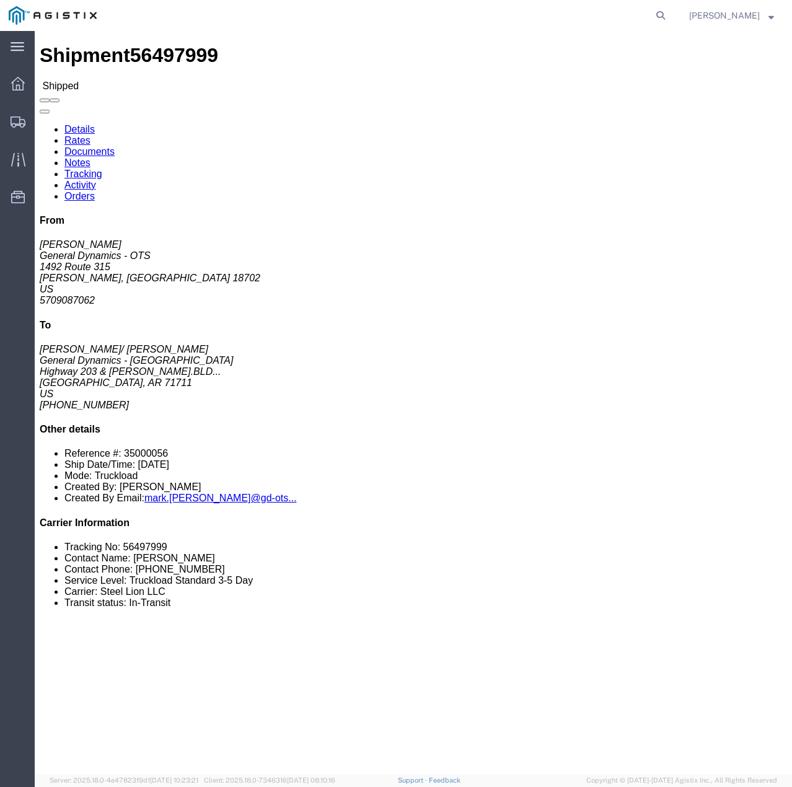
click link "Tracking"
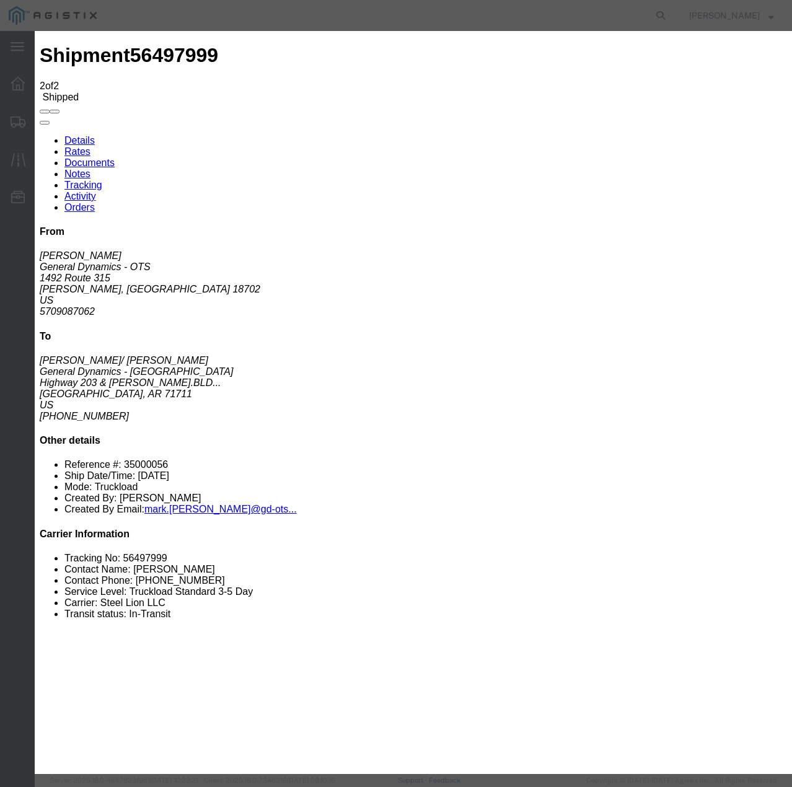
type input "[DATE]"
type input "2:00 PM"
select select "DELIVRED"
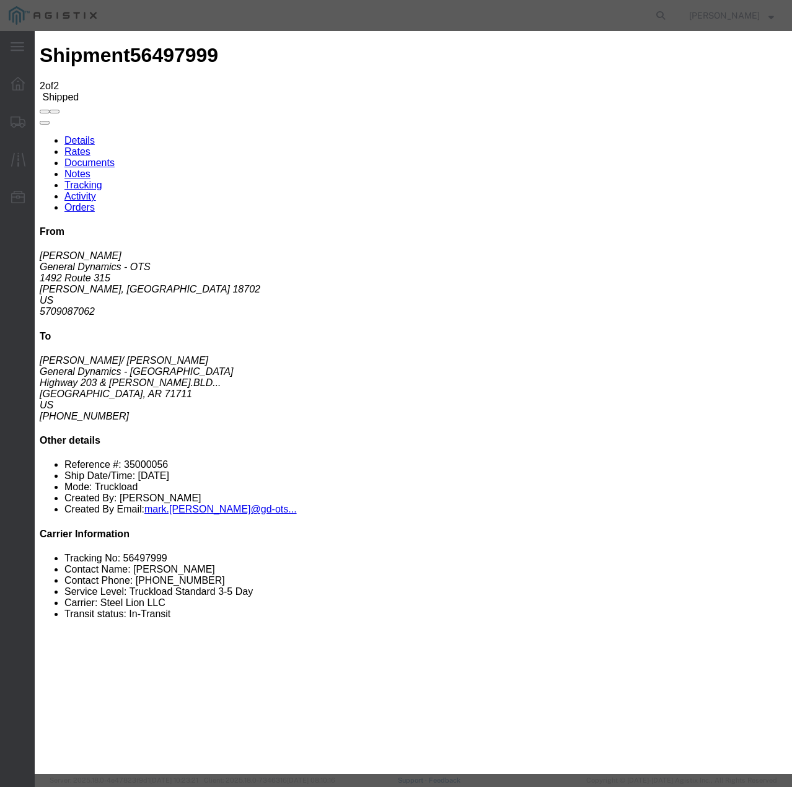
select select "22873"
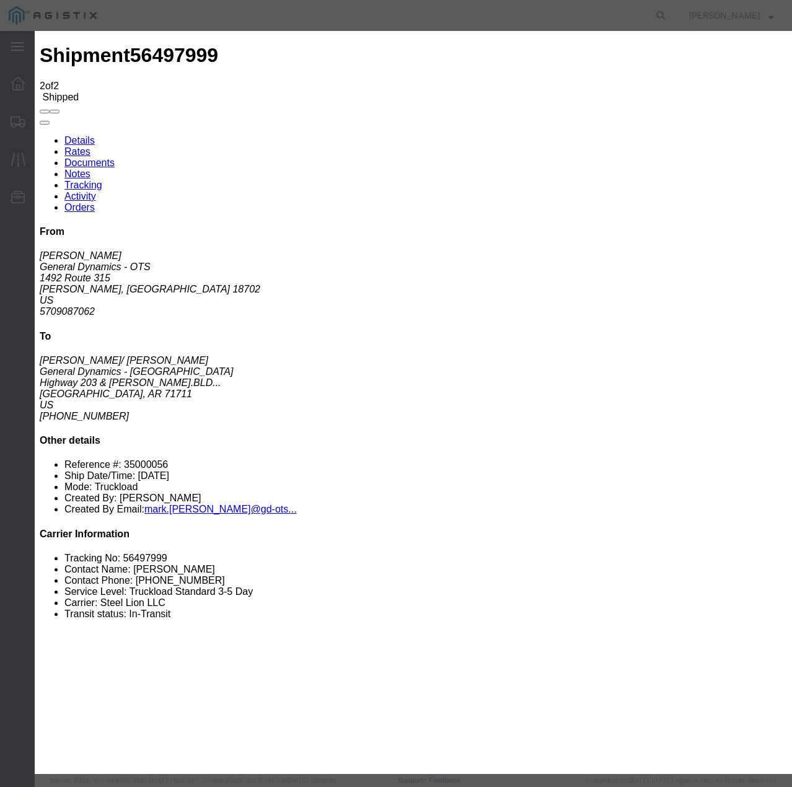
select select "TL"
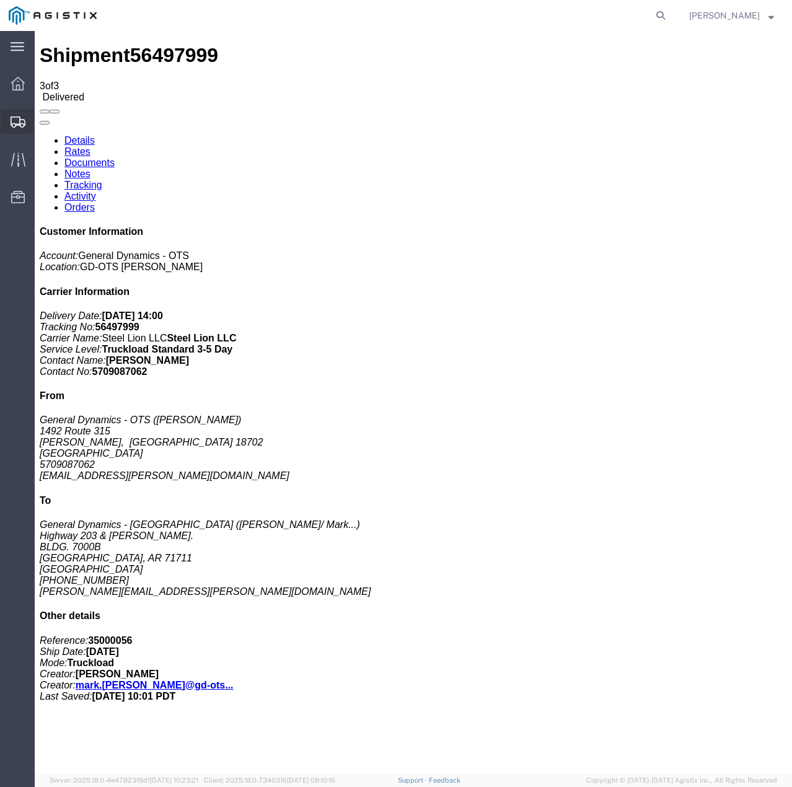
click at [20, 118] on icon at bounding box center [18, 121] width 15 height 11
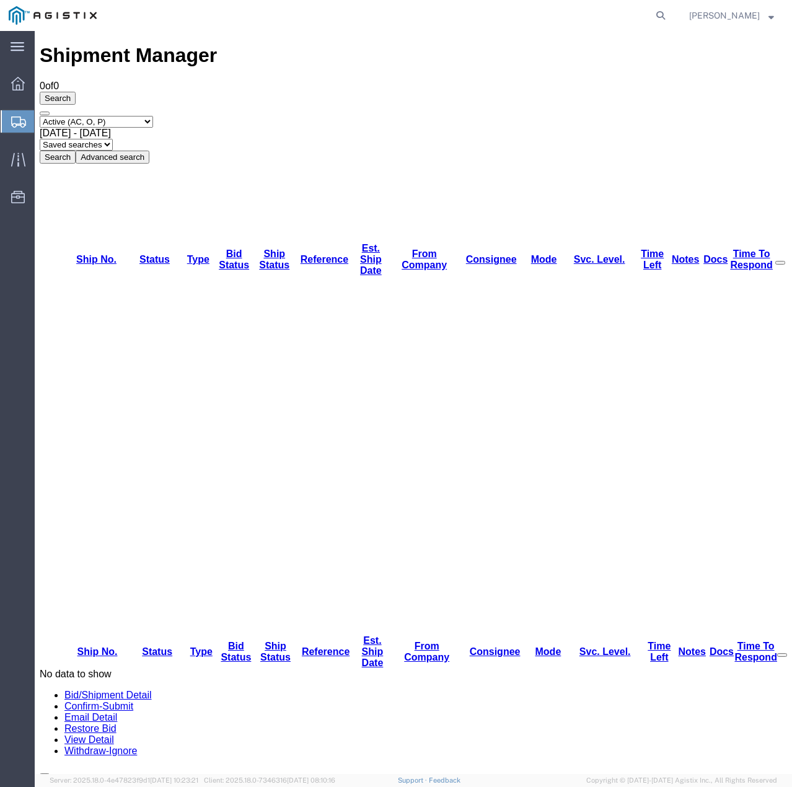
click at [147, 116] on select "Select status Active (AC, O, P) All Approved Awaiting Confirmation (AC) Booked …" at bounding box center [96, 122] width 113 height 12
select select "ALL"
click at [40, 116] on select "Select status Active (AC, O, P) All Approved Awaiting Confirmation (AC) Booked …" at bounding box center [96, 122] width 113 height 12
click at [76, 150] on button "Search" at bounding box center [58, 156] width 36 height 13
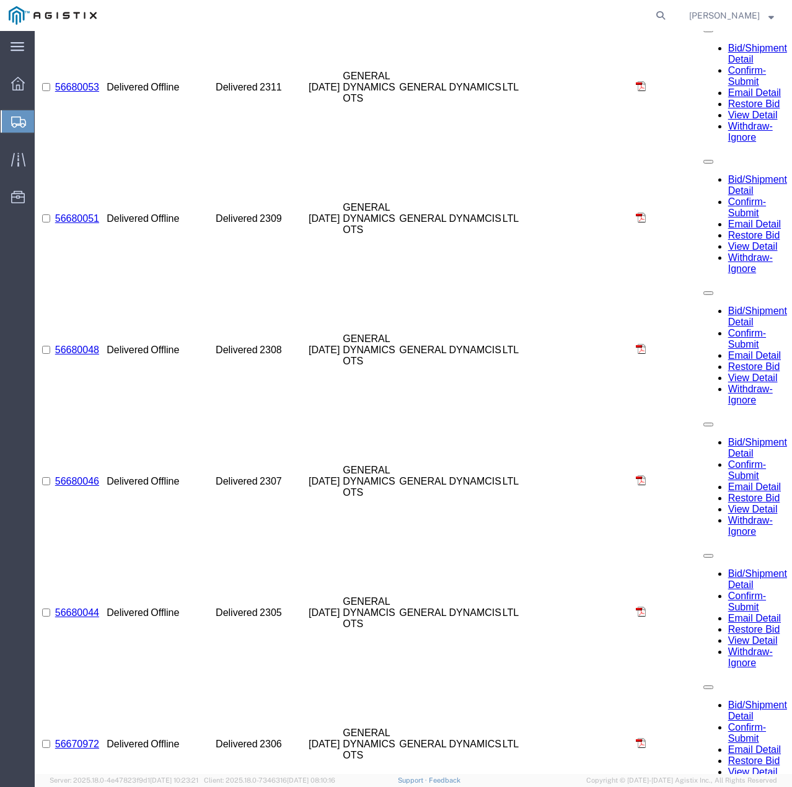
scroll to position [530, 0]
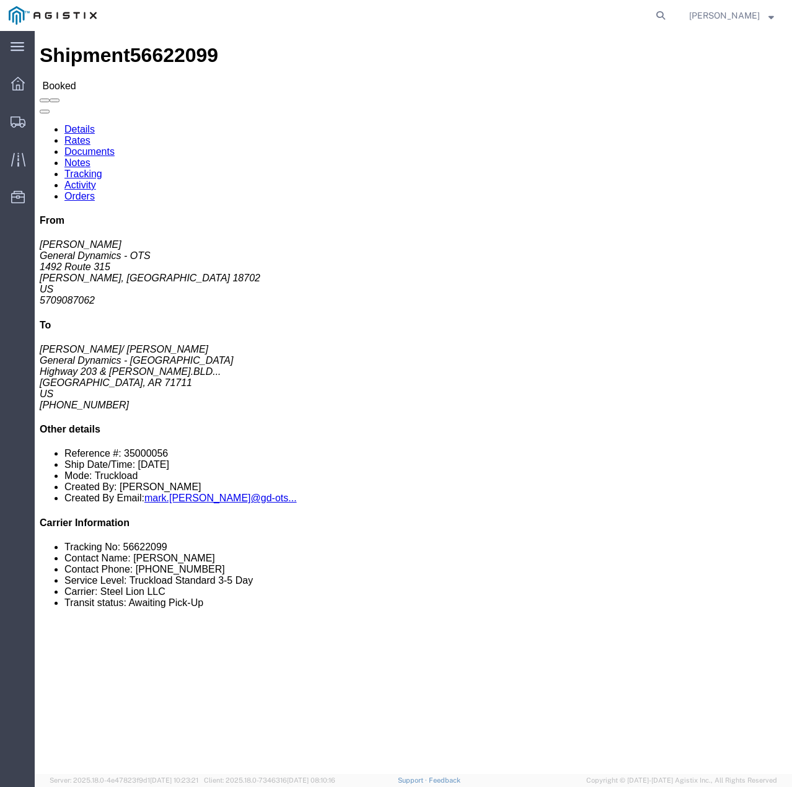
click link "Tracking"
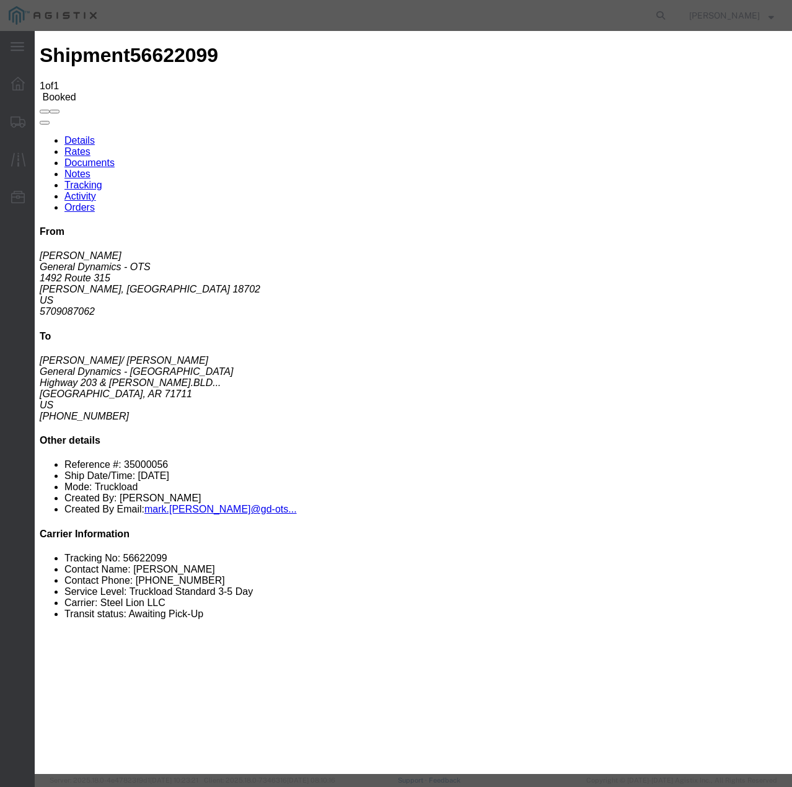
type input "[DATE]"
type input "2:00 PM"
select select "INTRANST"
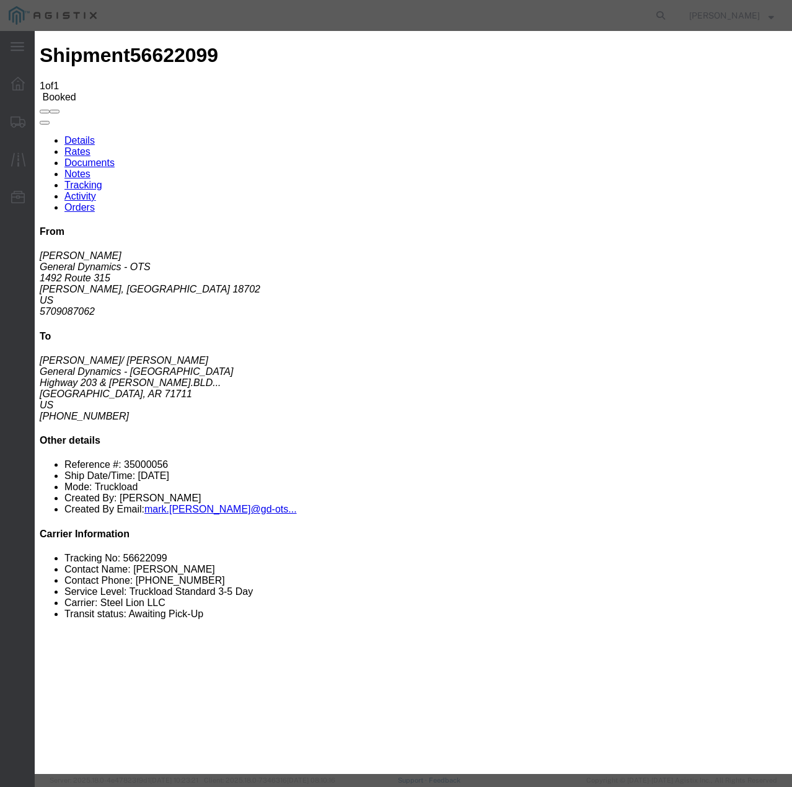
select select "22873"
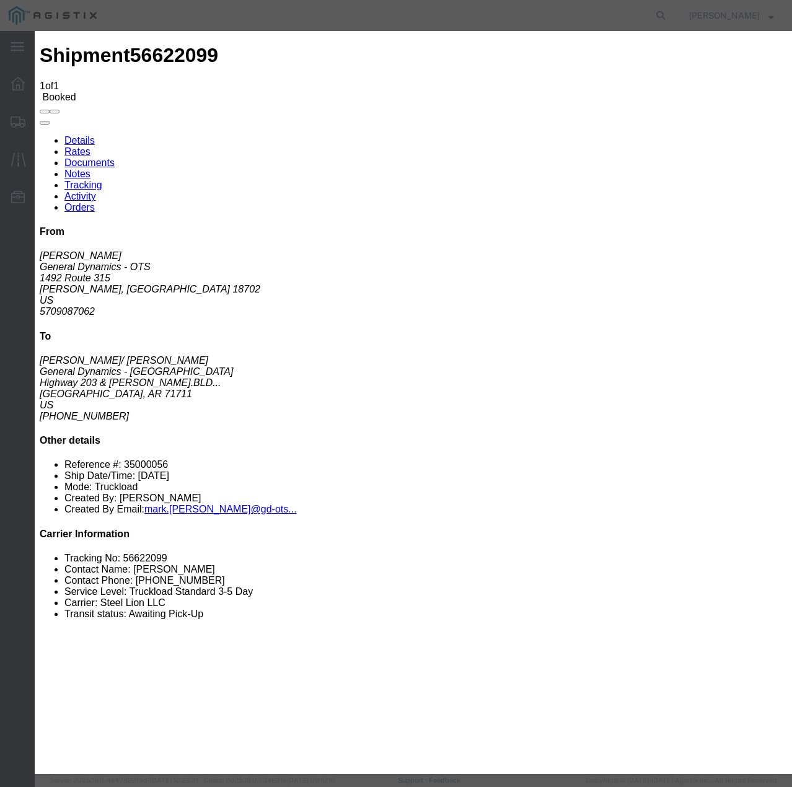
select select "TL"
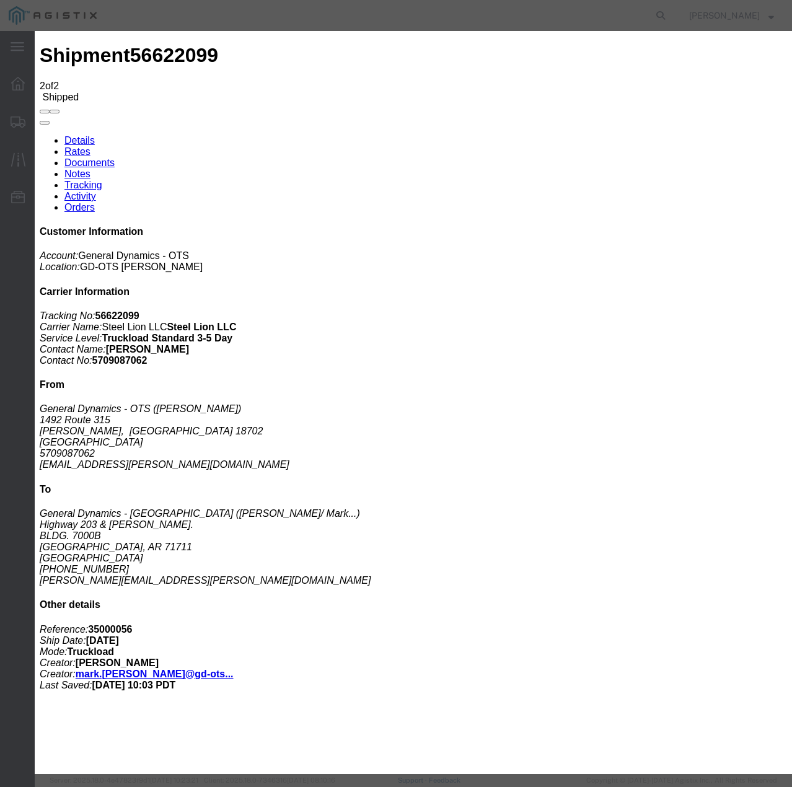
type input "[DATE]"
type input "2:00 PM"
select select "DELIVRED"
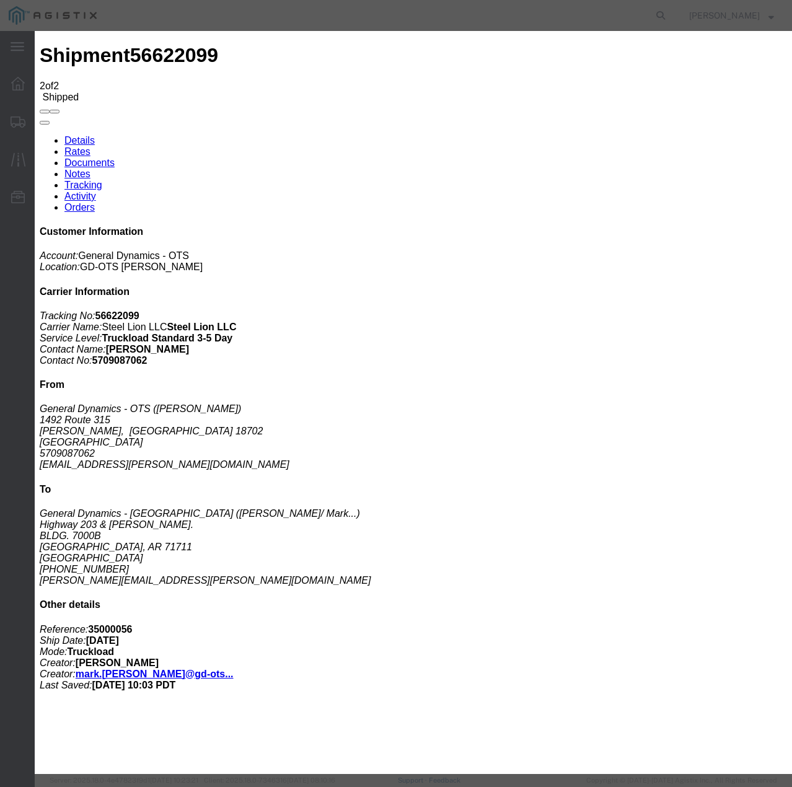
select select "22873"
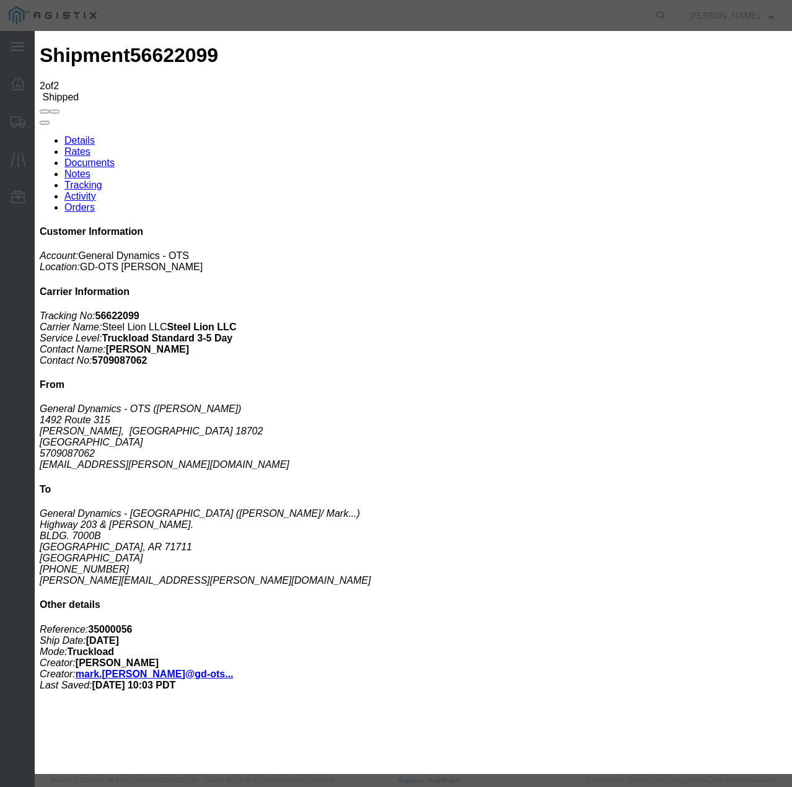
select select "TL"
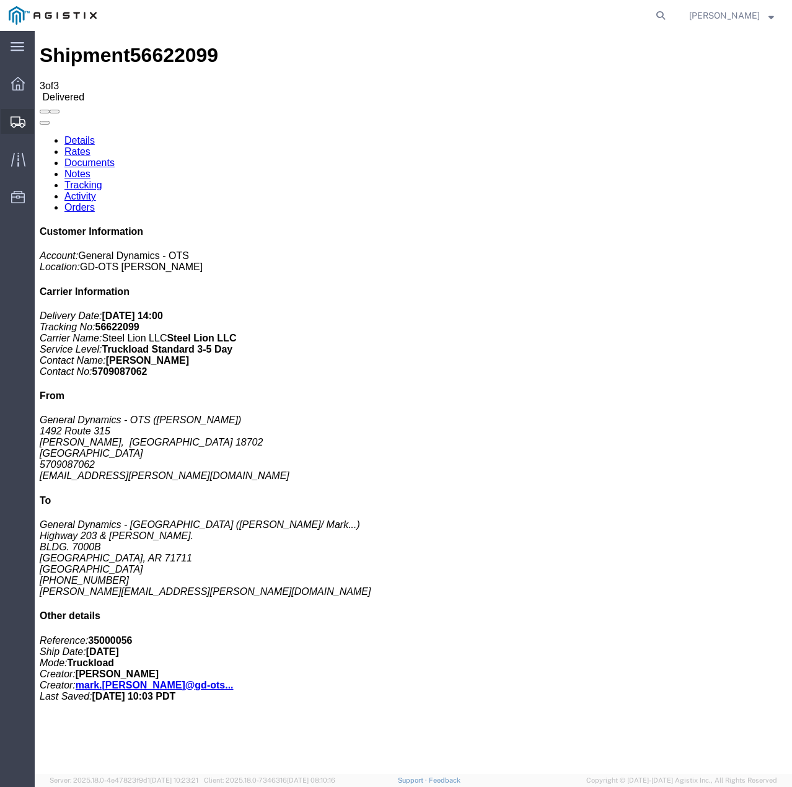
click at [17, 126] on icon at bounding box center [18, 121] width 15 height 11
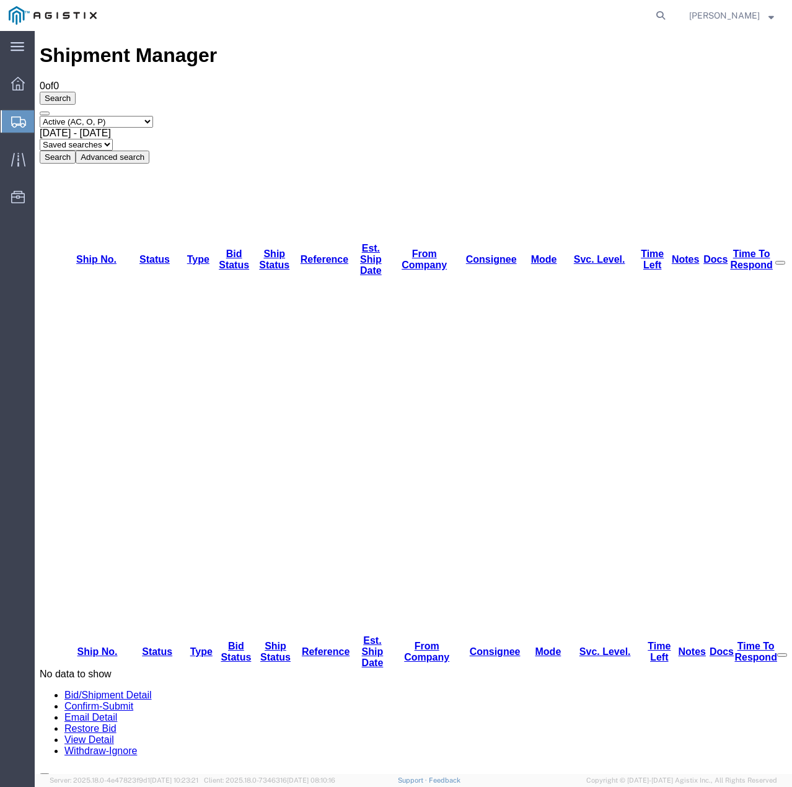
click at [149, 116] on select "Select status Active (AC, O, P) All Approved Awaiting Confirmation (AC) Booked …" at bounding box center [96, 122] width 113 height 12
select select "ALL"
click at [40, 116] on select "Select status Active (AC, O, P) All Approved Awaiting Confirmation (AC) Booked …" at bounding box center [96, 122] width 113 height 12
click at [76, 150] on button "Search" at bounding box center [58, 156] width 36 height 13
